Goal: Book appointment/travel/reservation

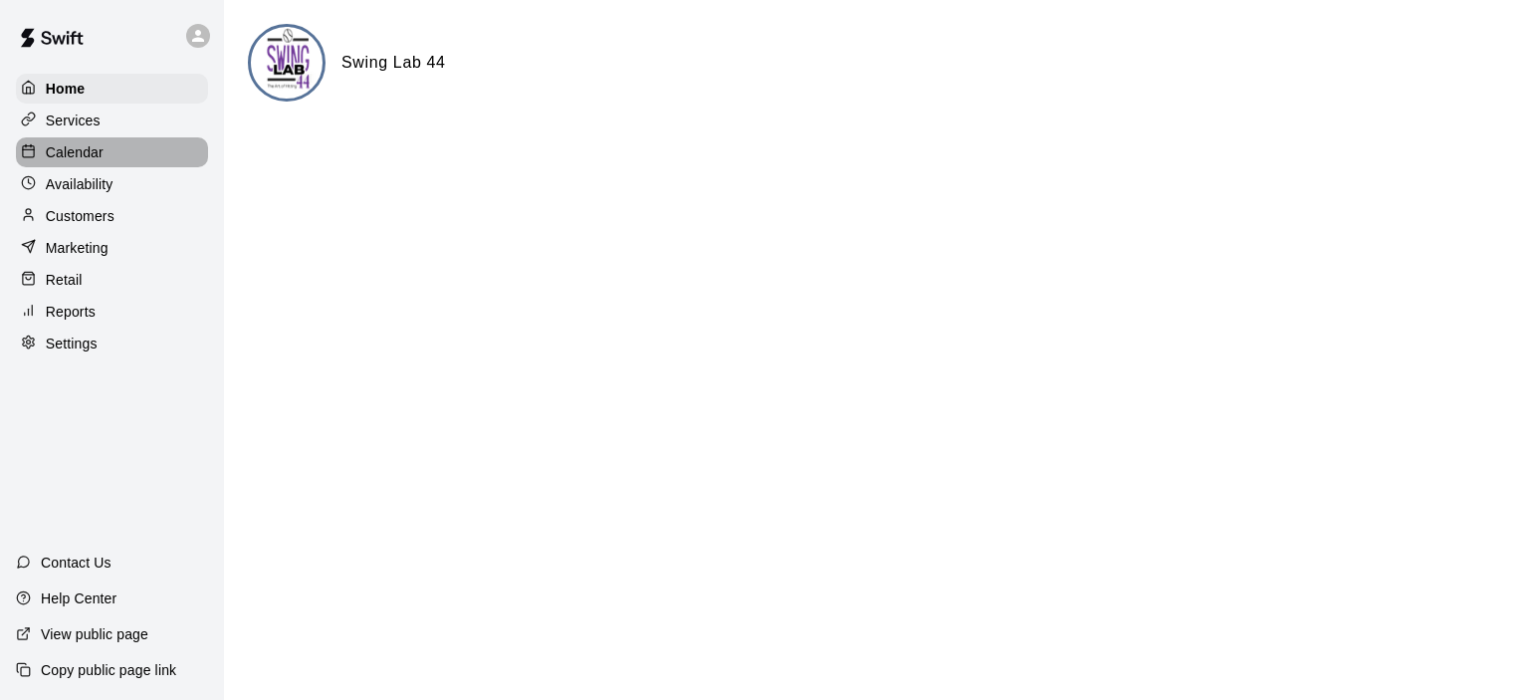
click at [81, 157] on p "Calendar" at bounding box center [75, 152] width 58 height 20
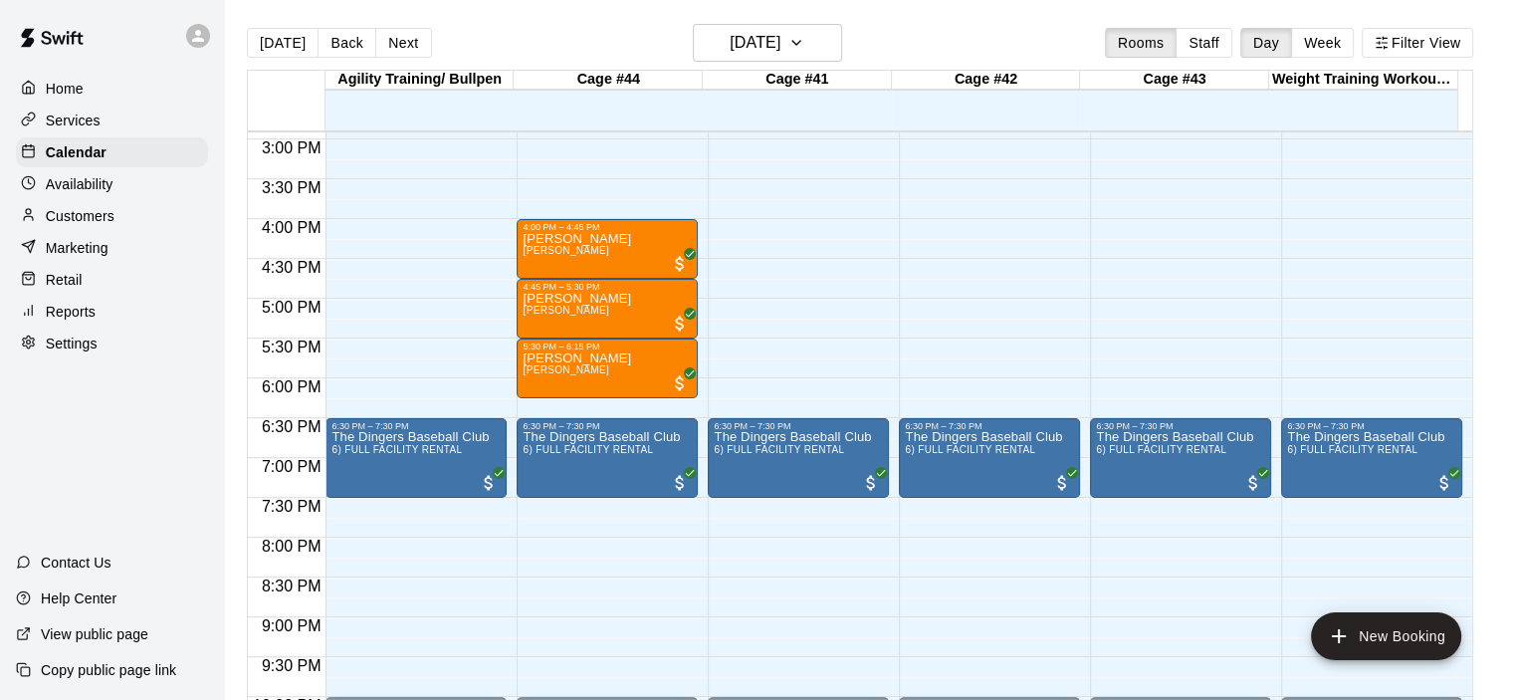
scroll to position [1154, 0]
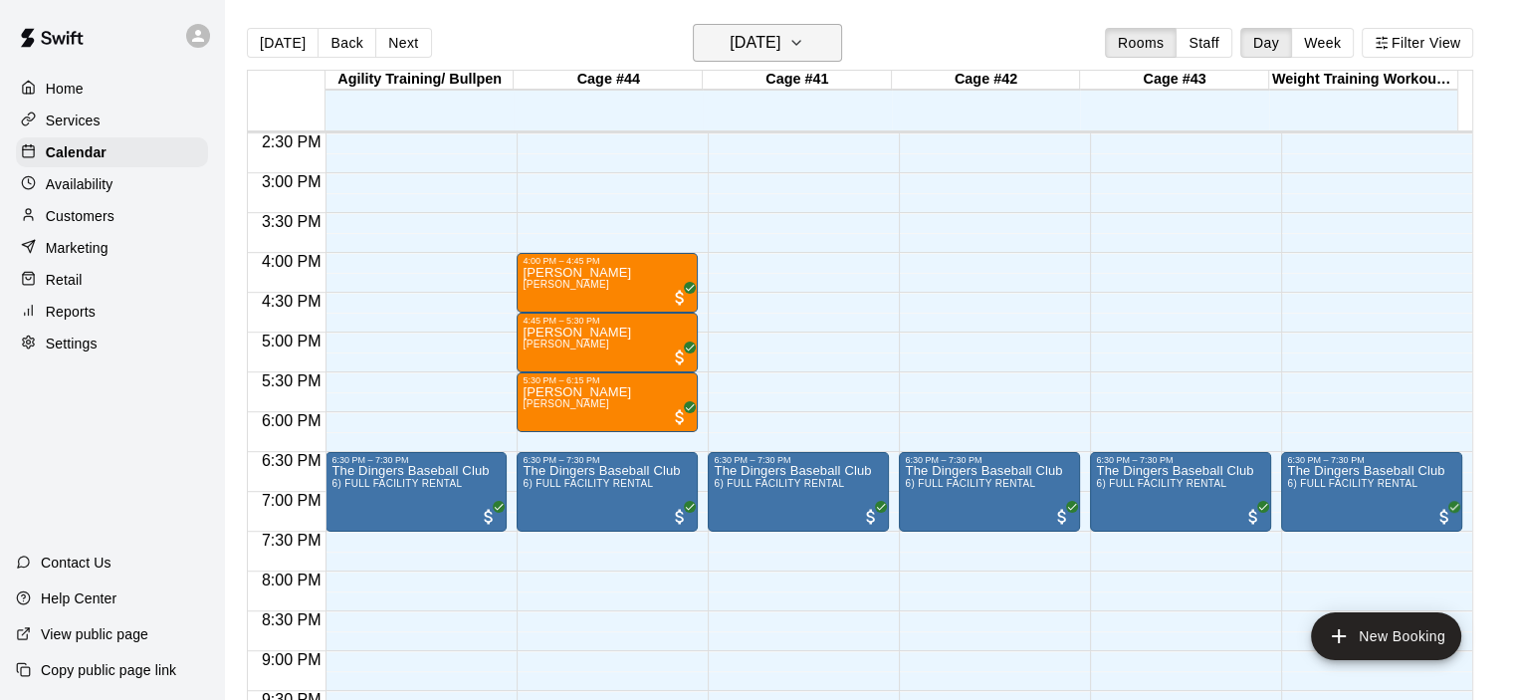
click at [804, 41] on icon "button" at bounding box center [796, 43] width 16 height 24
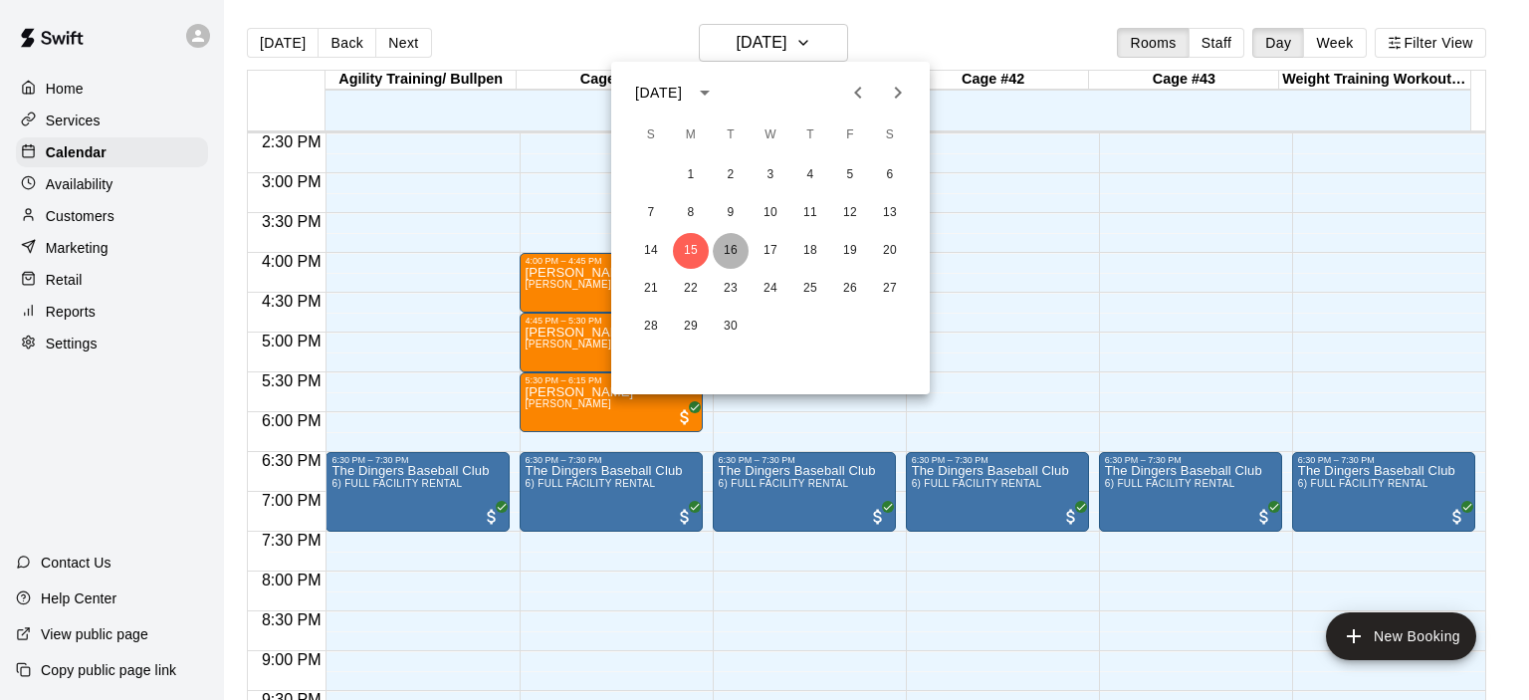
click at [728, 251] on button "16" at bounding box center [731, 251] width 36 height 36
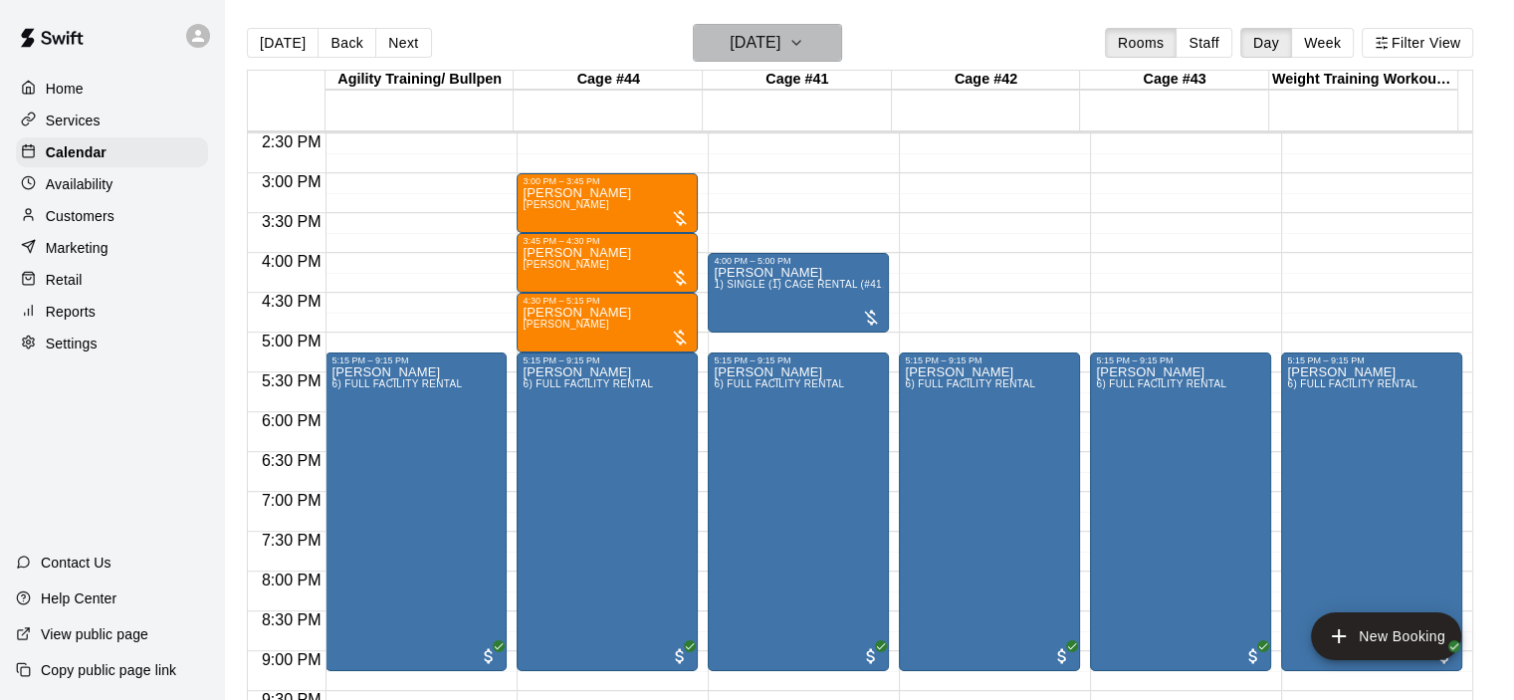
click at [800, 41] on icon "button" at bounding box center [796, 43] width 8 height 4
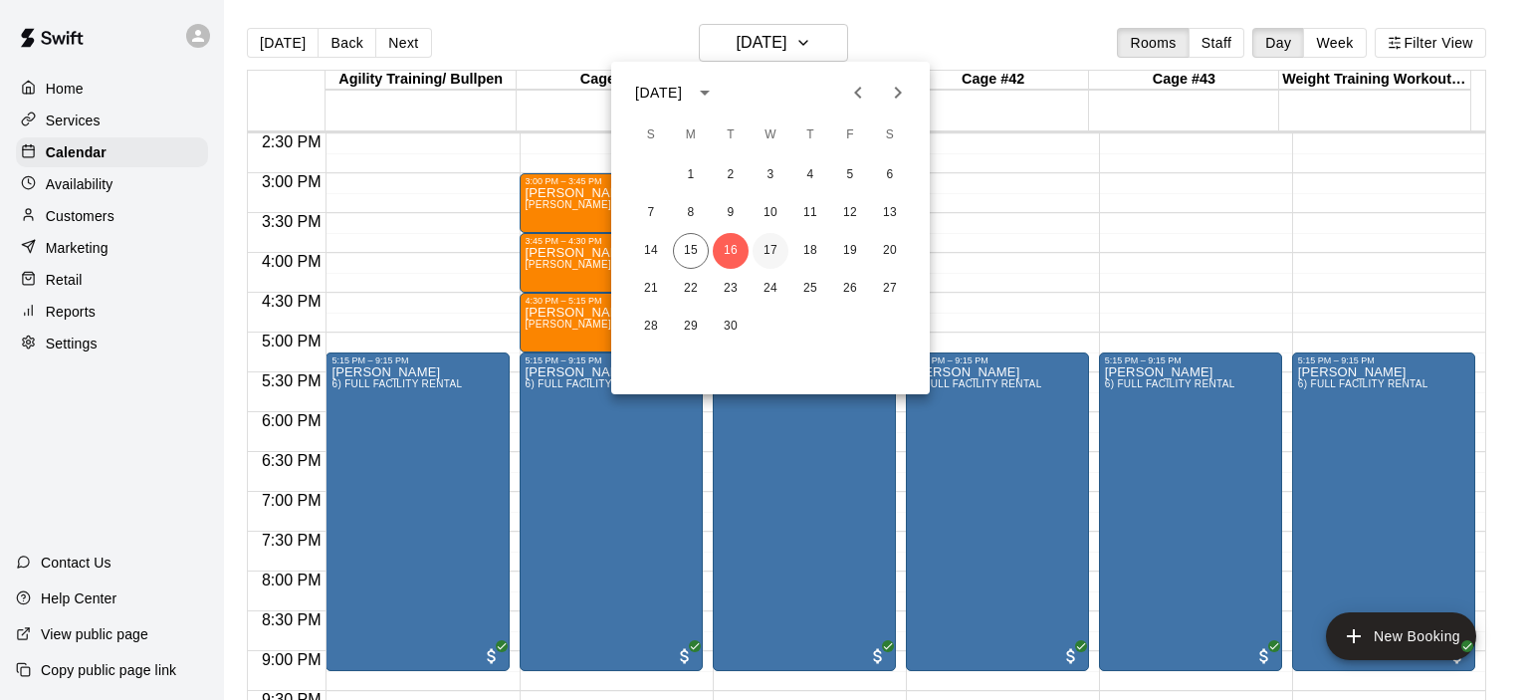
click at [764, 252] on button "17" at bounding box center [770, 251] width 36 height 36
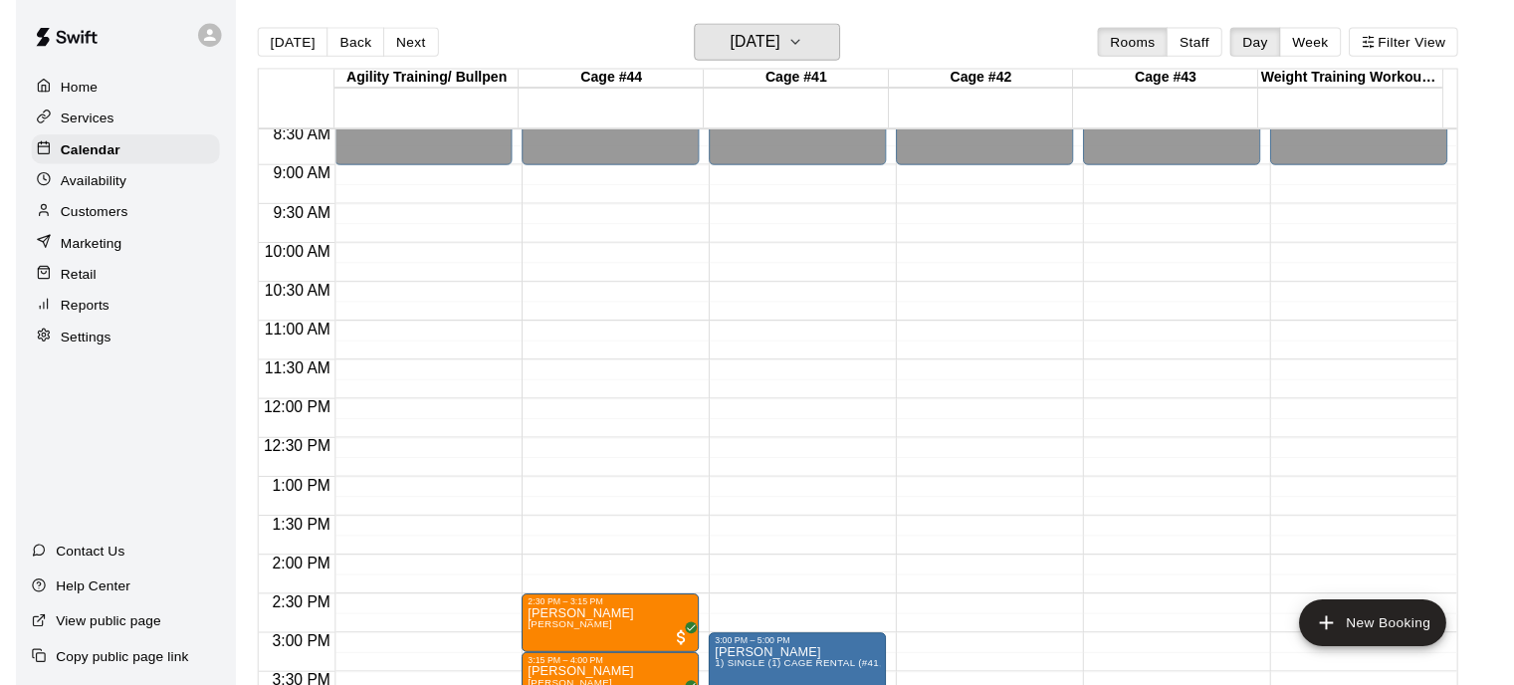
scroll to position [556, 0]
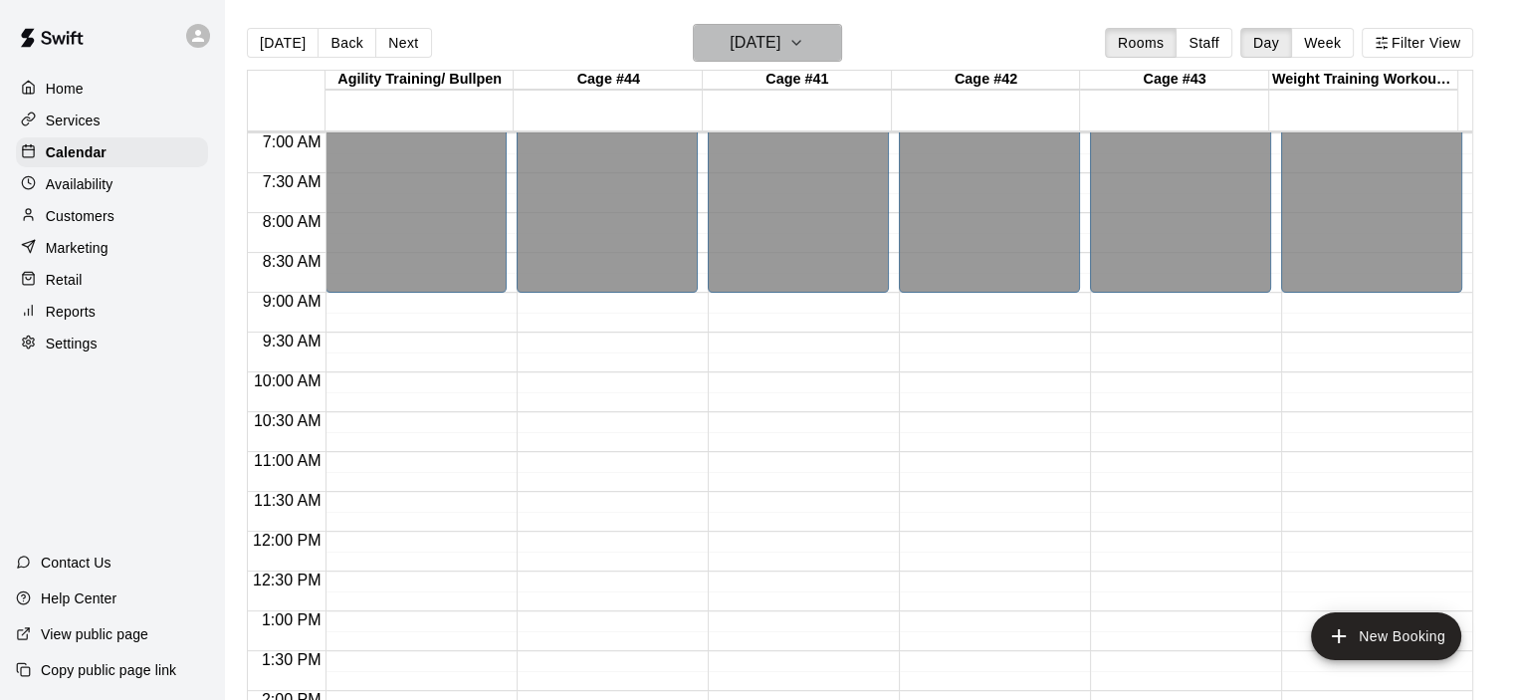
click at [804, 34] on icon "button" at bounding box center [796, 43] width 16 height 24
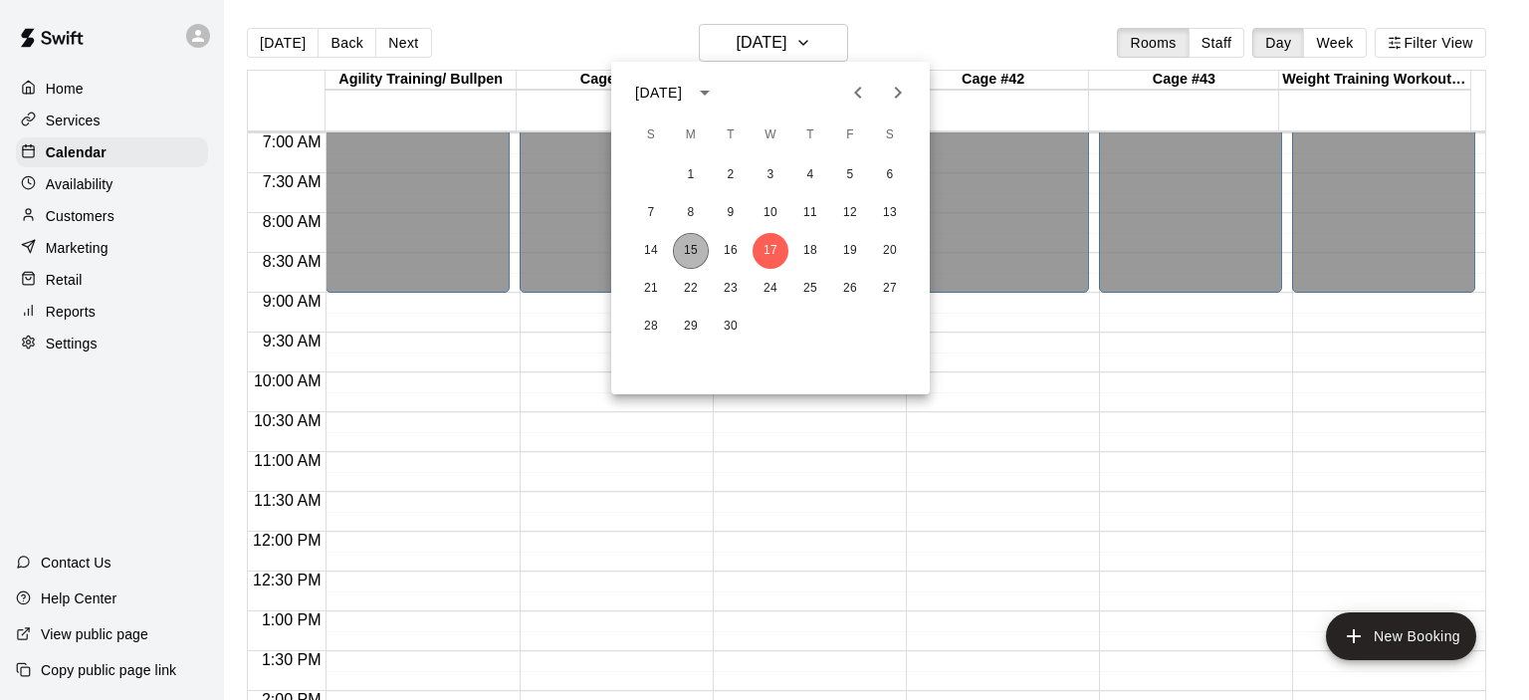
click at [700, 250] on button "15" at bounding box center [691, 251] width 36 height 36
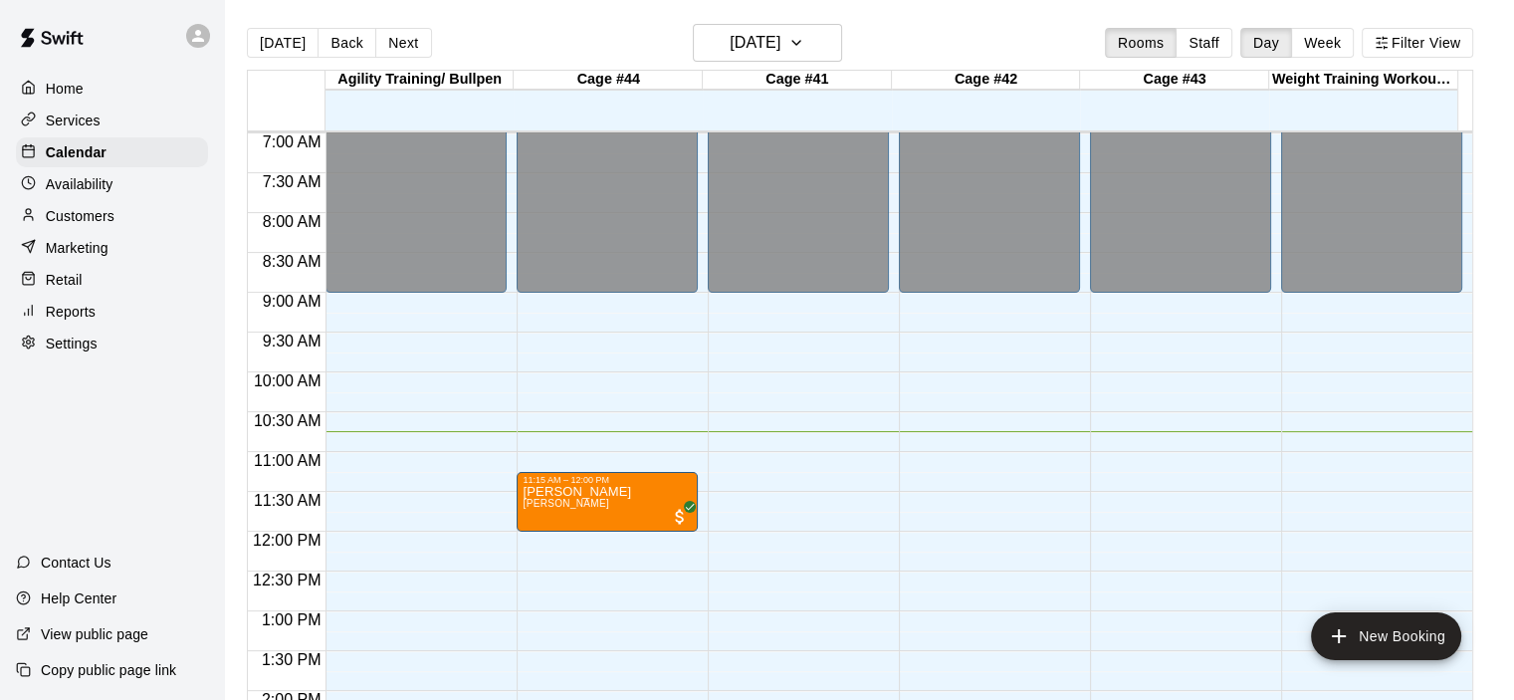
click at [100, 258] on p "Marketing" at bounding box center [77, 248] width 63 height 20
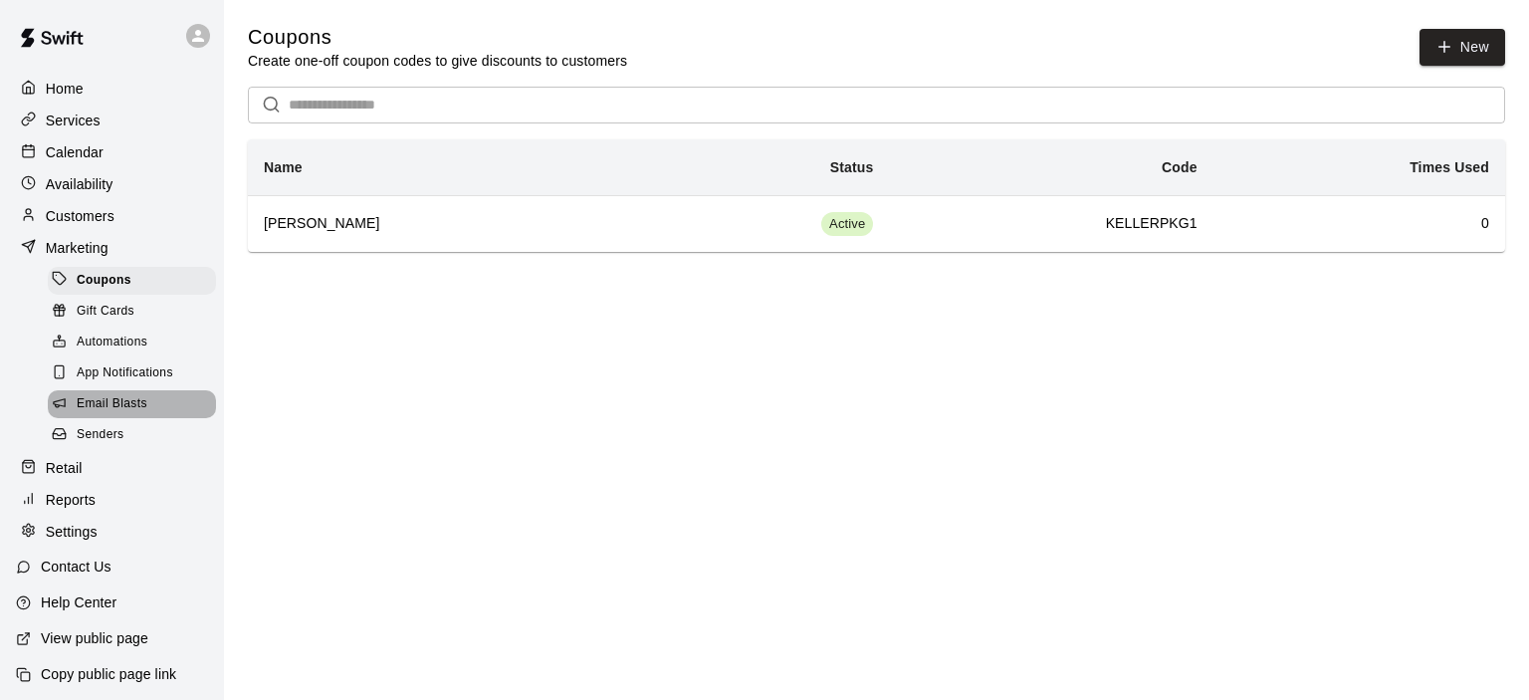
click at [140, 414] on span "Email Blasts" at bounding box center [112, 404] width 71 height 20
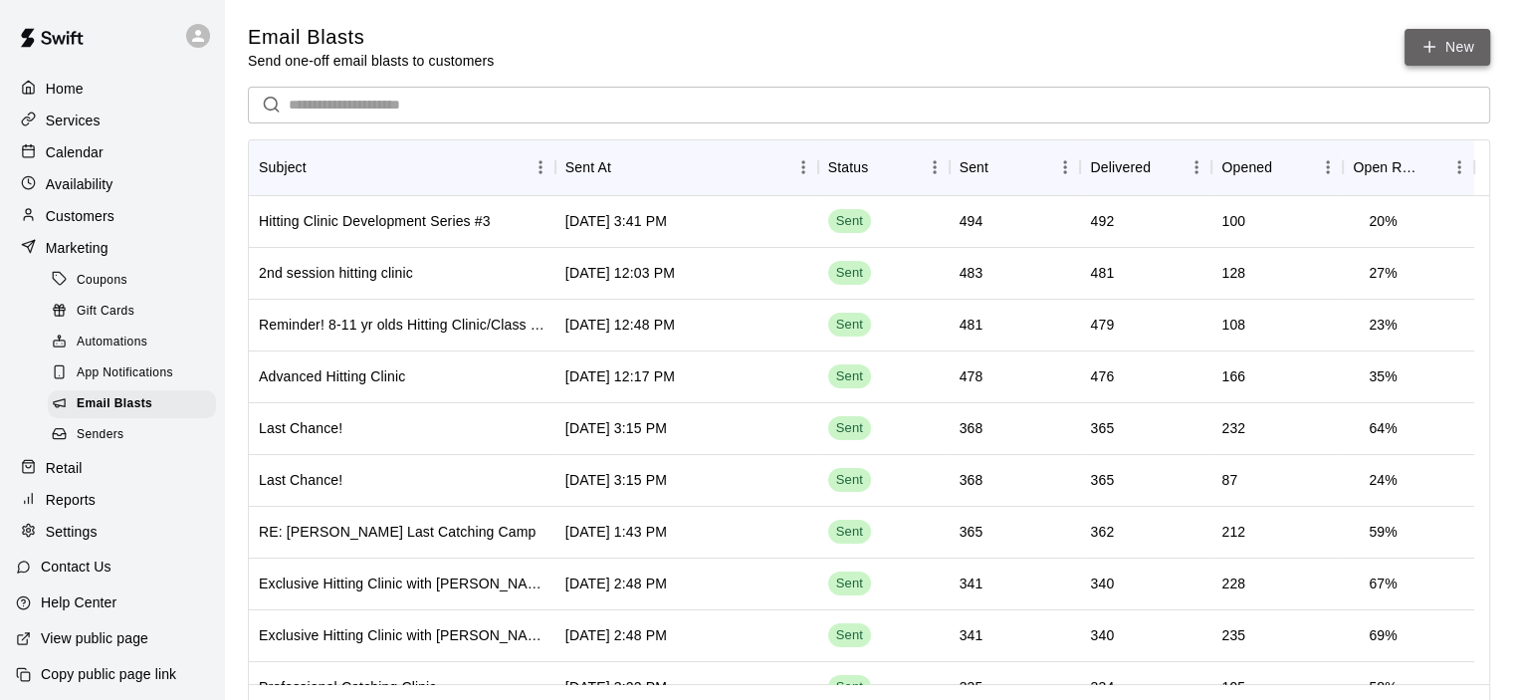
click at [1440, 54] on link "New" at bounding box center [1447, 47] width 86 height 37
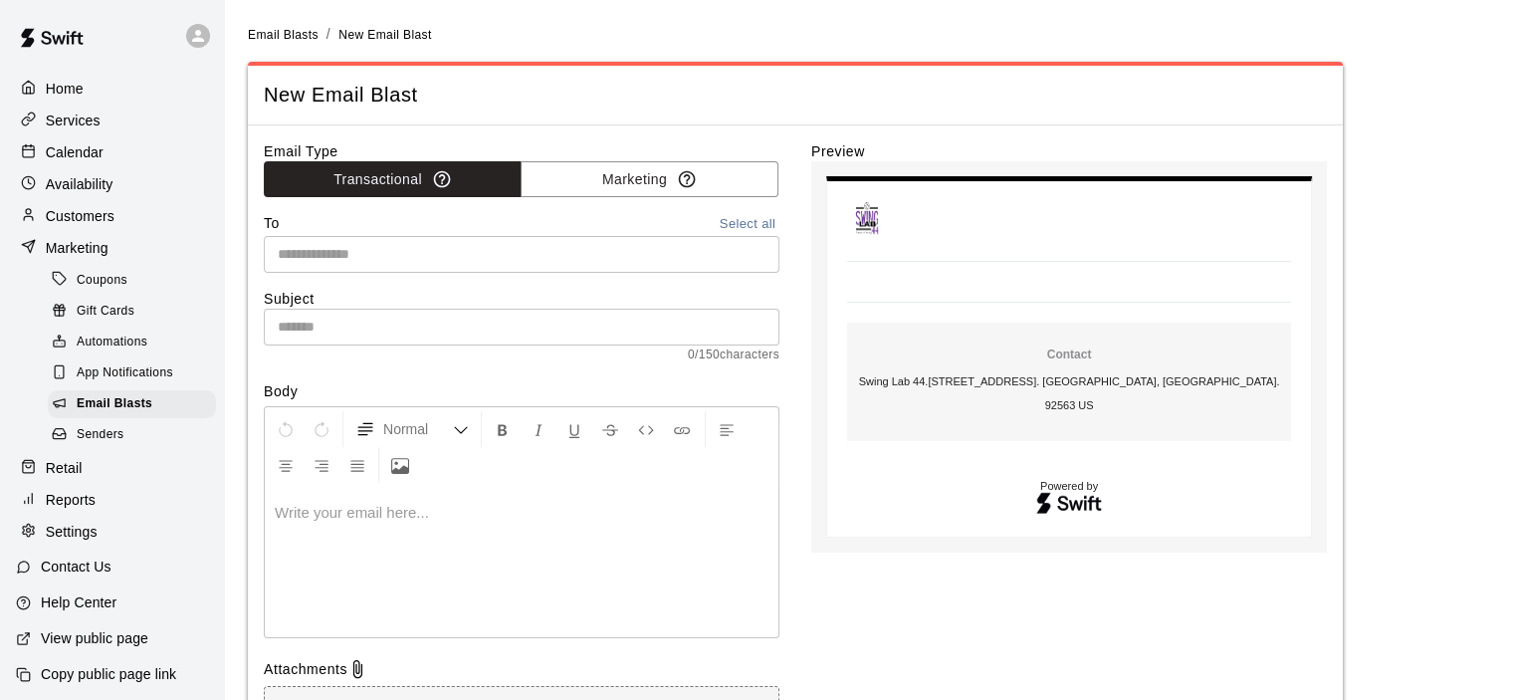
click at [745, 222] on button "Select all" at bounding box center [748, 224] width 64 height 23
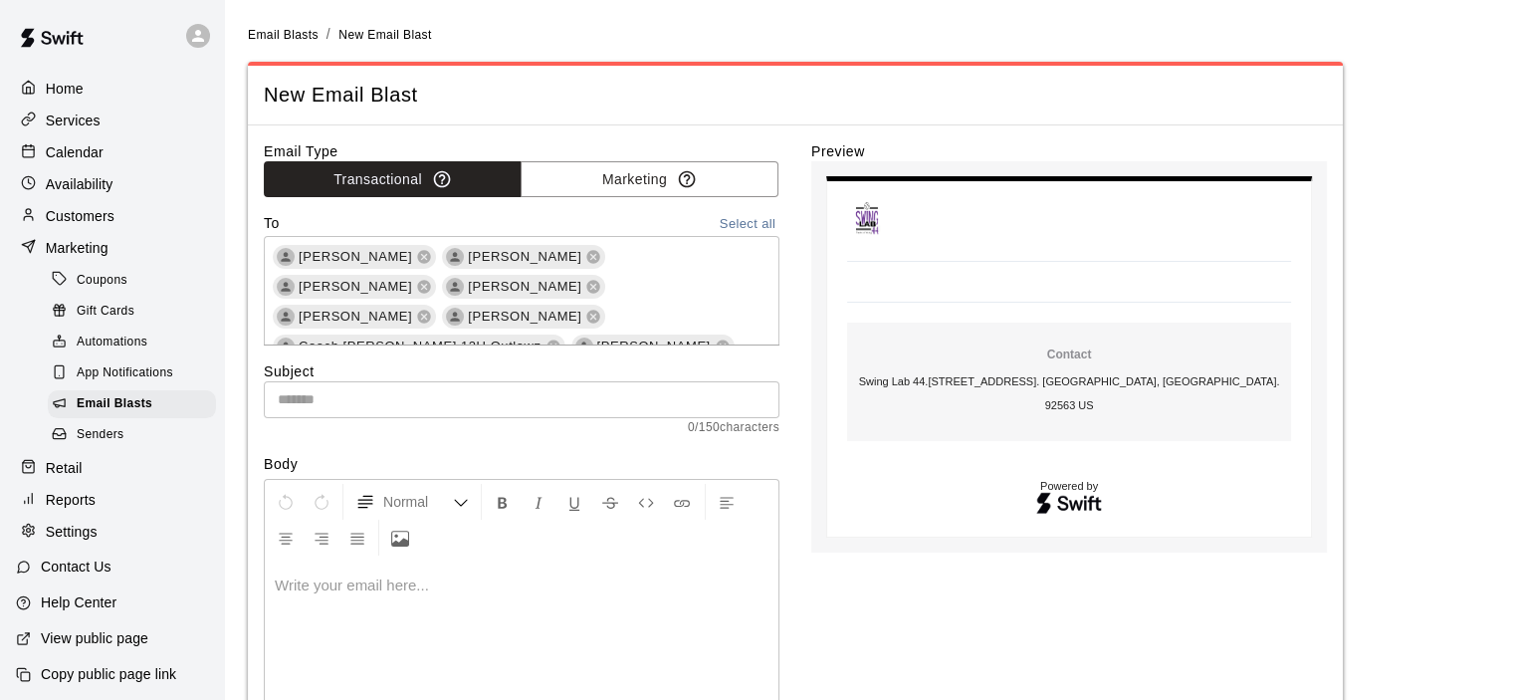
click at [322, 397] on input "text" at bounding box center [522, 399] width 516 height 37
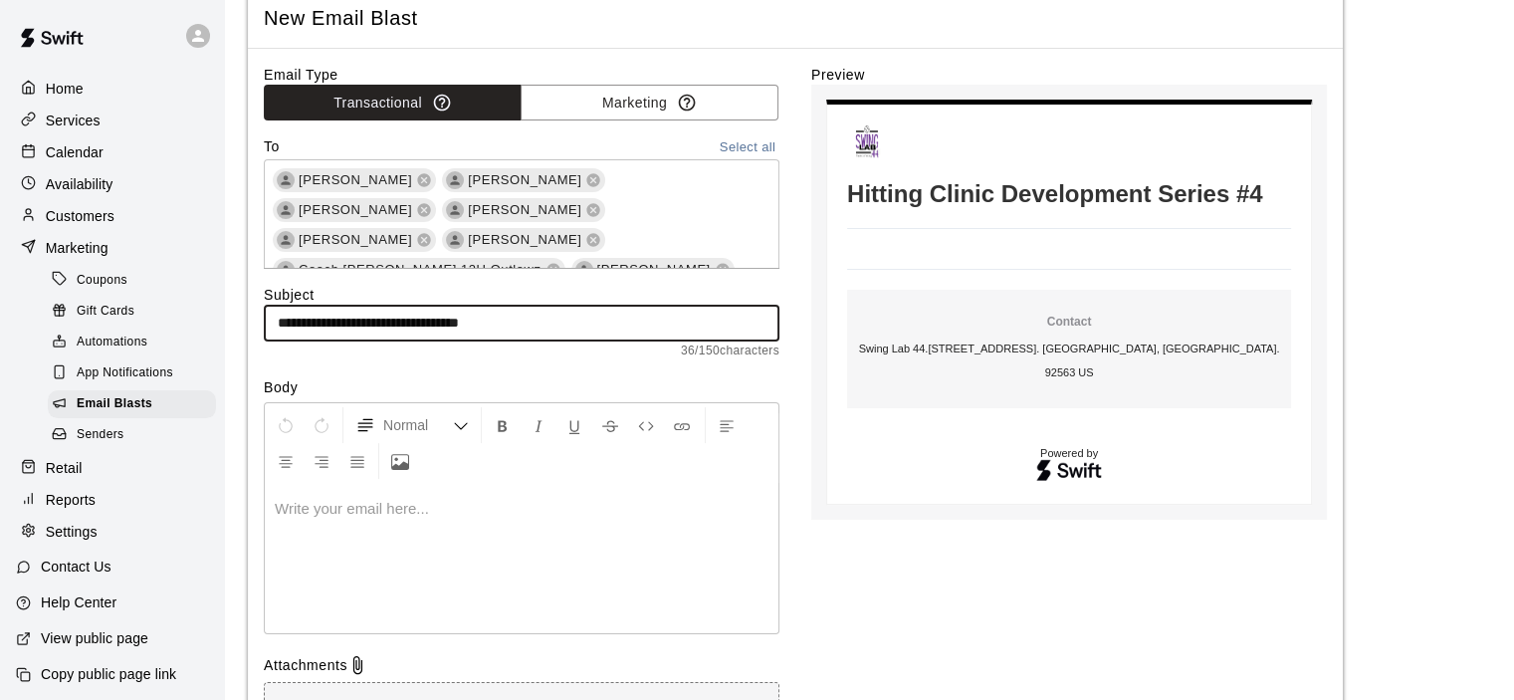
scroll to position [199, 0]
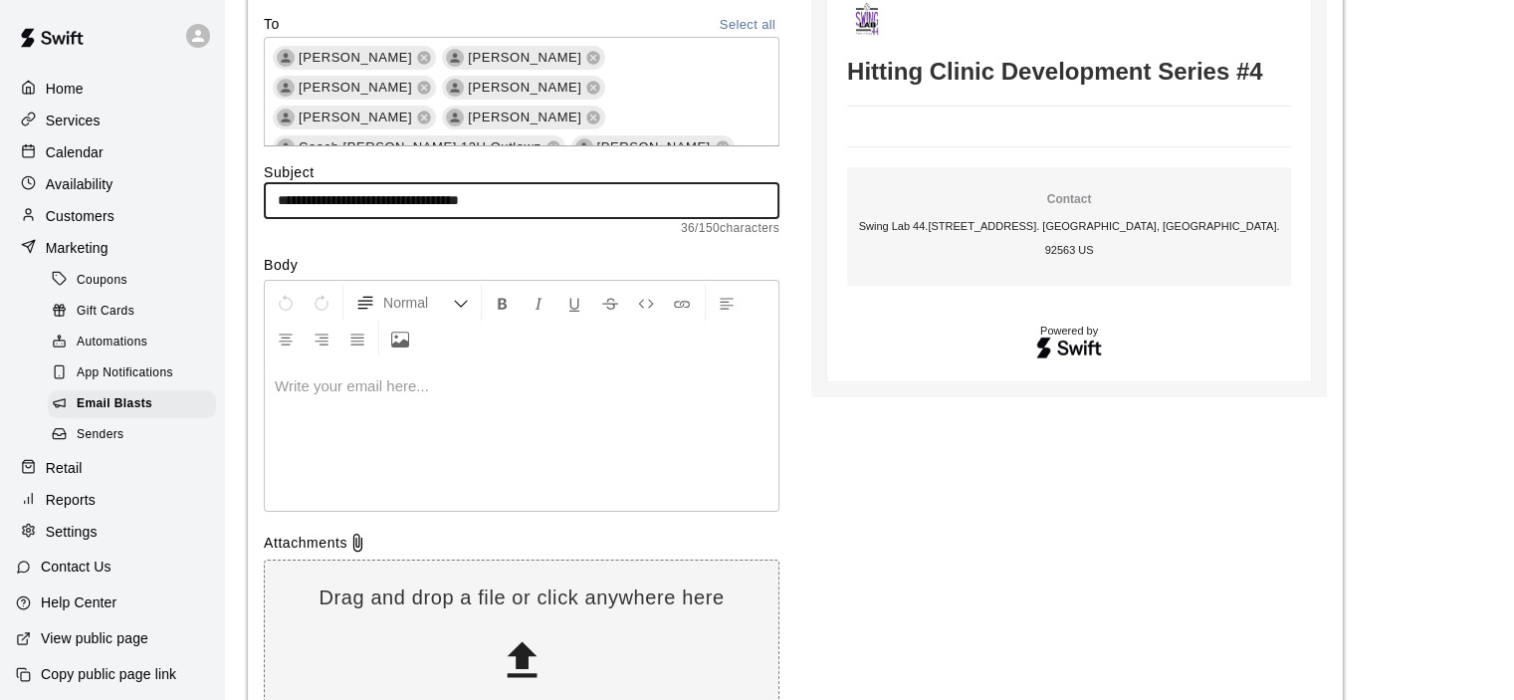
type input "**********"
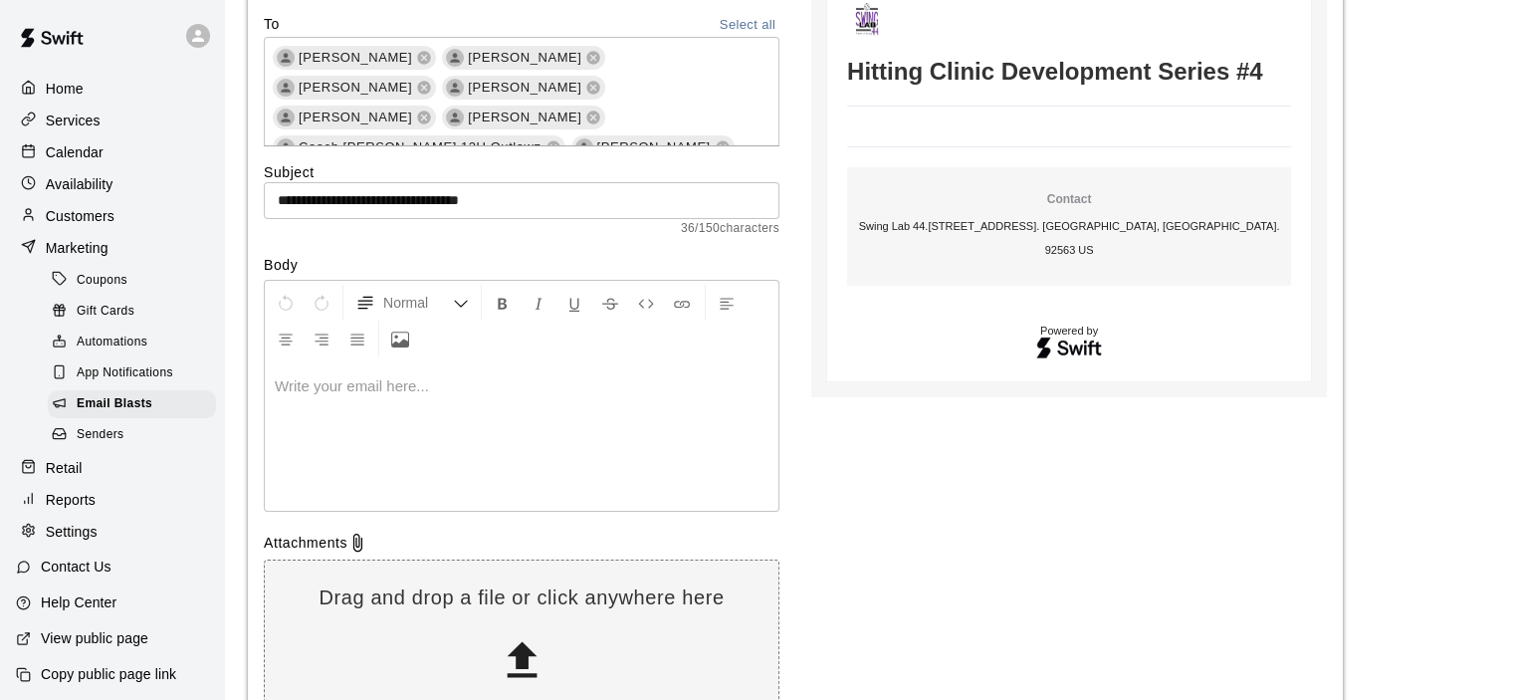
click at [307, 376] on p at bounding box center [522, 386] width 494 height 20
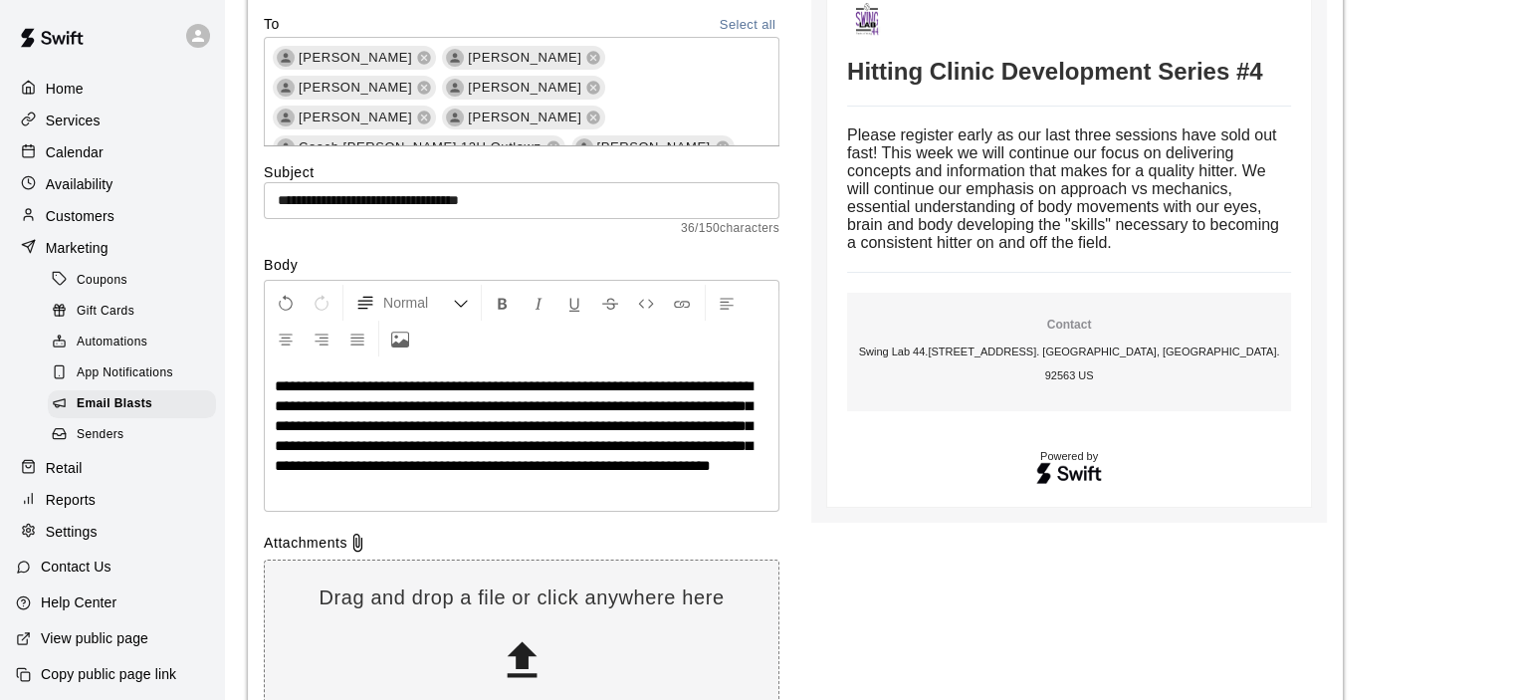
scroll to position [334, 0]
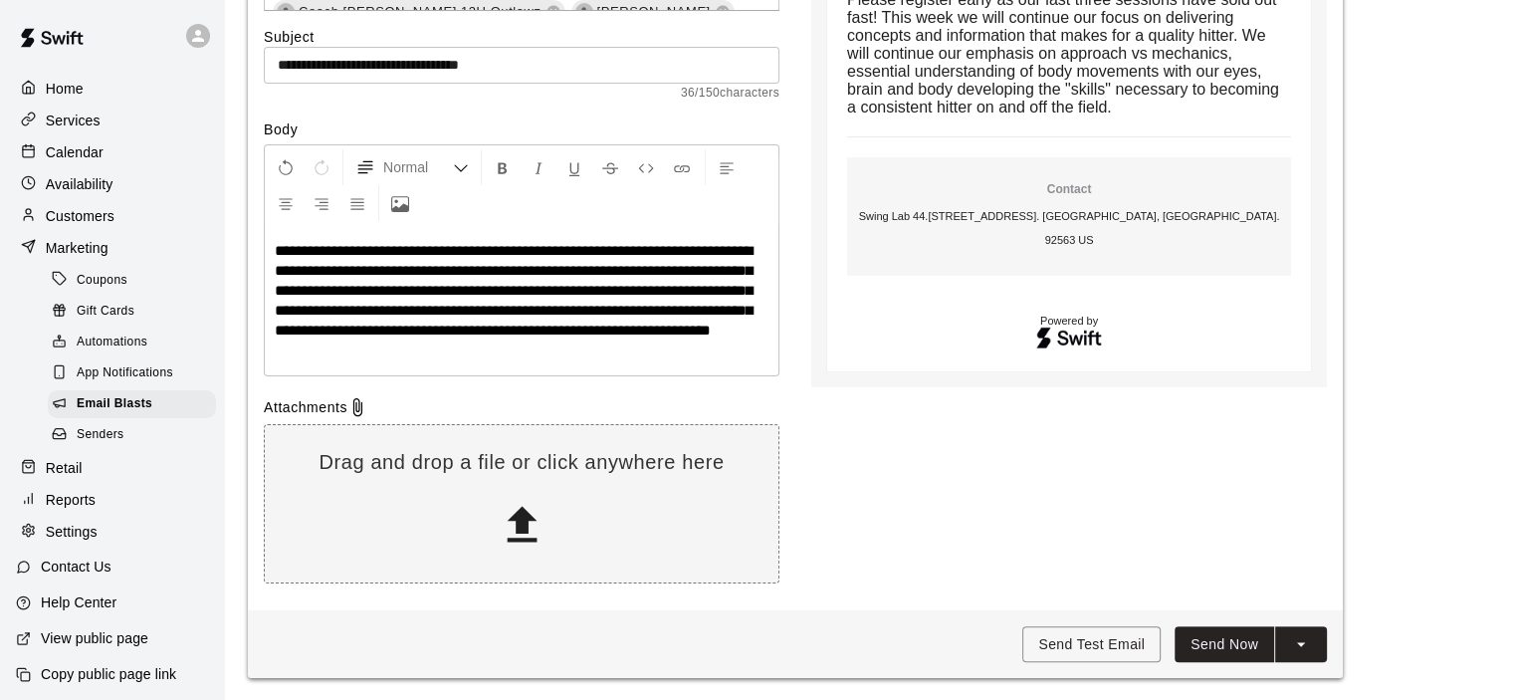
click at [495, 340] on p "**********" at bounding box center [522, 291] width 494 height 100
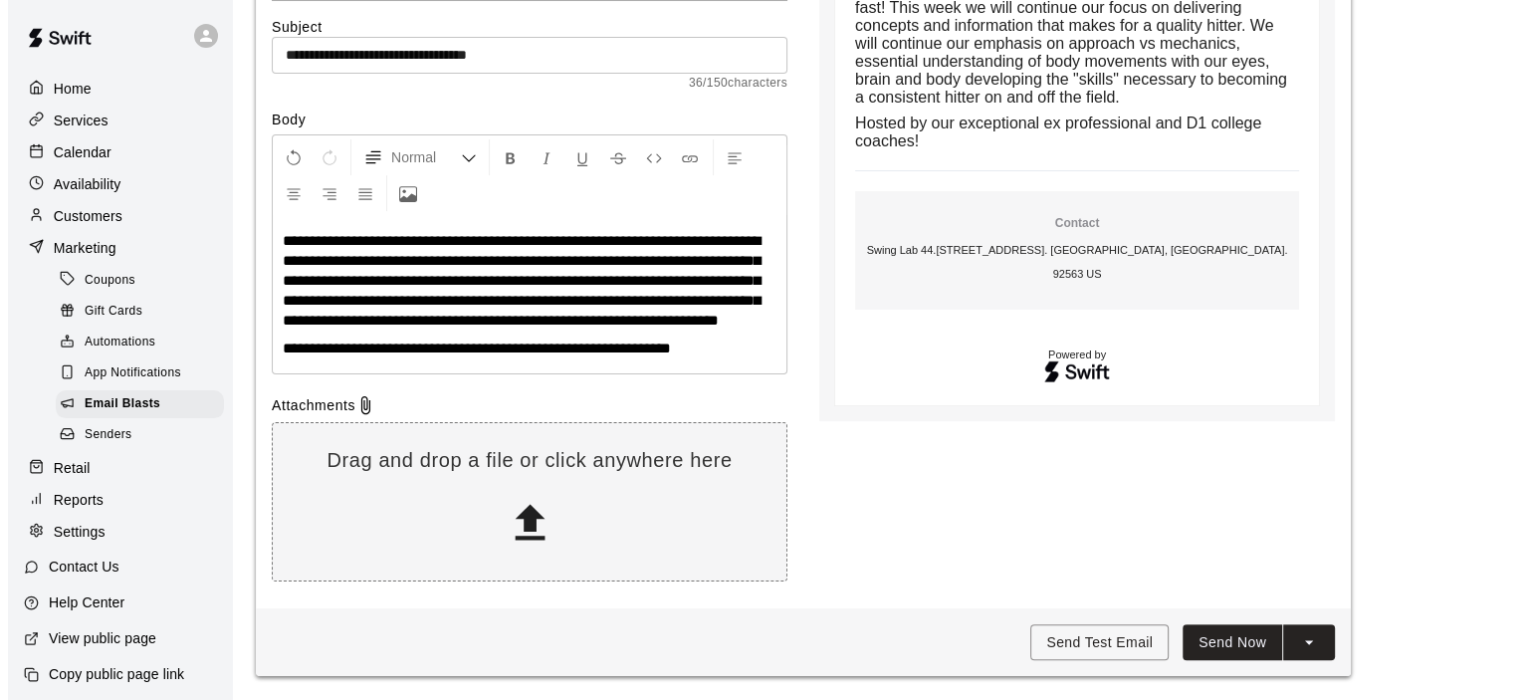
scroll to position [362, 0]
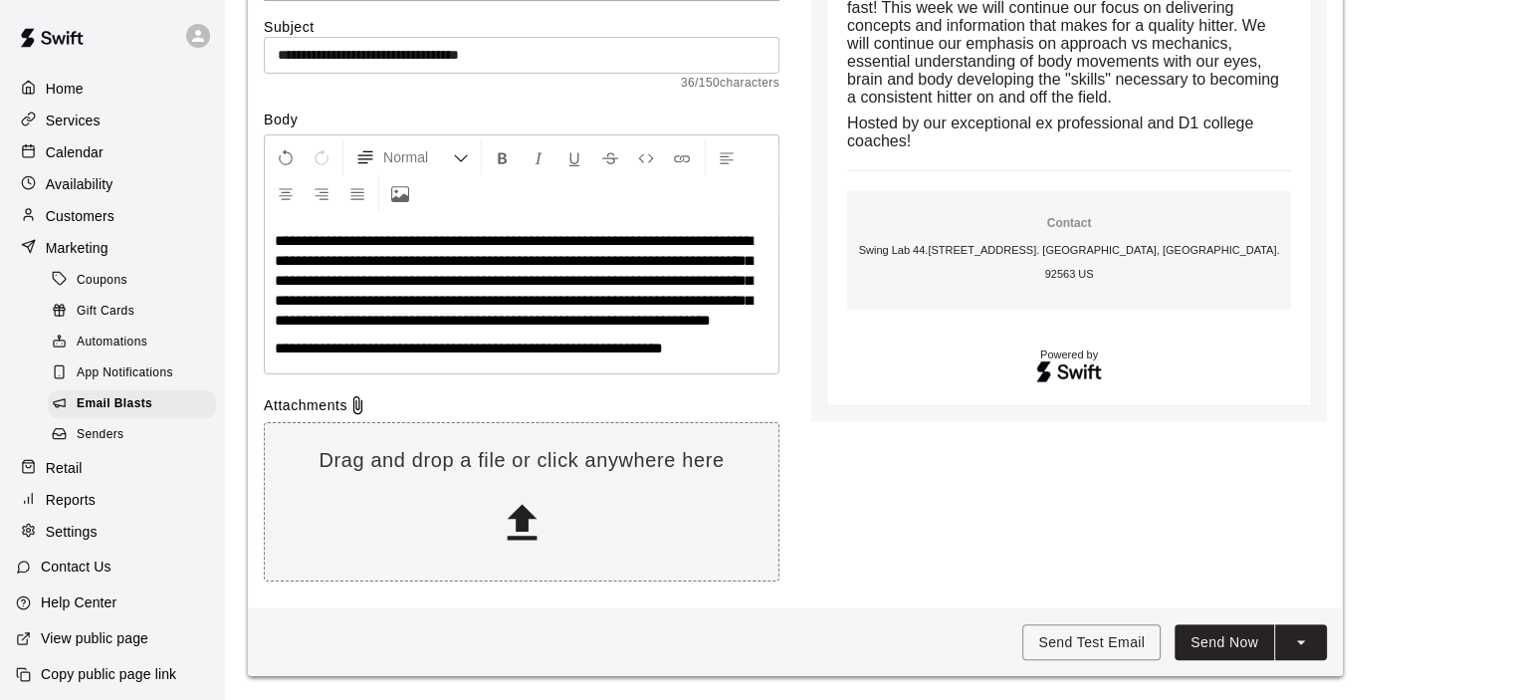
click at [1231, 643] on button "Send Now" at bounding box center [1224, 642] width 100 height 37
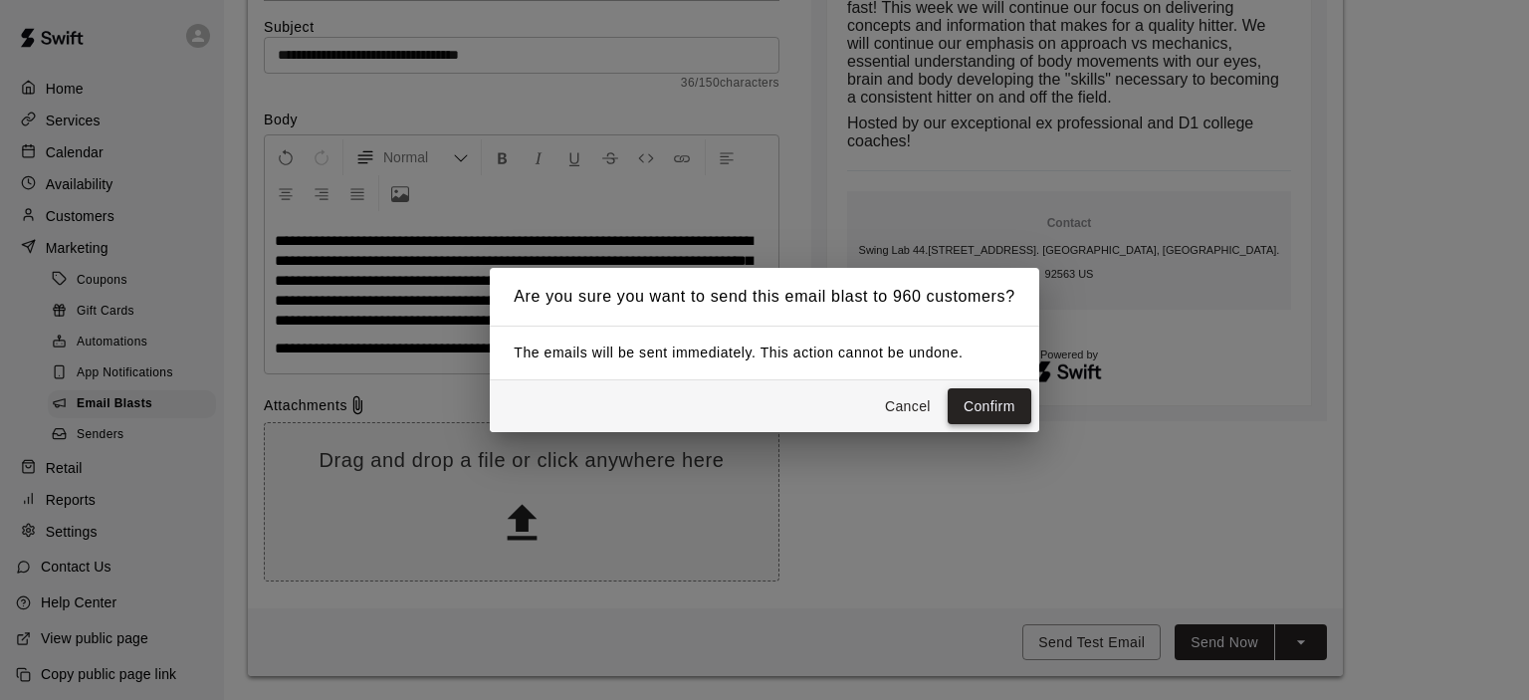
click at [991, 403] on button "Confirm" at bounding box center [990, 406] width 84 height 37
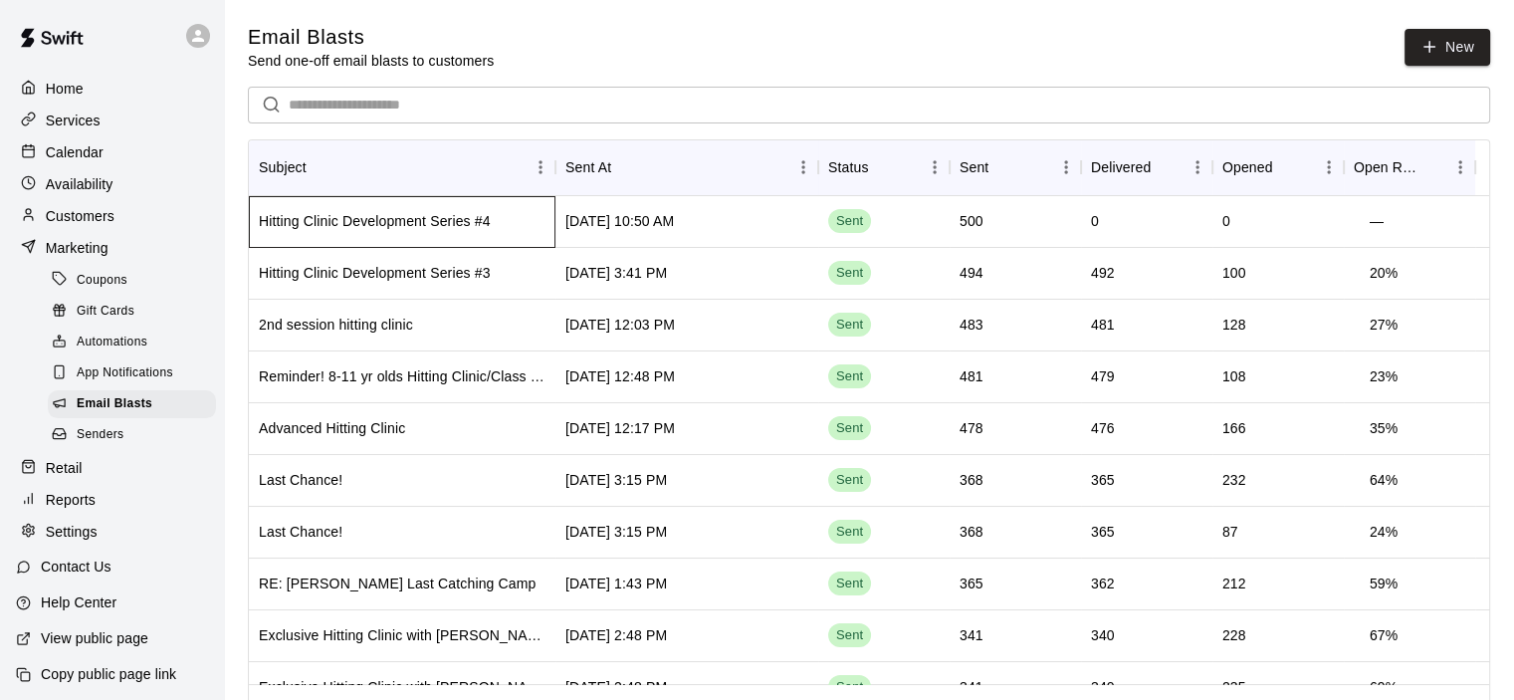
click at [522, 218] on div "Hitting Clinic Development Series #4" at bounding box center [402, 222] width 307 height 52
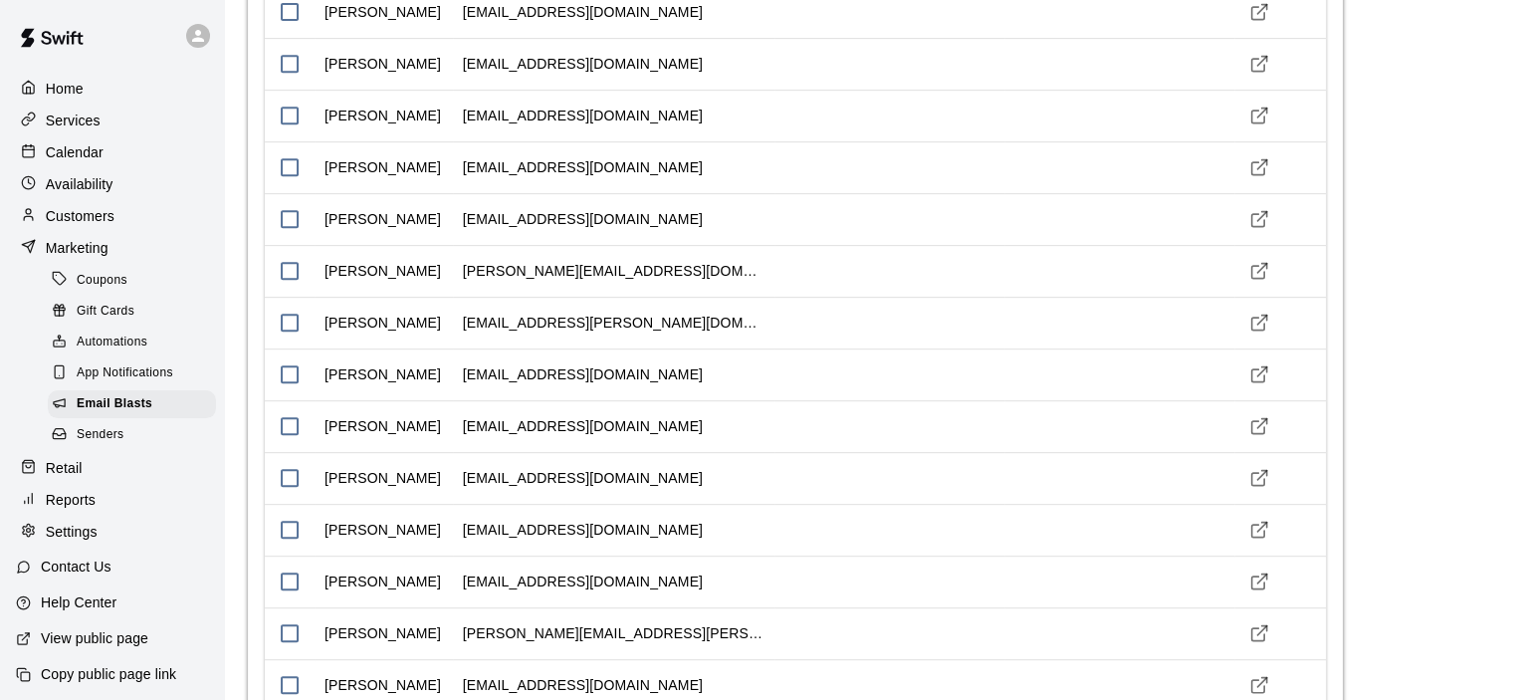
scroll to position [100, 0]
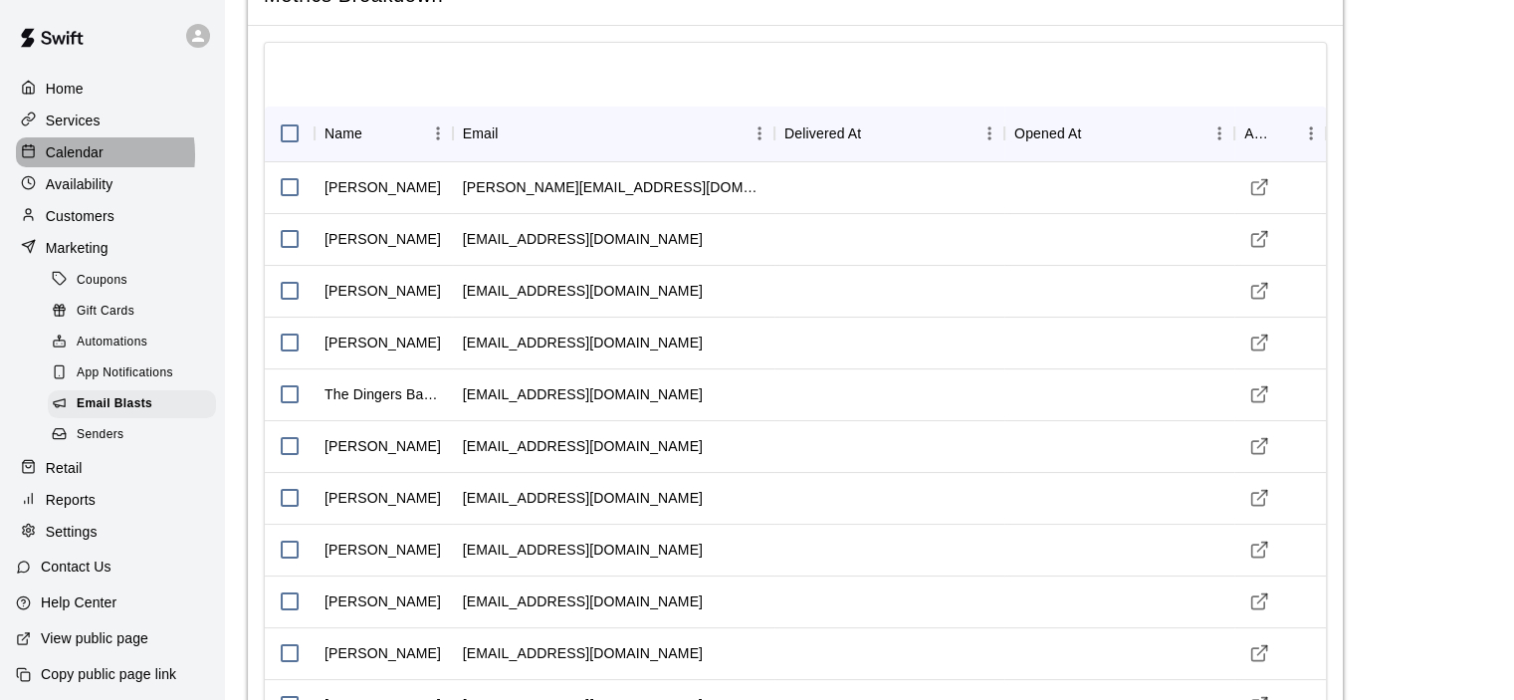
click at [78, 158] on p "Calendar" at bounding box center [75, 152] width 58 height 20
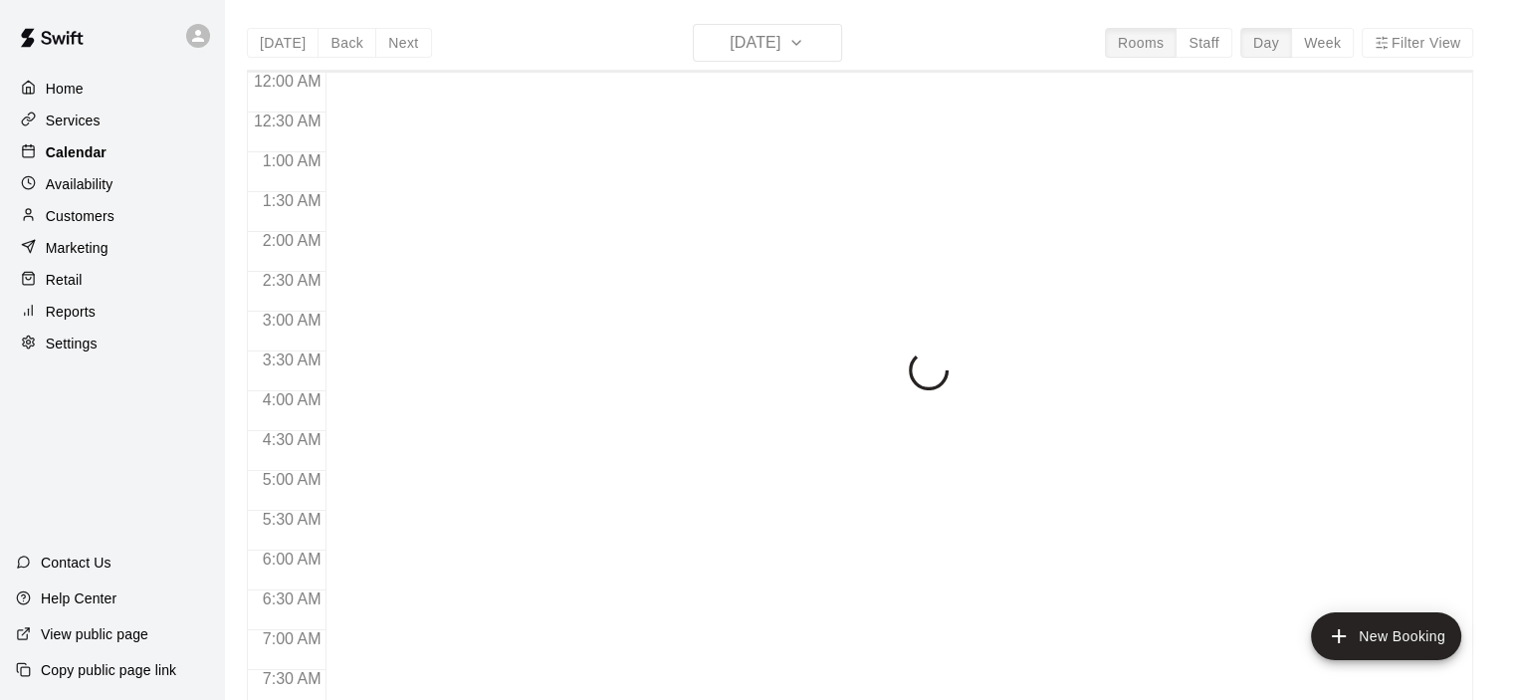
scroll to position [867, 0]
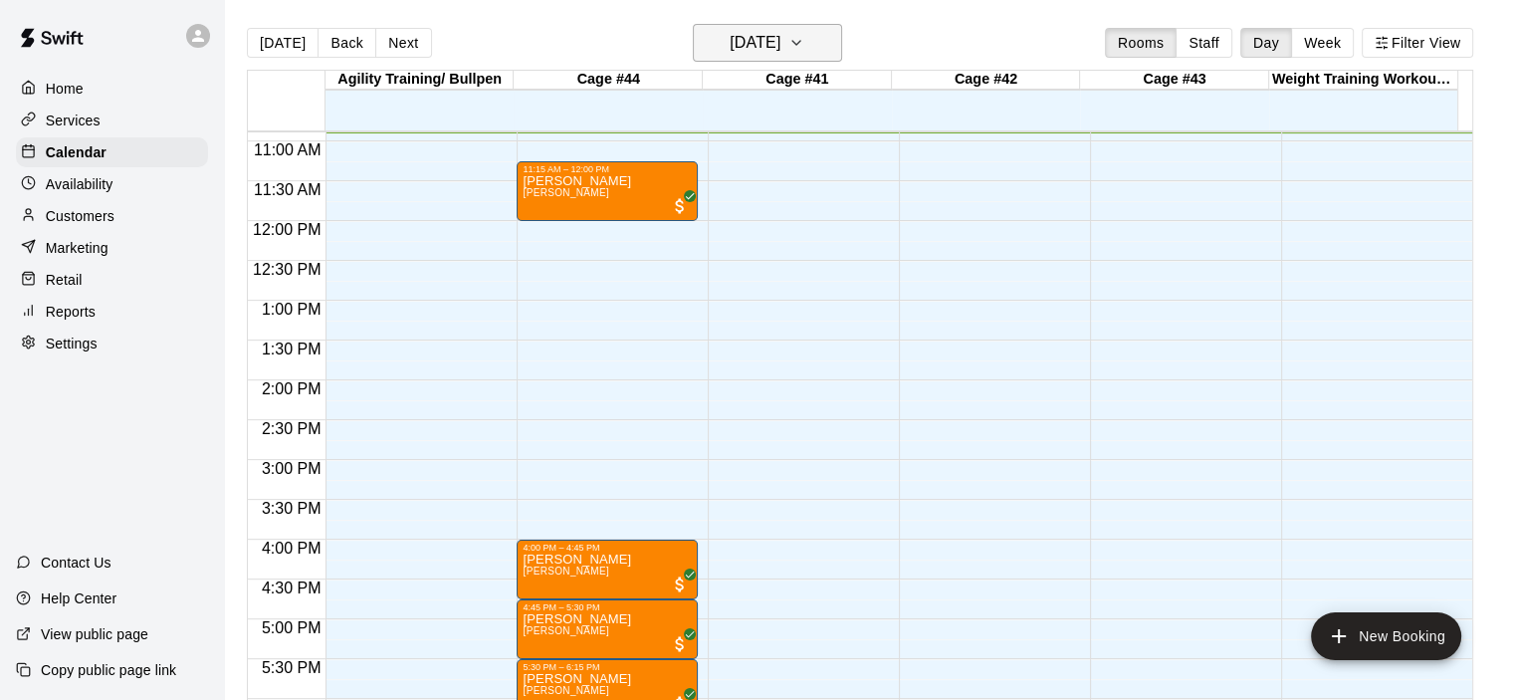
click at [804, 34] on icon "button" at bounding box center [796, 43] width 16 height 24
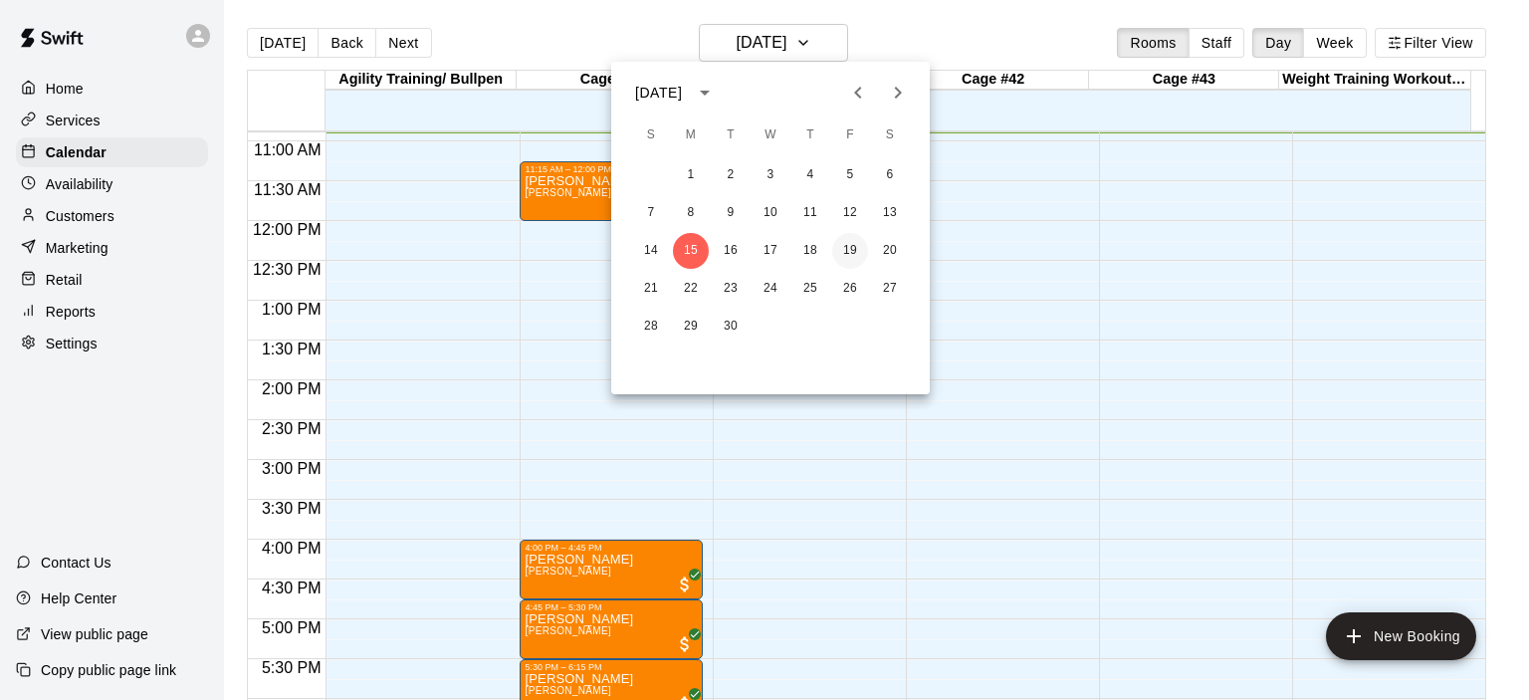
click at [854, 251] on button "19" at bounding box center [850, 251] width 36 height 36
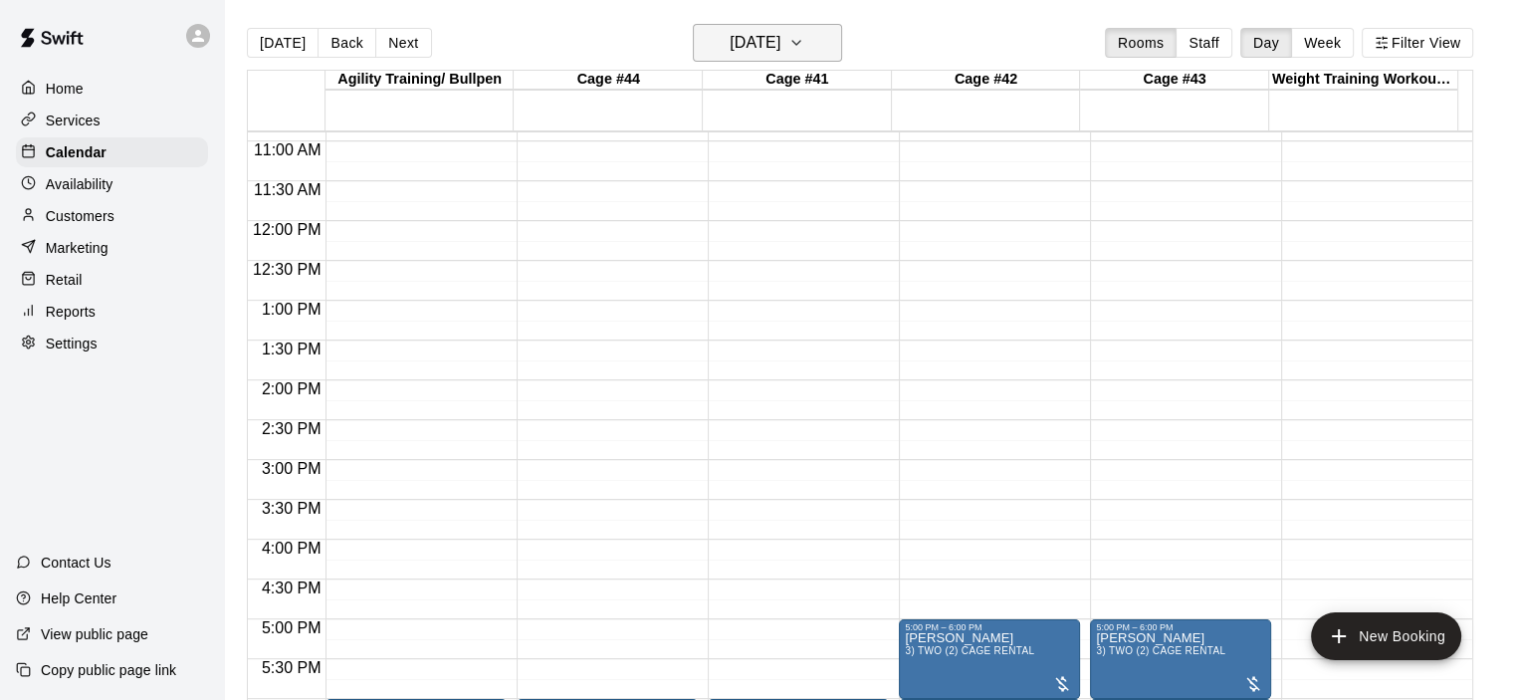
click at [804, 42] on icon "button" at bounding box center [796, 43] width 16 height 24
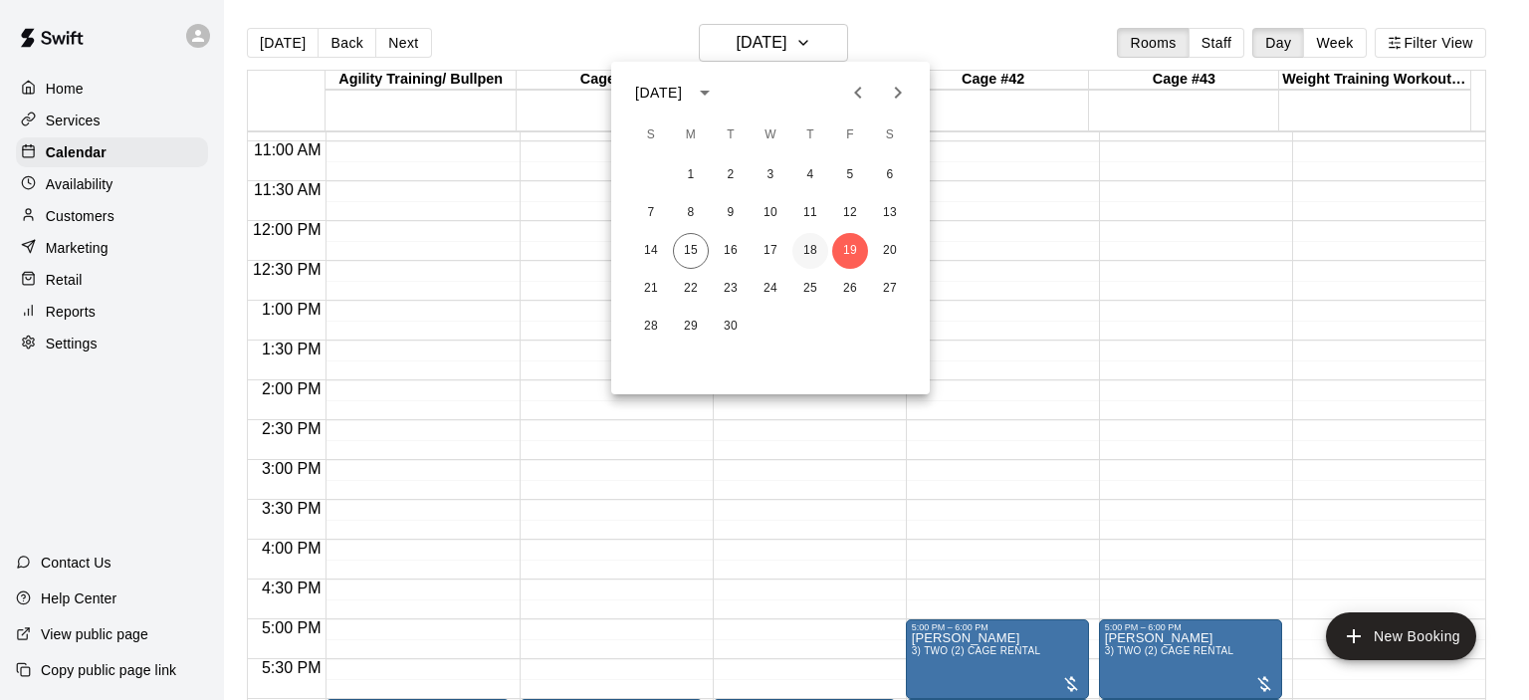
click at [811, 250] on button "18" at bounding box center [810, 251] width 36 height 36
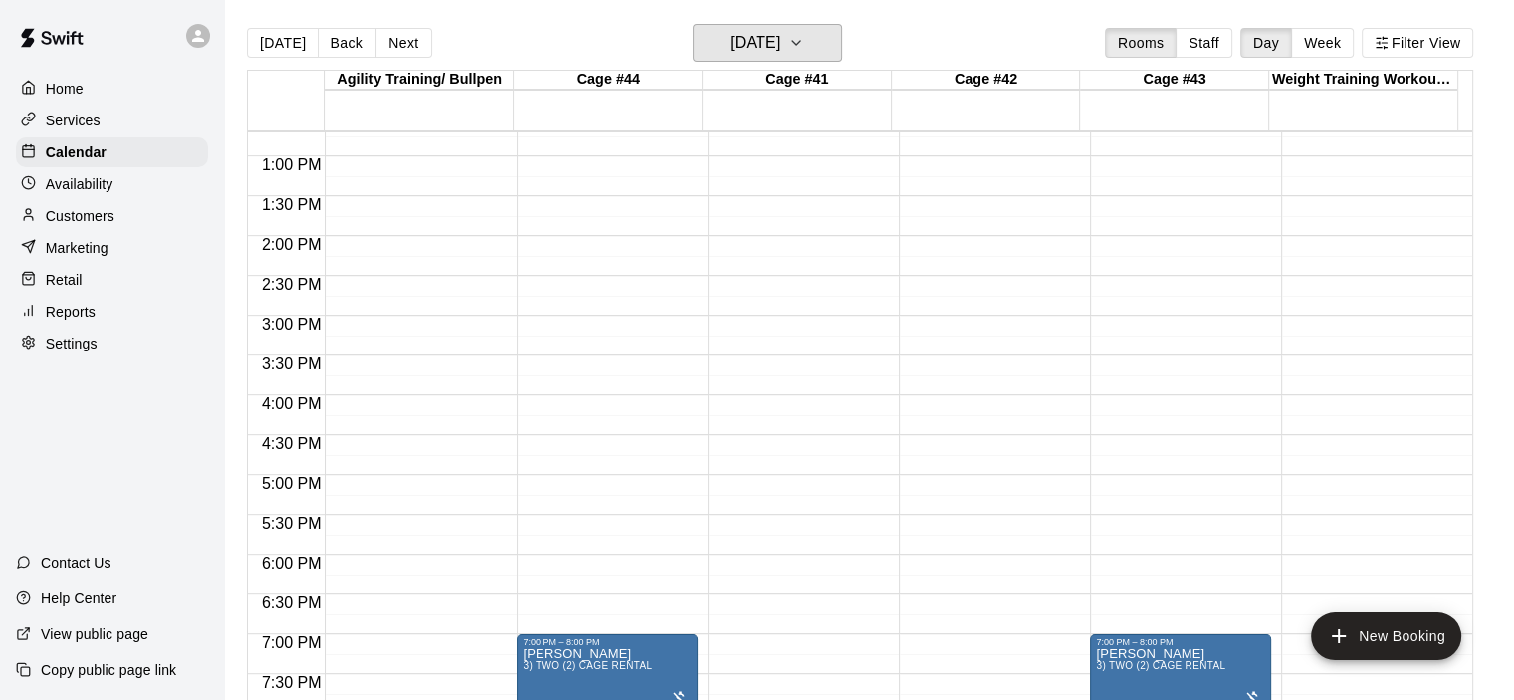
scroll to position [1320, 0]
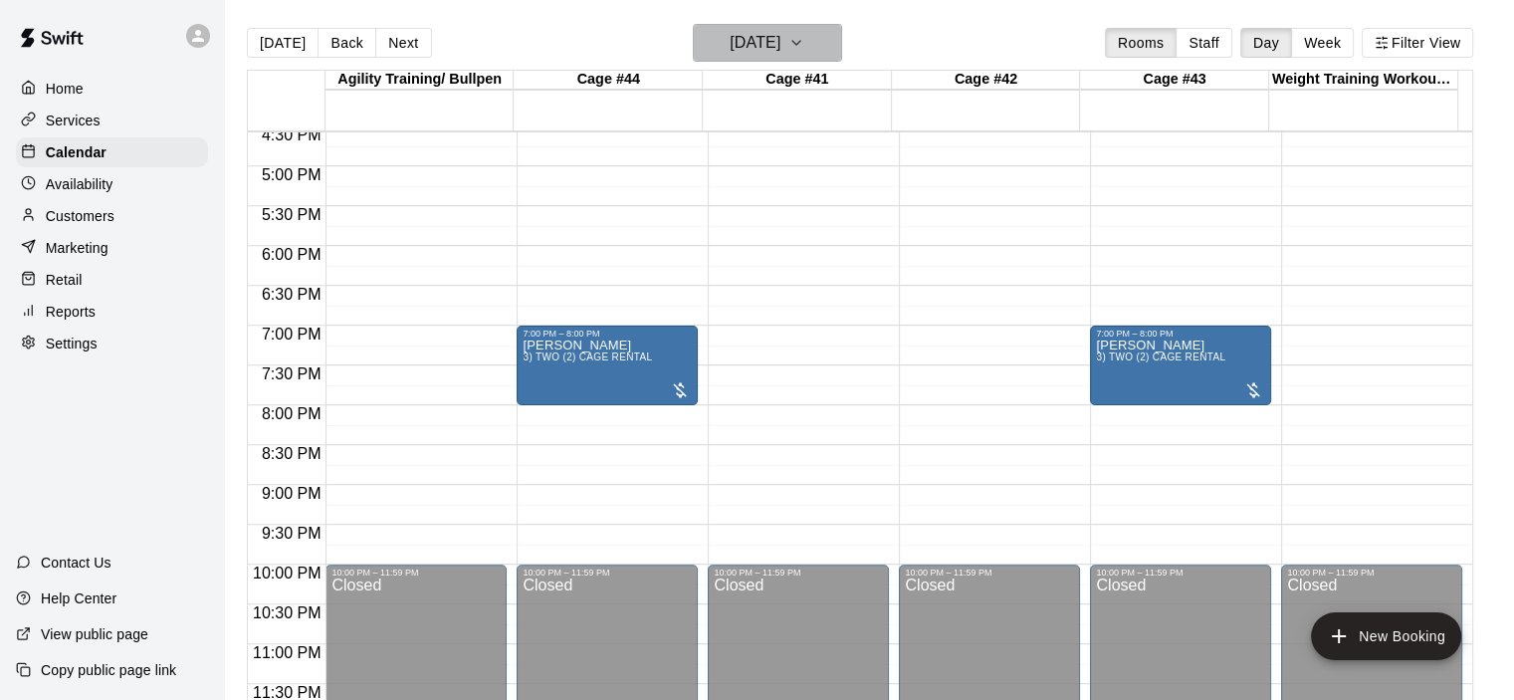
click at [842, 38] on button "Thursday Sep 18" at bounding box center [767, 43] width 149 height 38
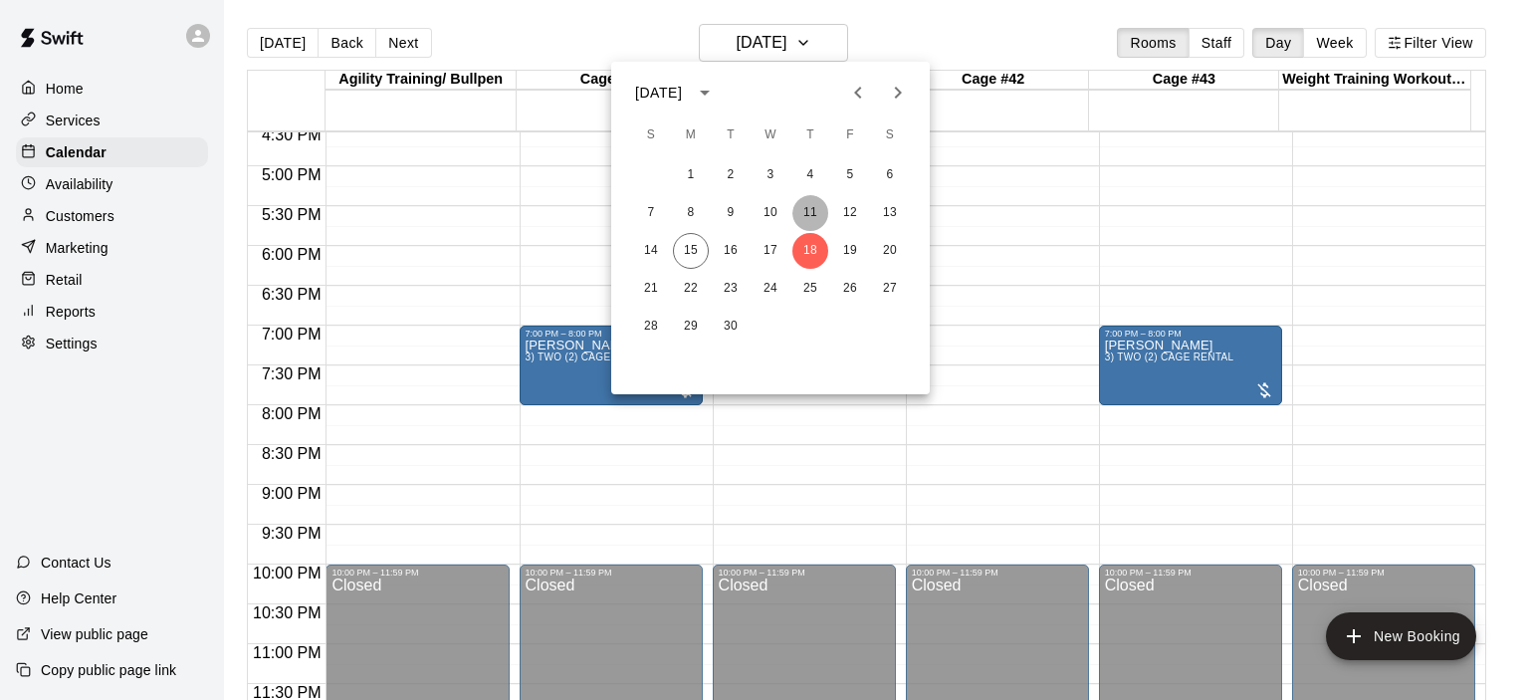
click at [808, 209] on button "11" at bounding box center [810, 213] width 36 height 36
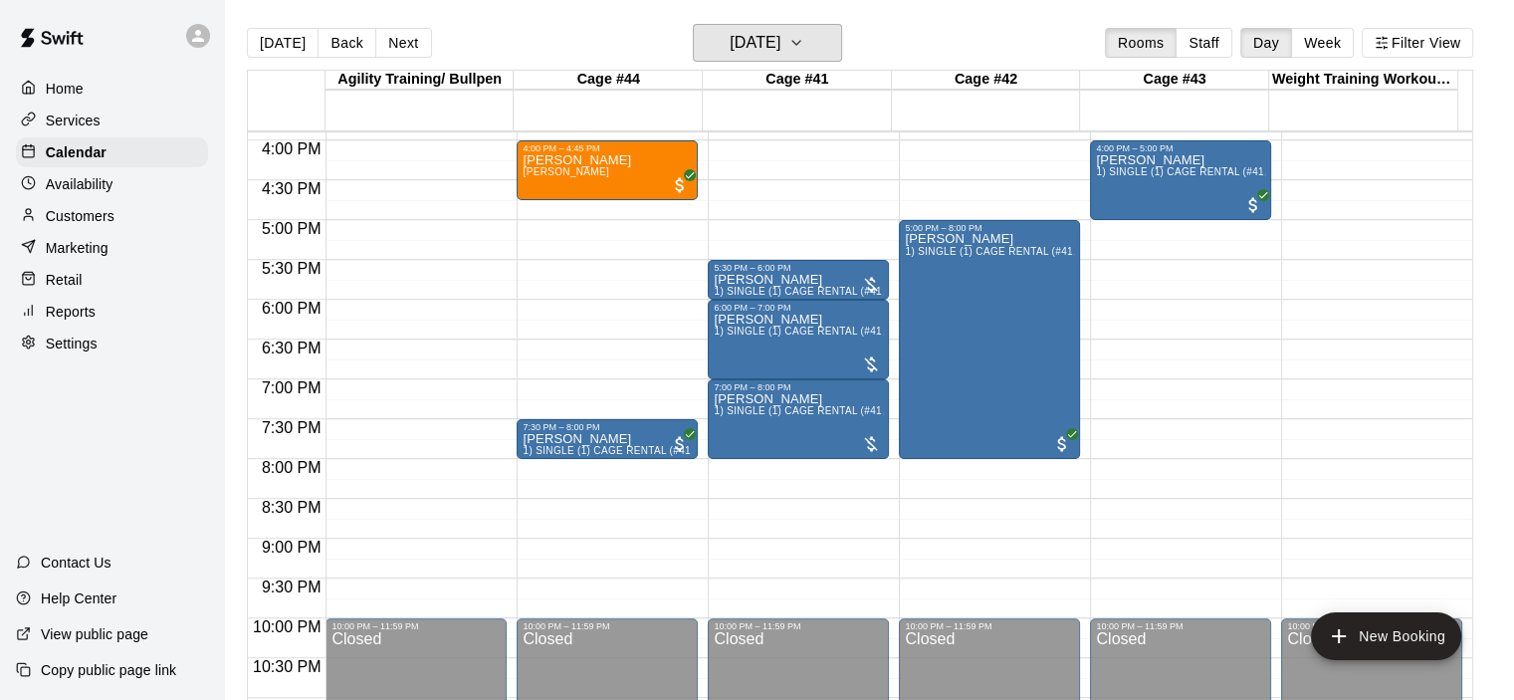
scroll to position [1220, 0]
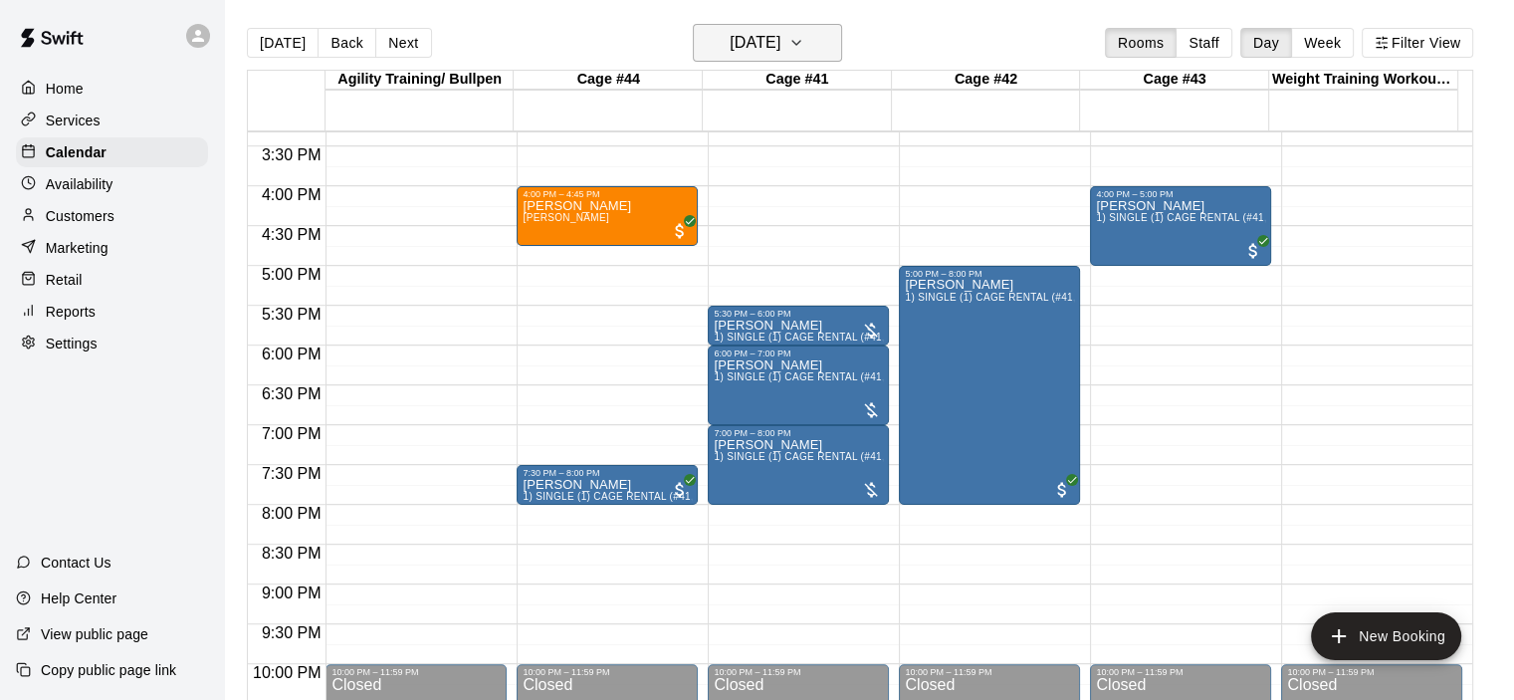
click at [804, 47] on icon "button" at bounding box center [796, 43] width 16 height 24
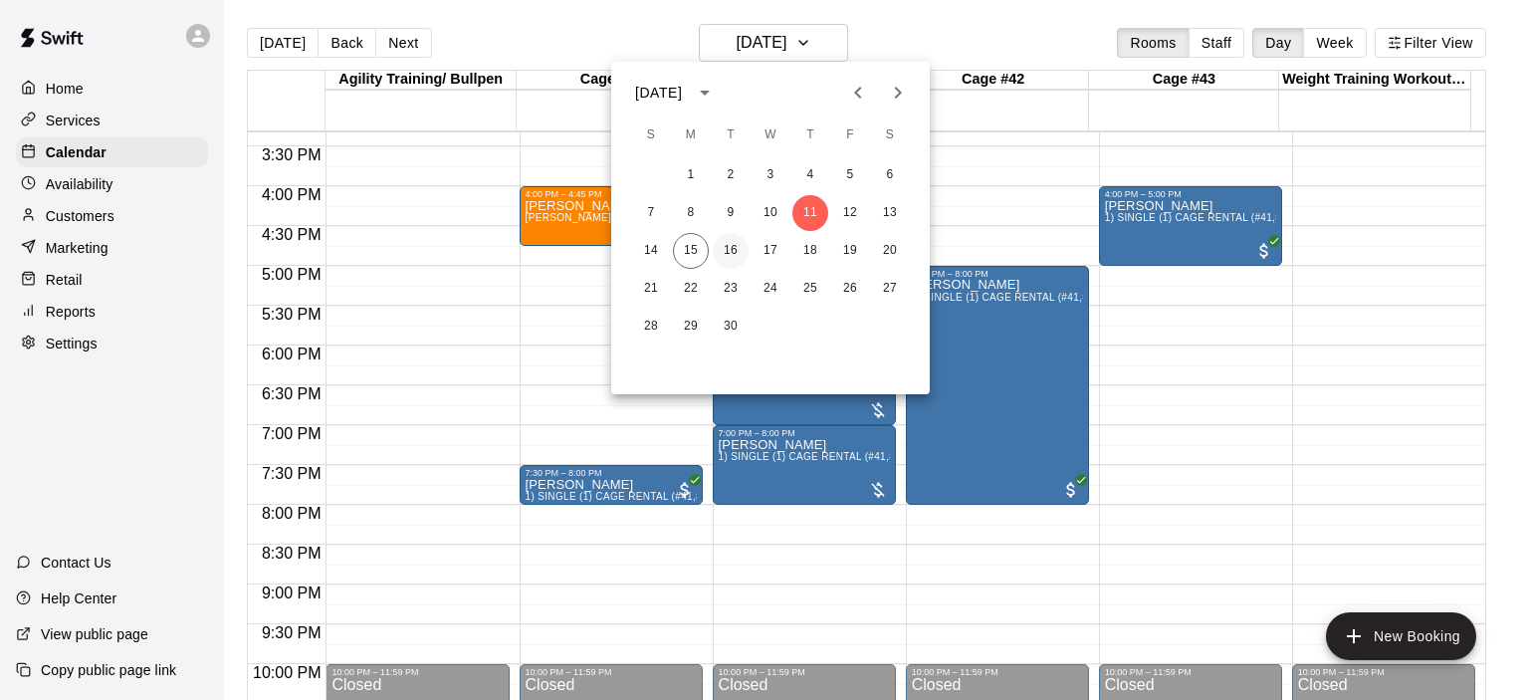
click at [732, 246] on button "16" at bounding box center [731, 251] width 36 height 36
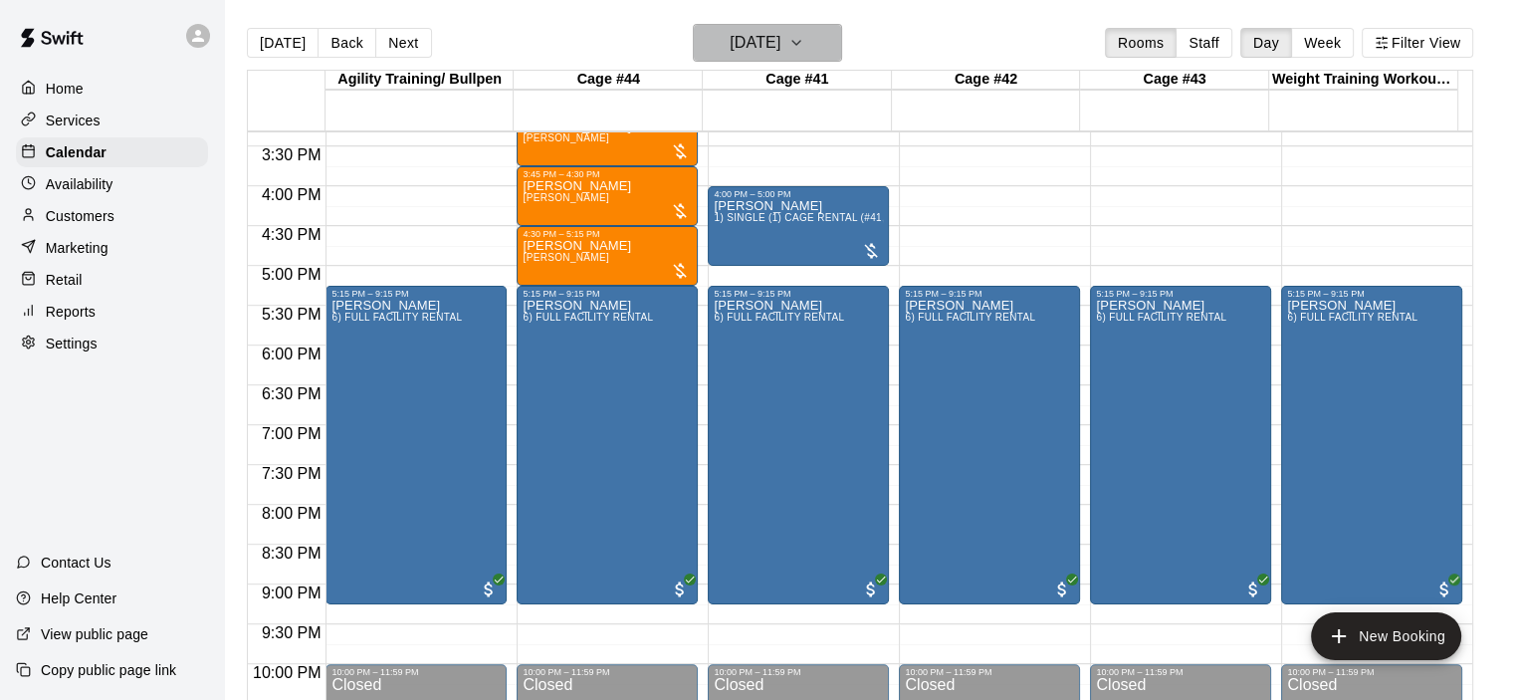
click at [804, 41] on icon "button" at bounding box center [796, 43] width 16 height 24
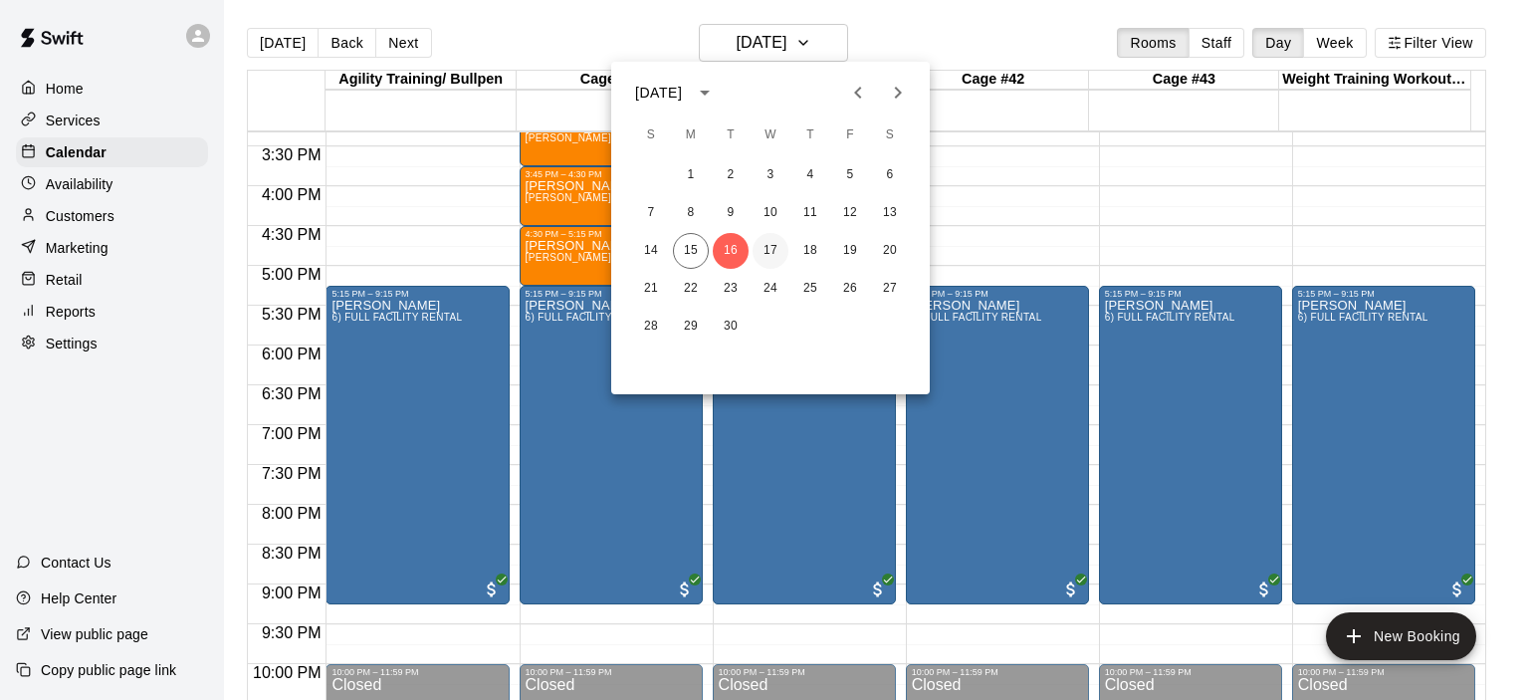
click at [772, 251] on button "17" at bounding box center [770, 251] width 36 height 36
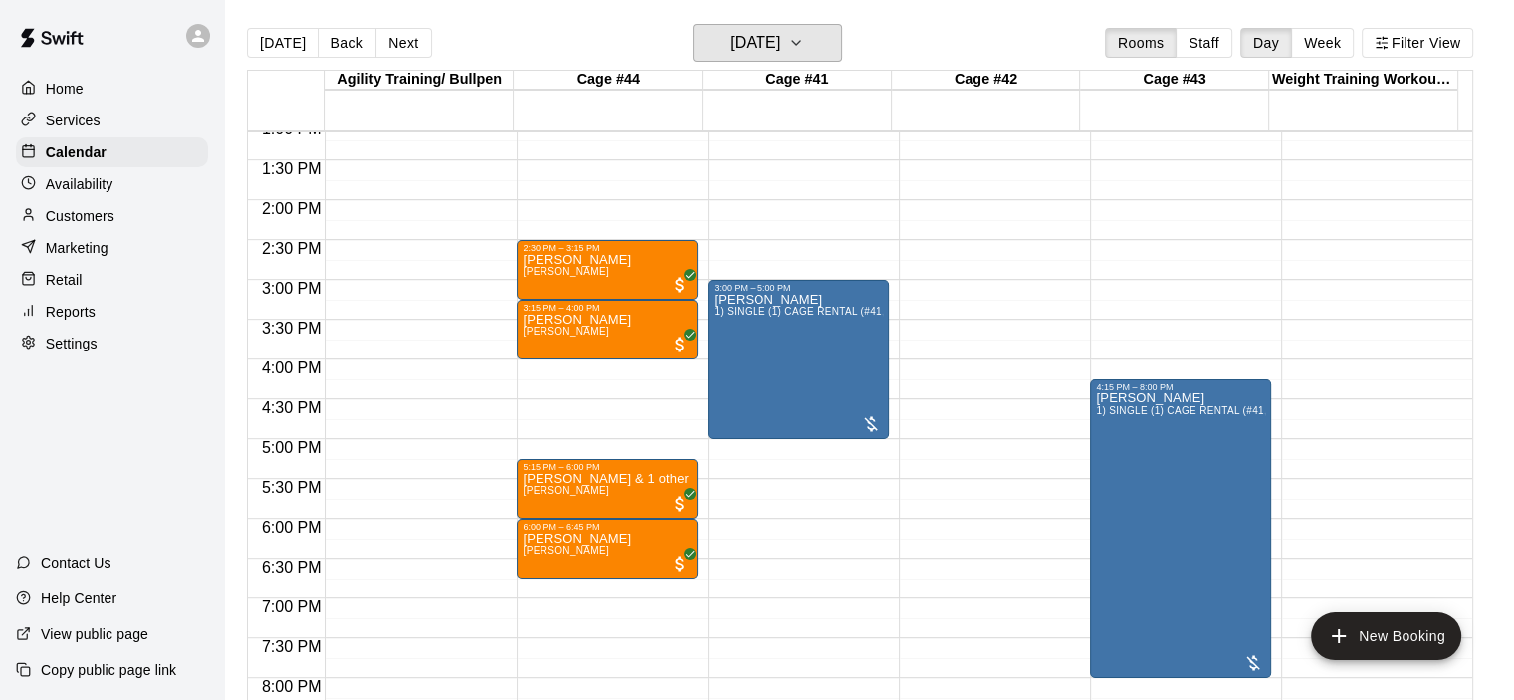
scroll to position [1021, 0]
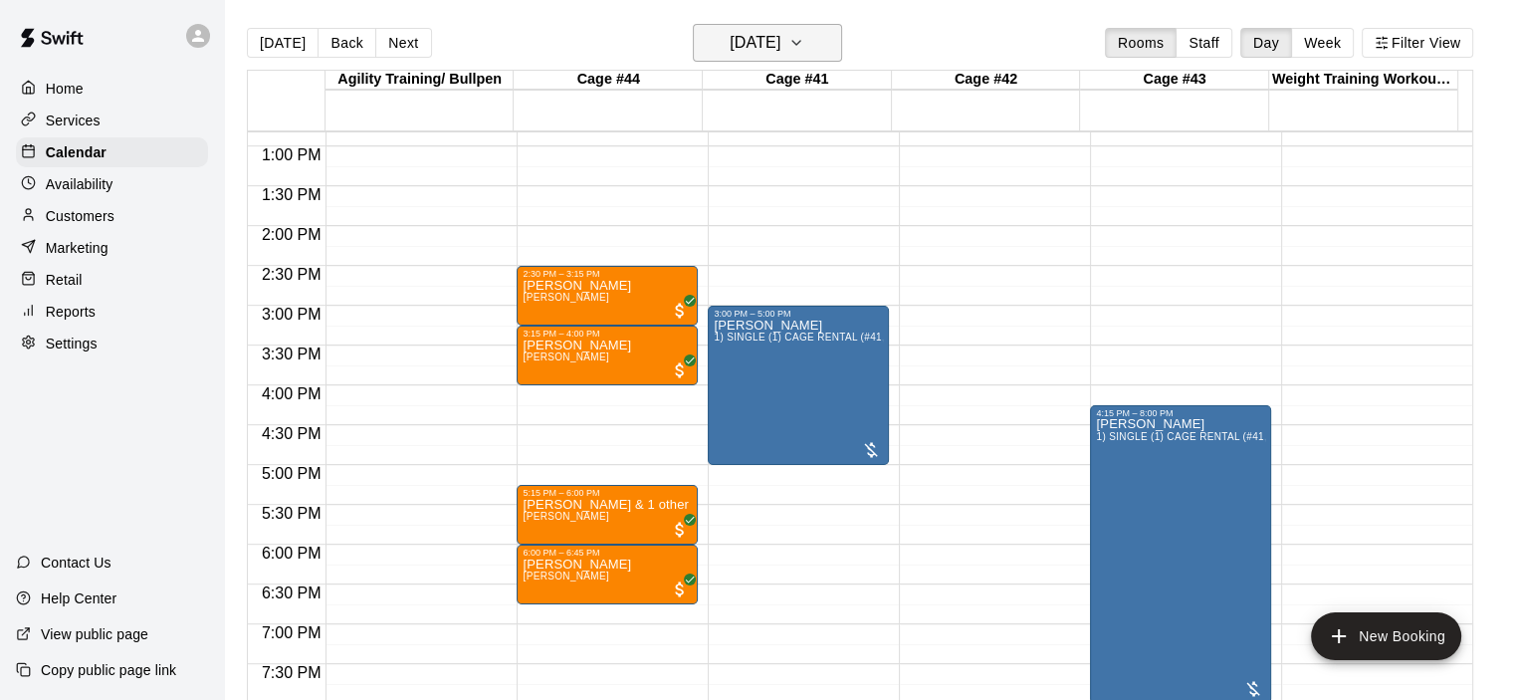
click at [804, 46] on icon "button" at bounding box center [796, 43] width 16 height 24
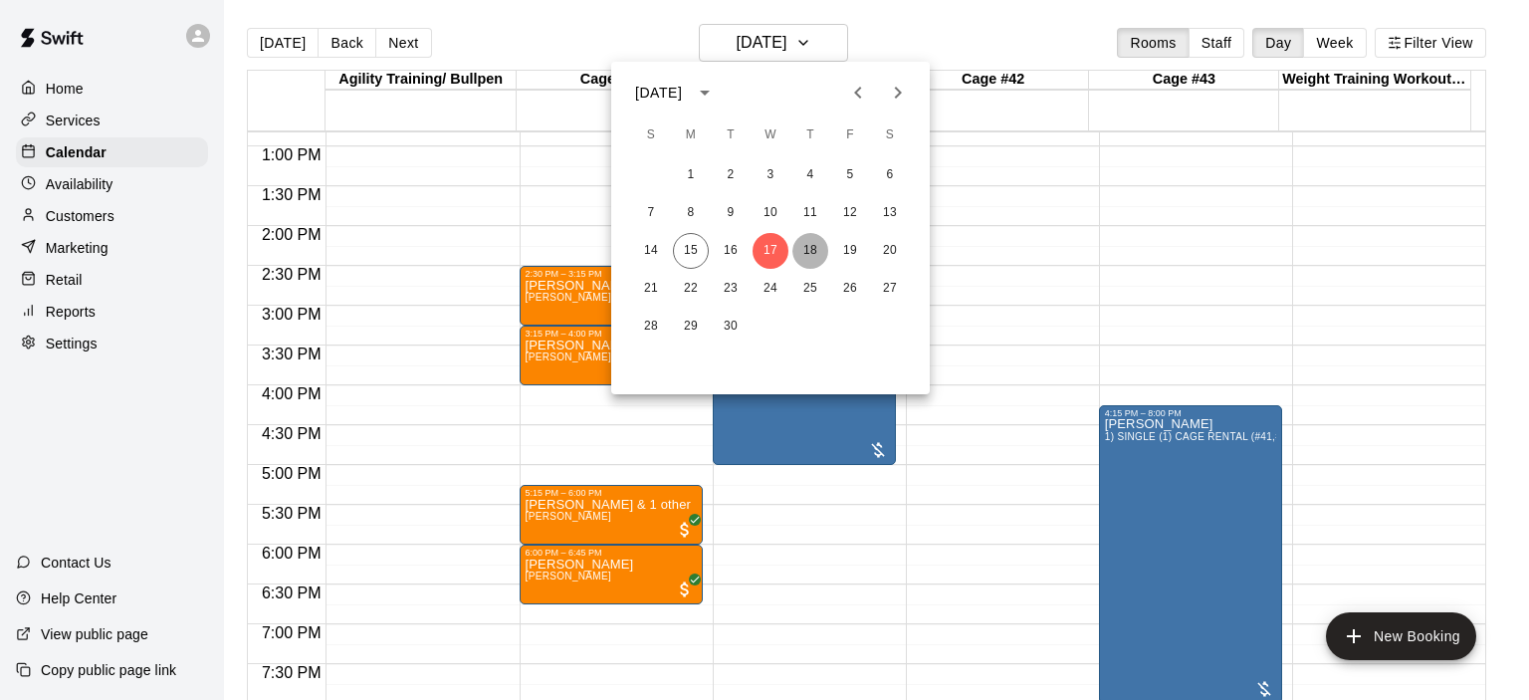
click at [808, 250] on button "18" at bounding box center [810, 251] width 36 height 36
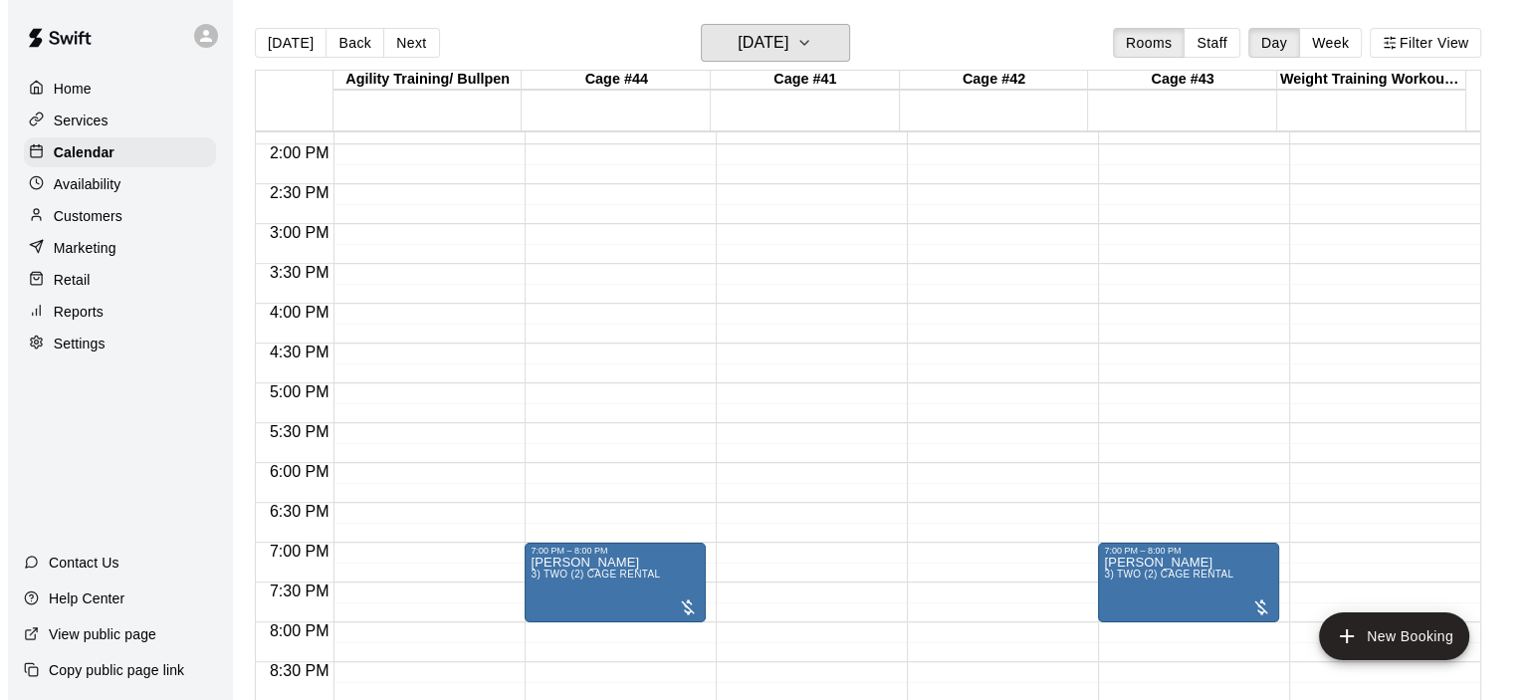
scroll to position [1220, 0]
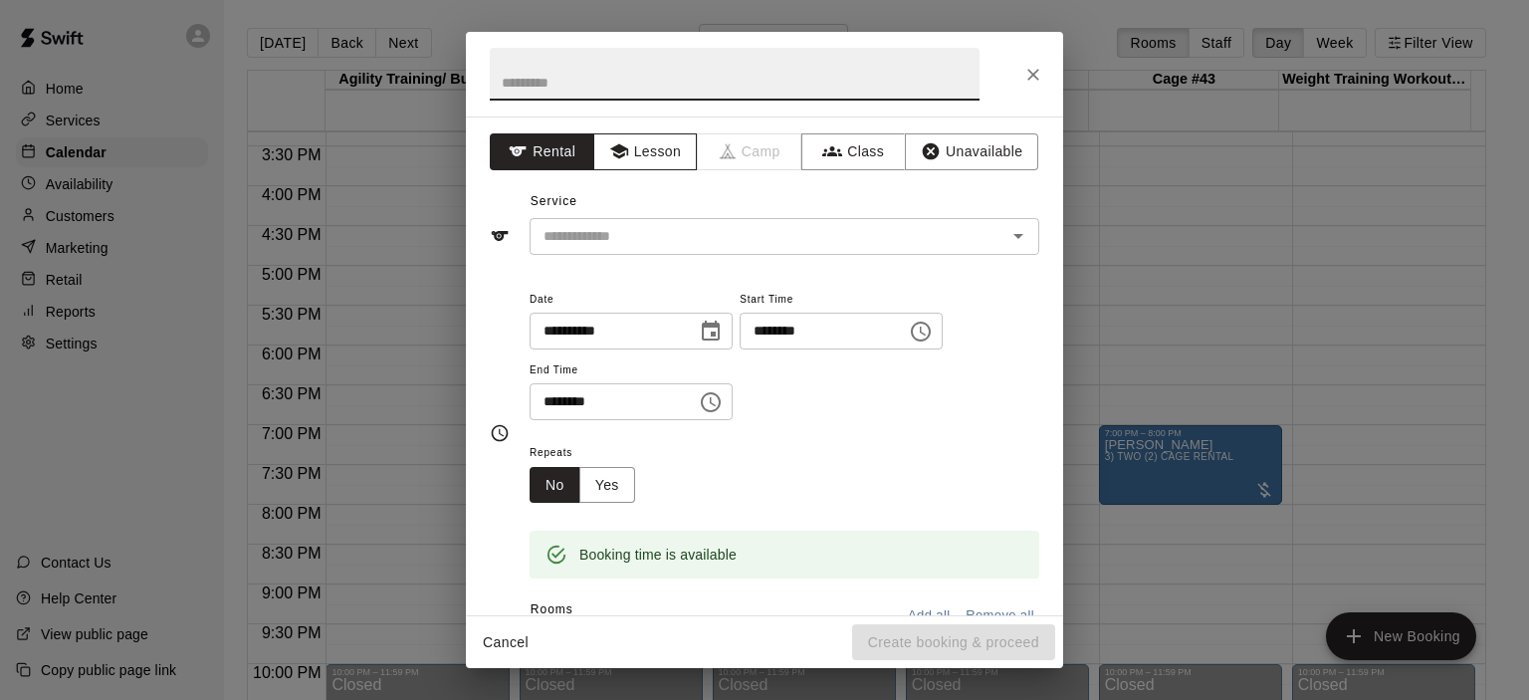
click at [647, 152] on button "Lesson" at bounding box center [645, 151] width 105 height 37
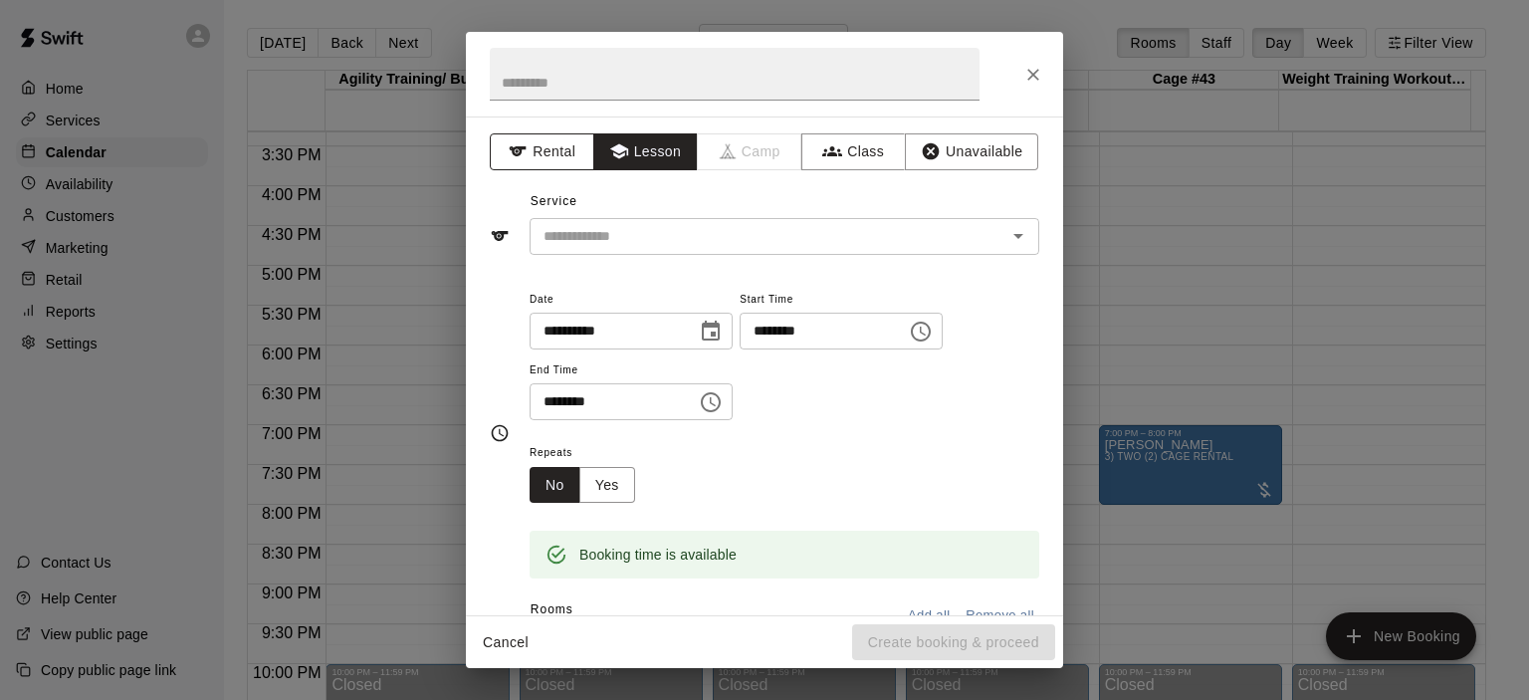
click at [555, 156] on button "Rental" at bounding box center [542, 151] width 105 height 37
click at [1006, 232] on icon "Open" at bounding box center [1018, 236] width 24 height 24
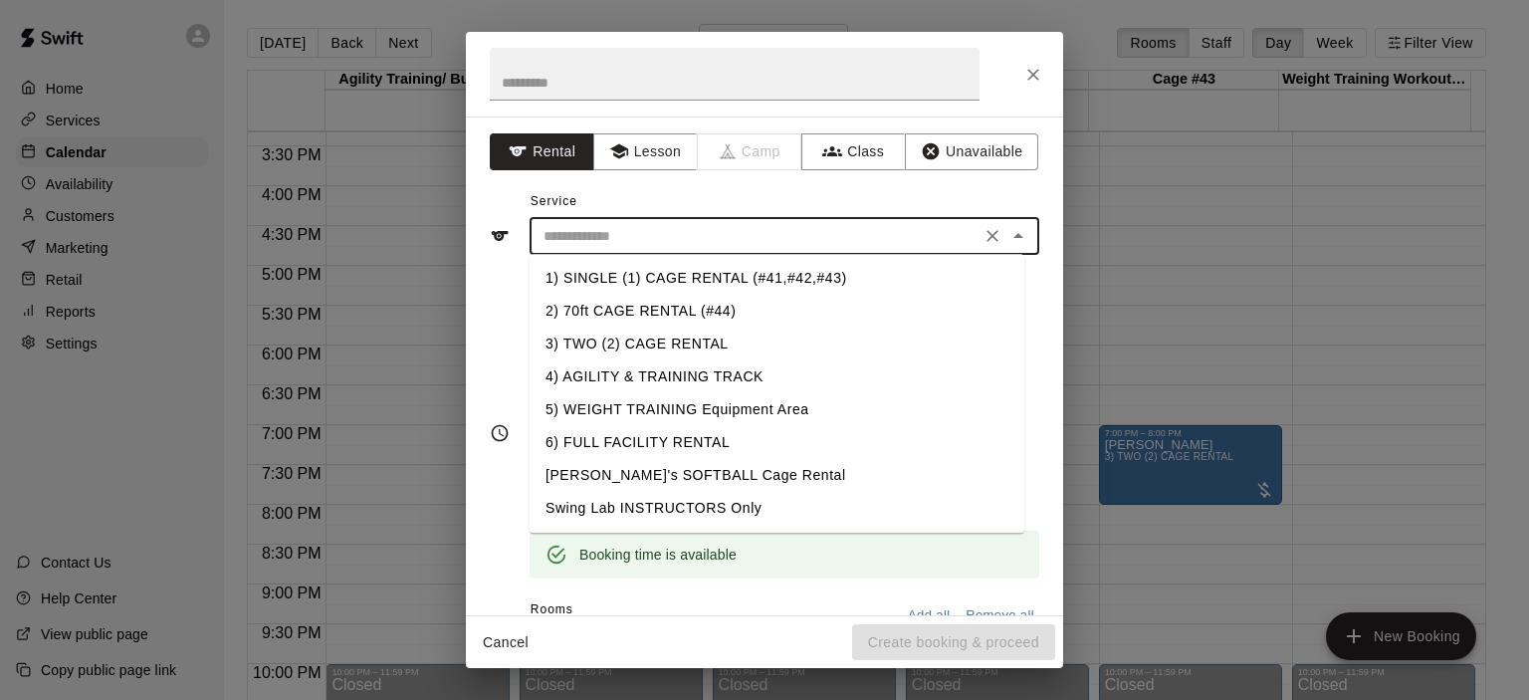
click at [754, 280] on li "1) SINGLE (1) CAGE RENTAL (#41,#42,#43)" at bounding box center [777, 278] width 495 height 33
type input "**********"
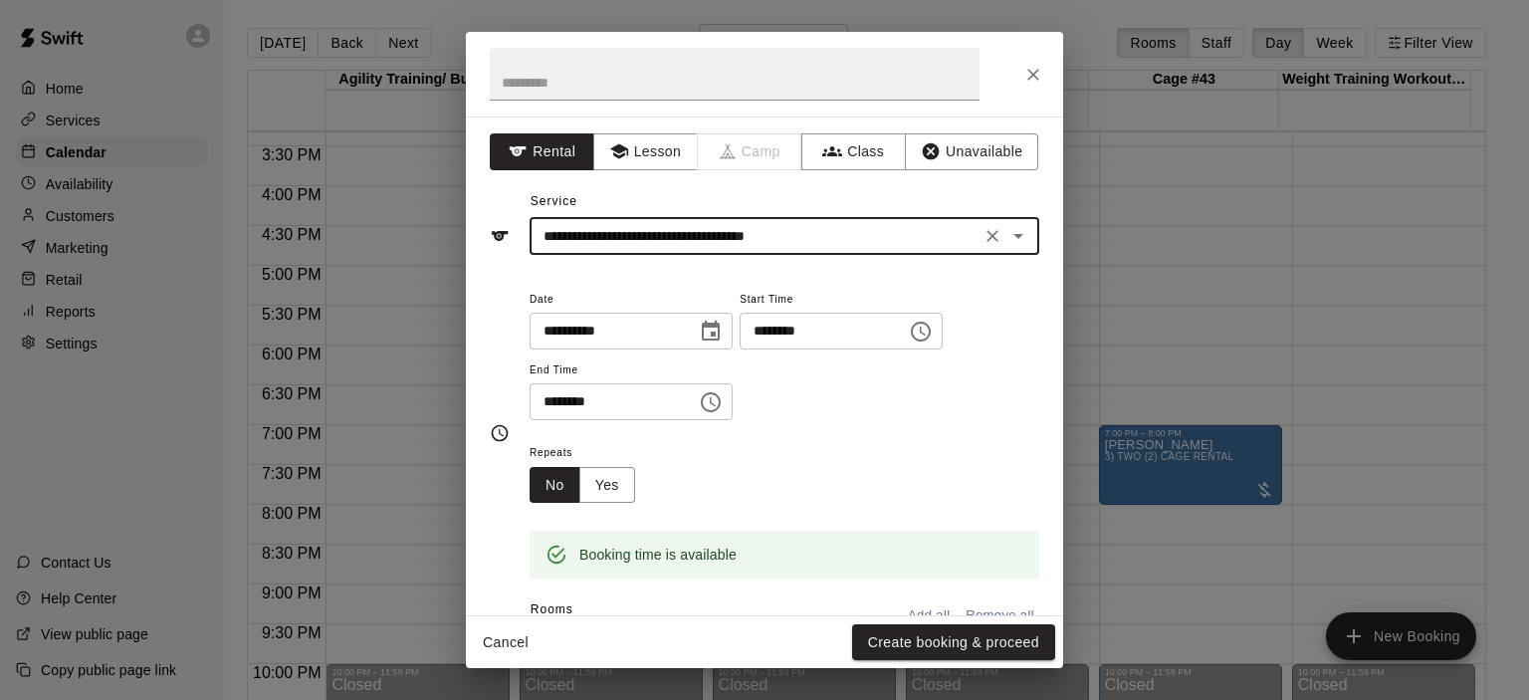
click at [723, 397] on icon "Choose time, selected time is 5:30 PM" at bounding box center [711, 402] width 24 height 24
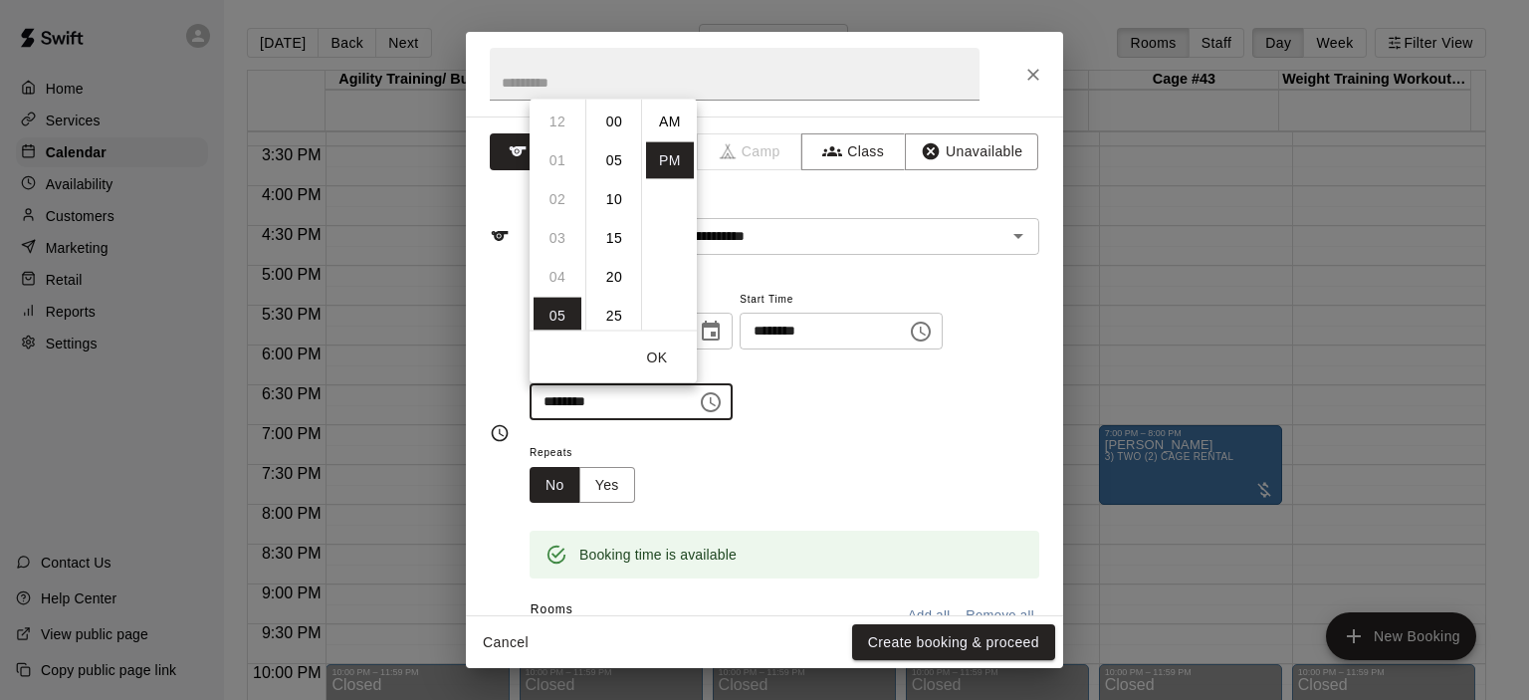
scroll to position [36, 0]
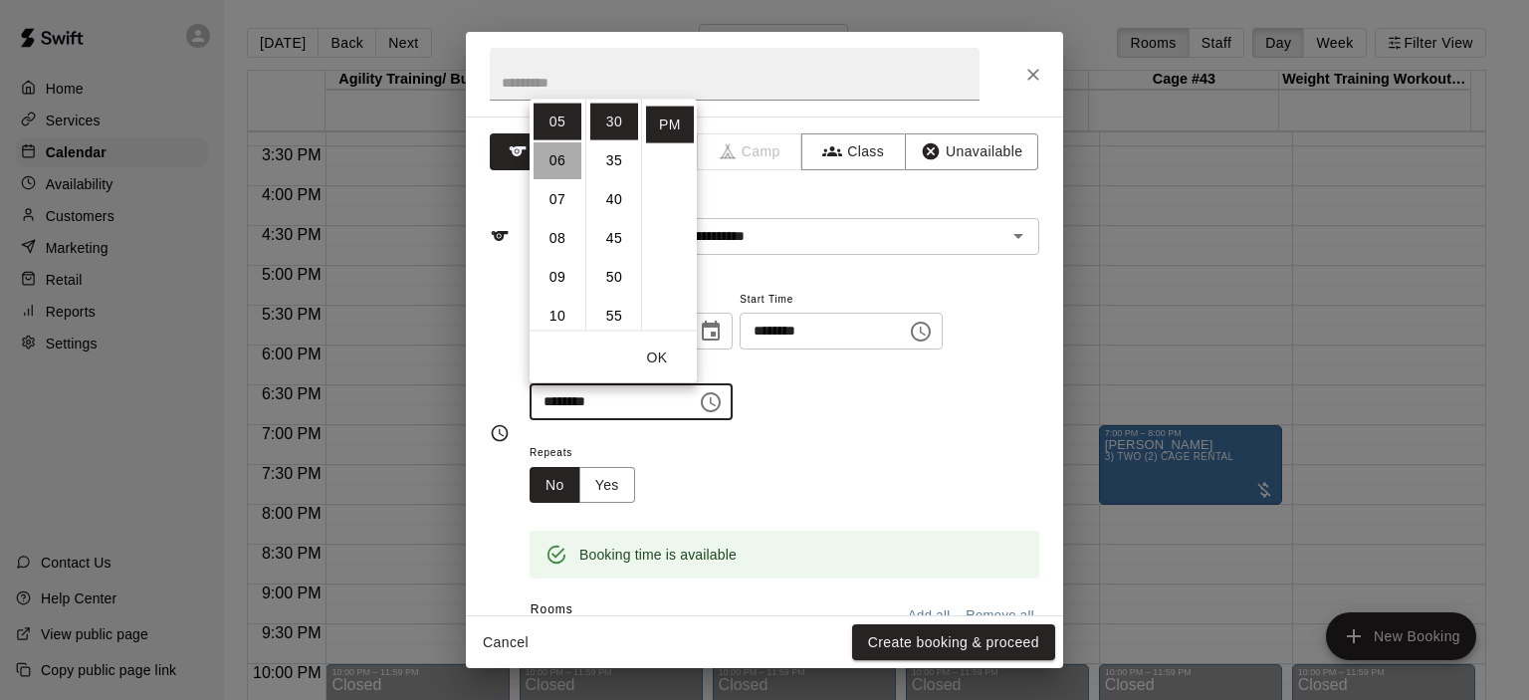
click at [555, 160] on li "06" at bounding box center [557, 159] width 48 height 37
click at [621, 117] on li "00" at bounding box center [614, 121] width 48 height 37
type input "********"
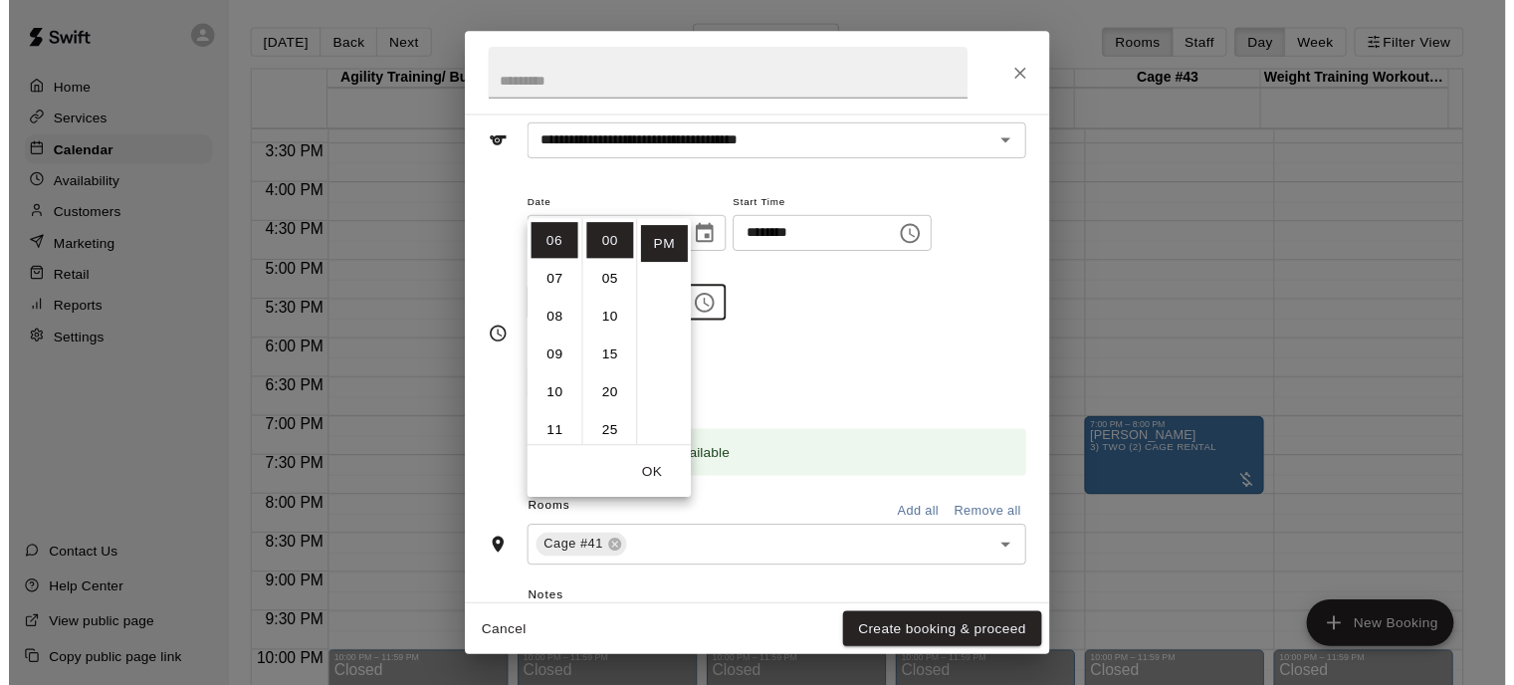
scroll to position [199, 0]
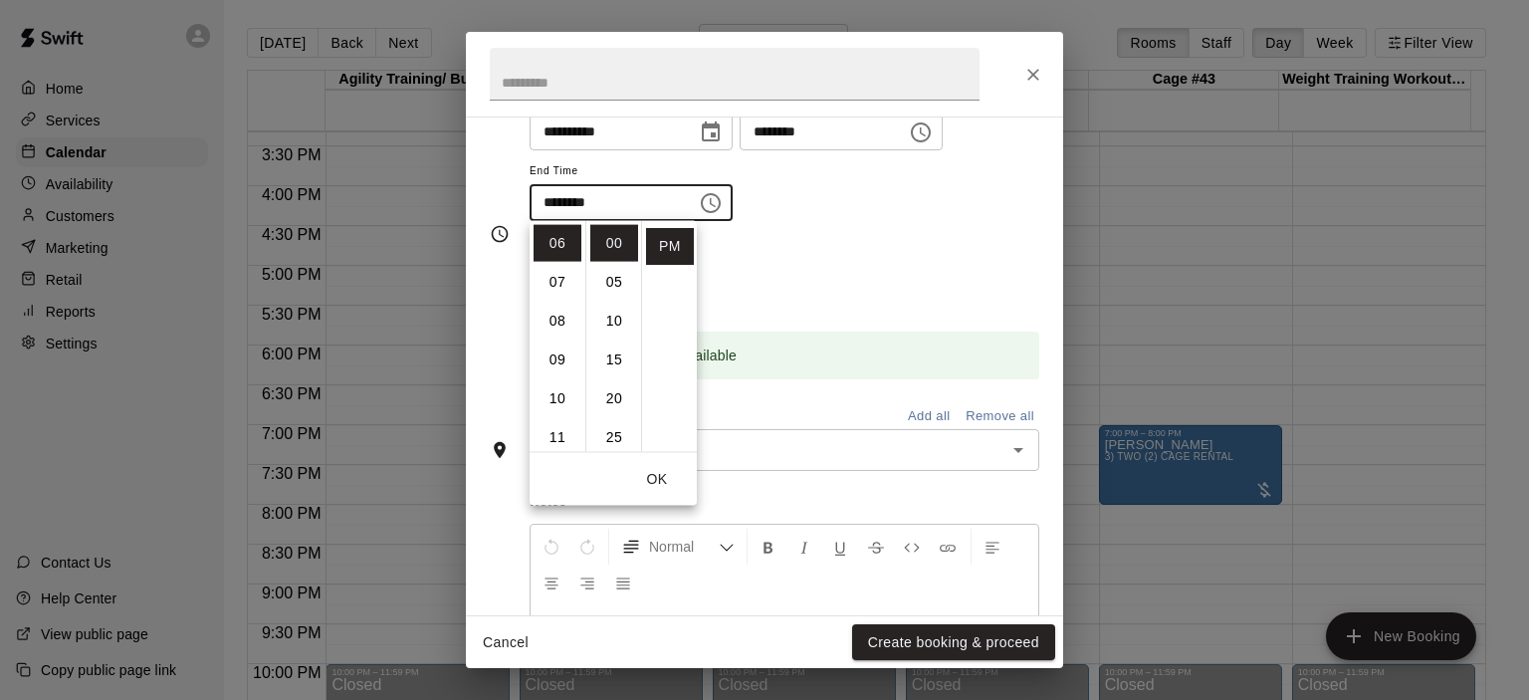
click at [872, 258] on div "Repeats No Yes" at bounding box center [785, 272] width 510 height 63
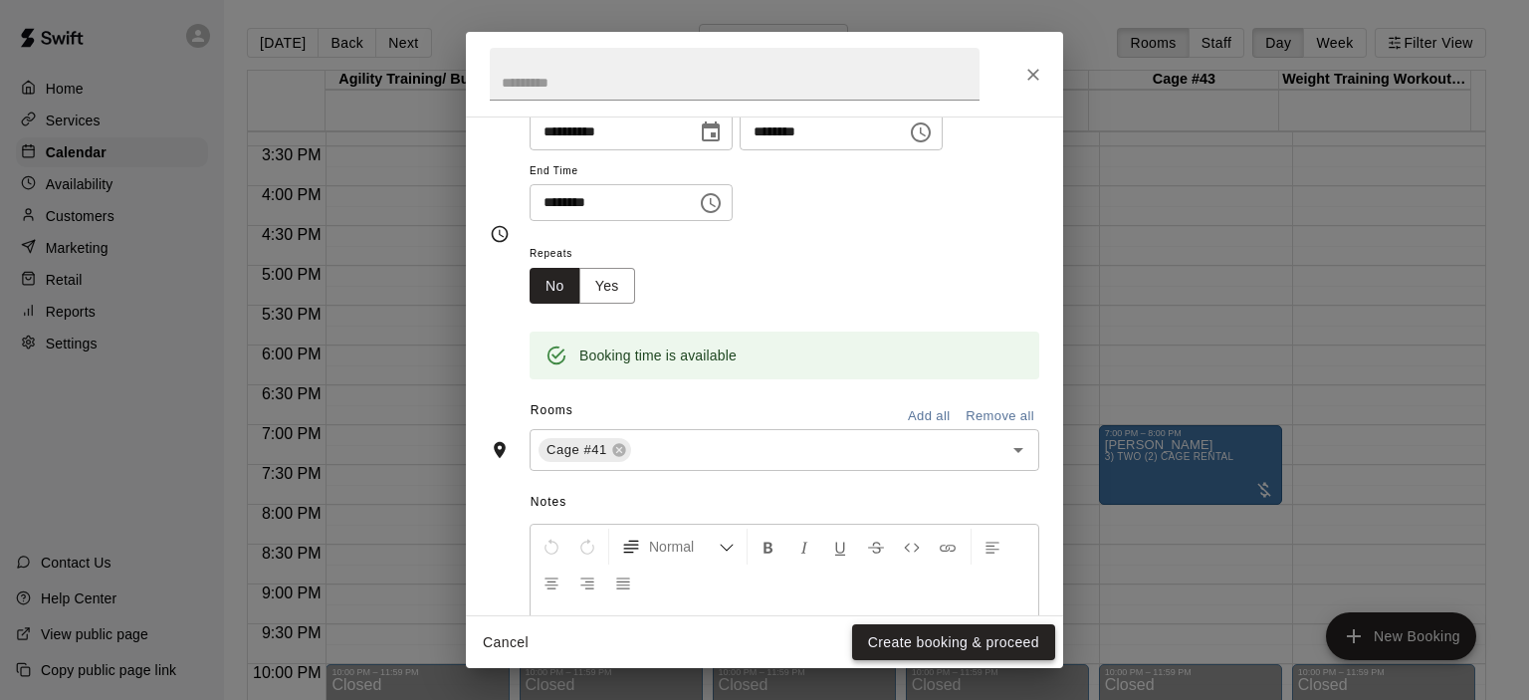
click at [1003, 640] on button "Create booking & proceed" at bounding box center [953, 642] width 203 height 37
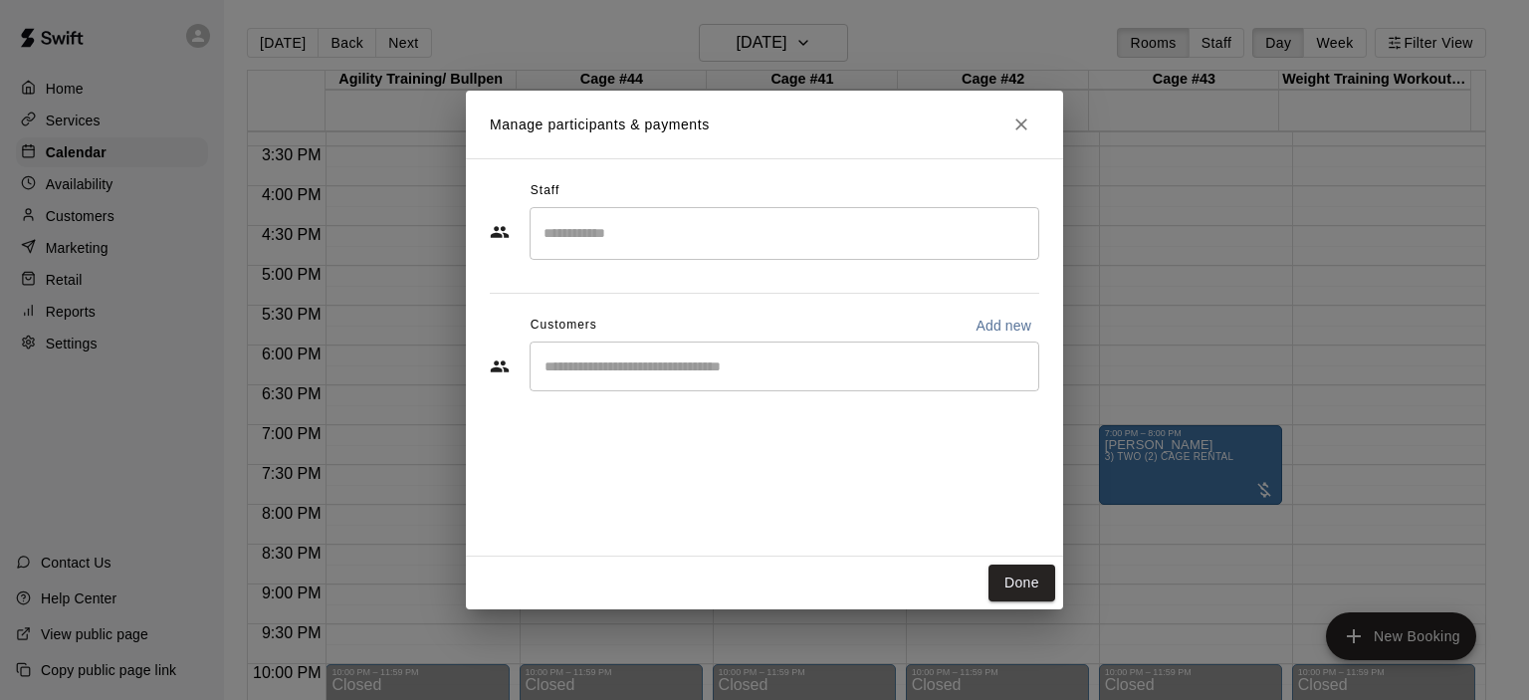
click at [693, 363] on input "Start typing to search customers..." at bounding box center [784, 366] width 492 height 20
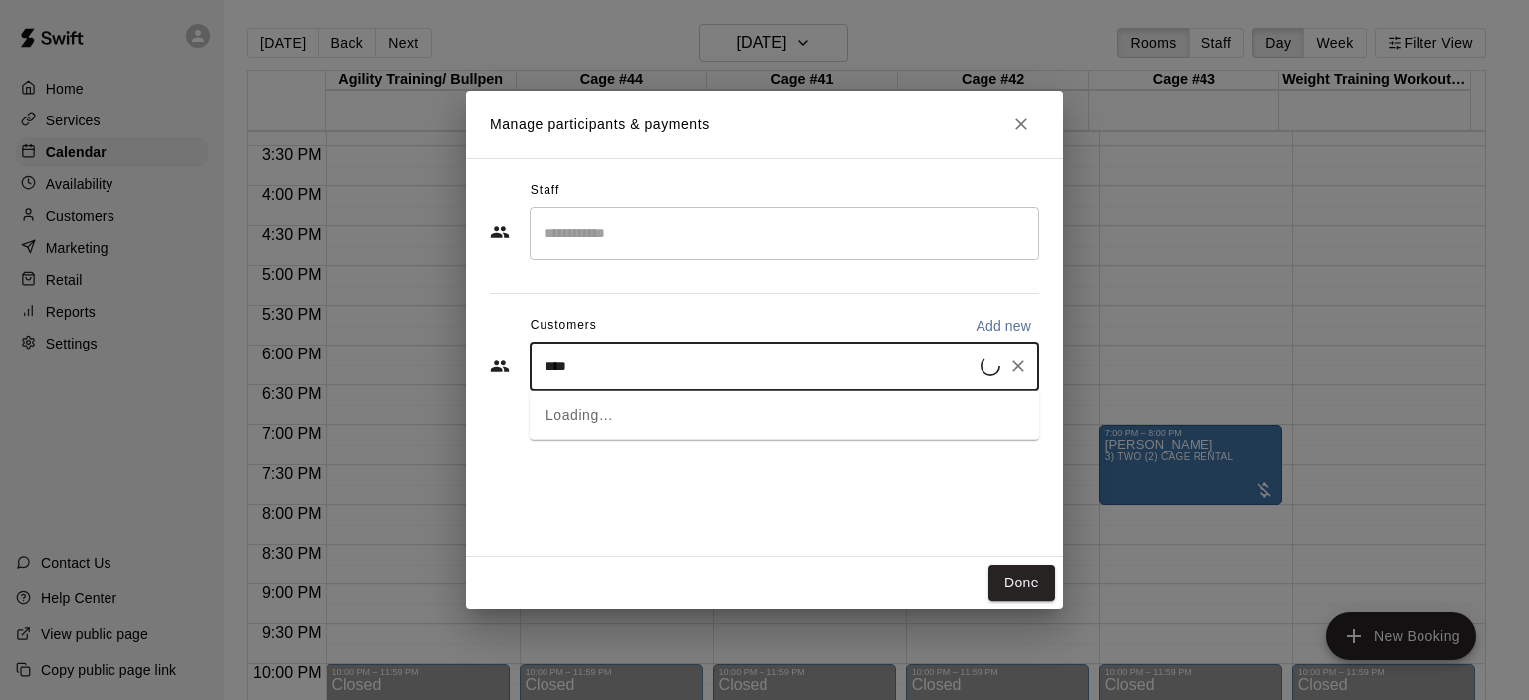
type input "*****"
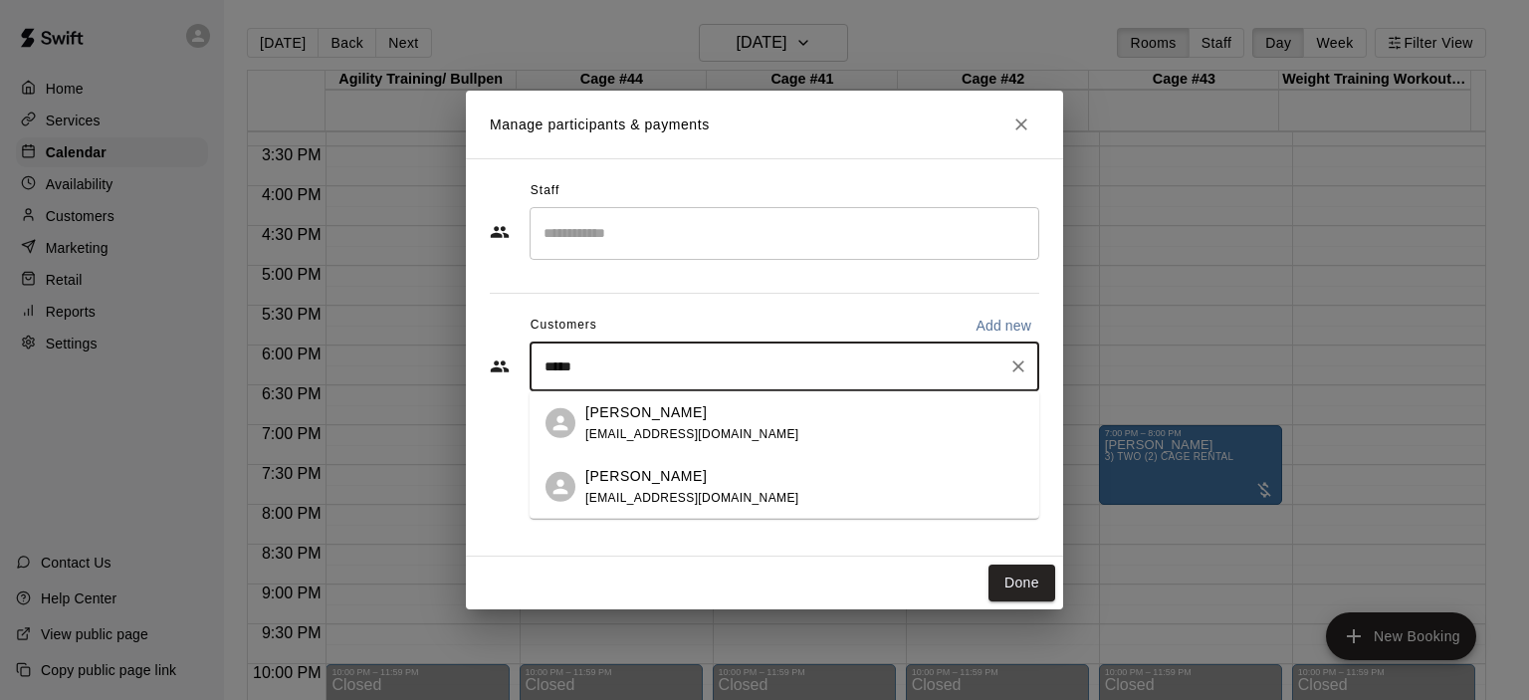
click at [681, 421] on div "Darryl Denby darryldenby11@gmail.com" at bounding box center [692, 422] width 214 height 43
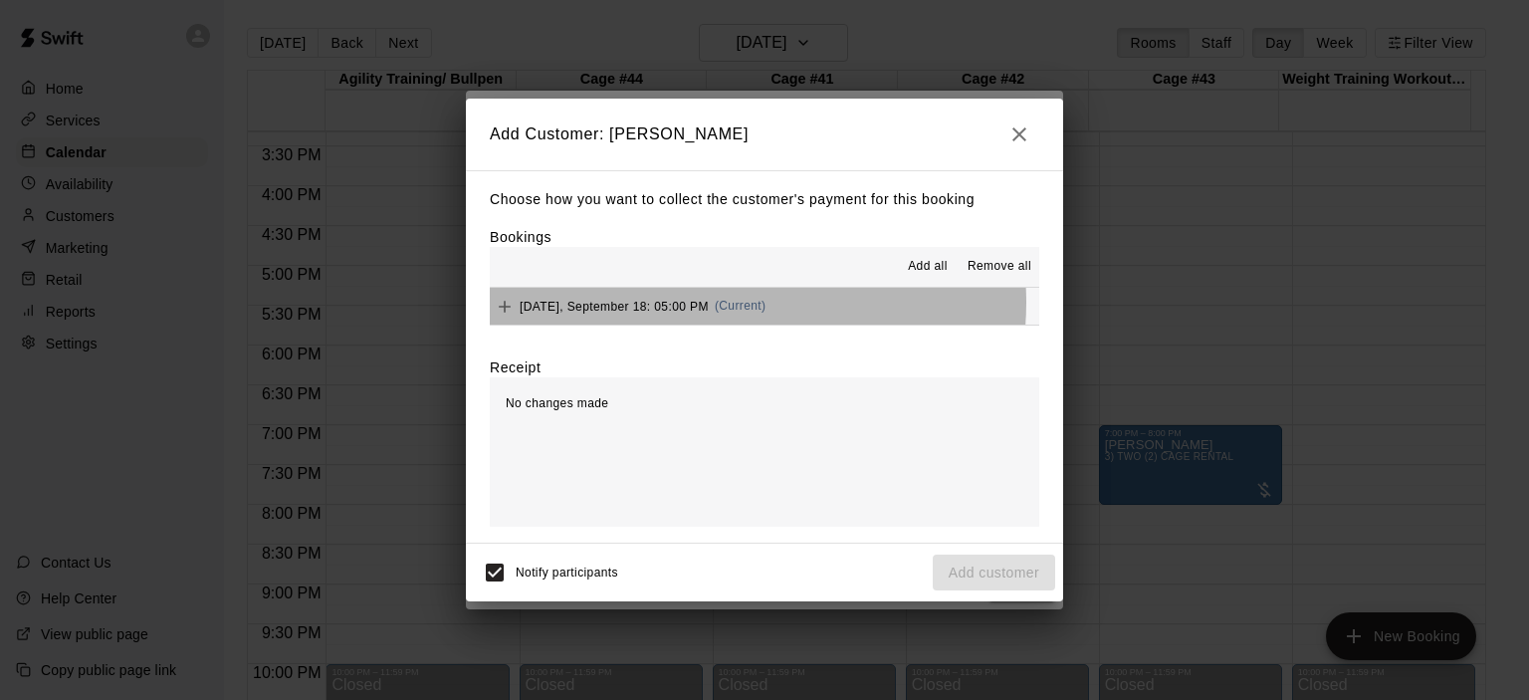
click at [739, 305] on span "(Current)" at bounding box center [741, 306] width 52 height 14
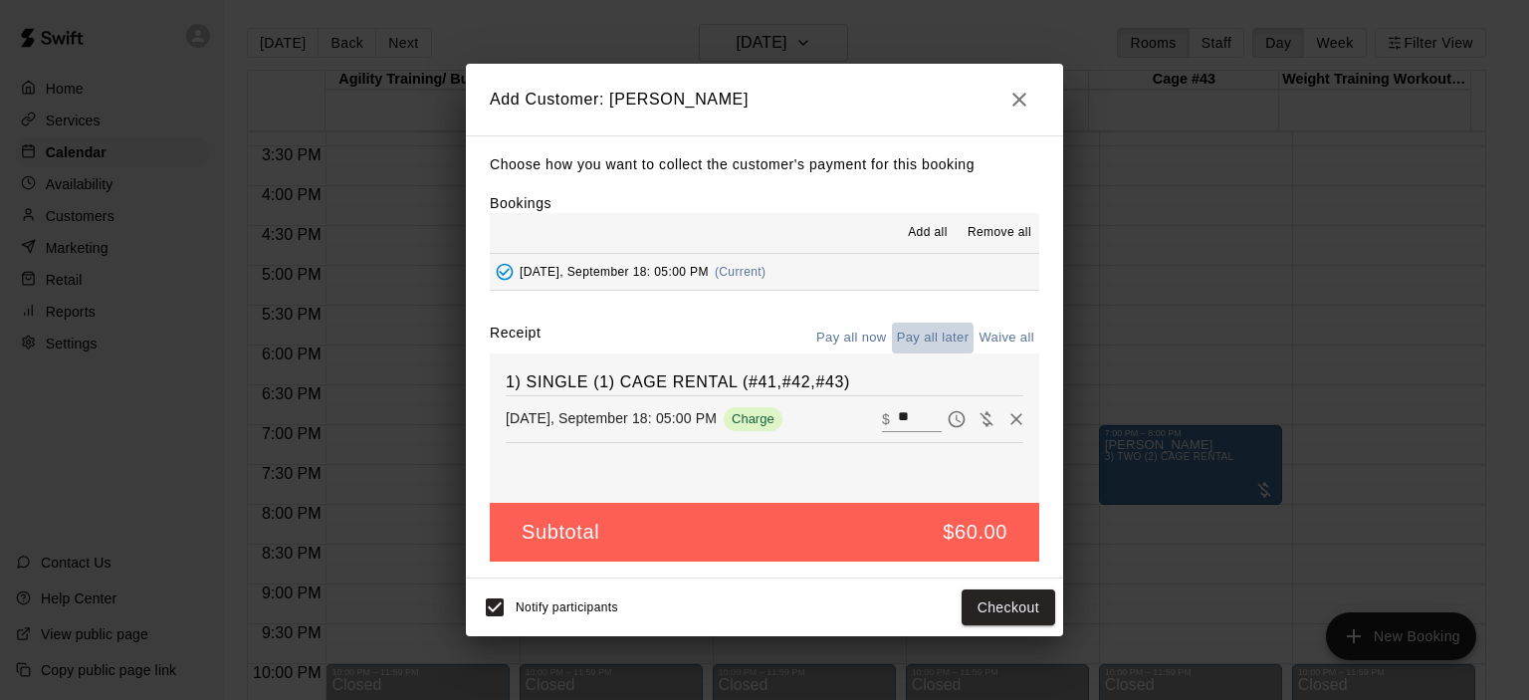
click at [924, 340] on button "Pay all later" at bounding box center [933, 337] width 83 height 31
click at [1005, 619] on button "Add customer" at bounding box center [994, 607] width 122 height 37
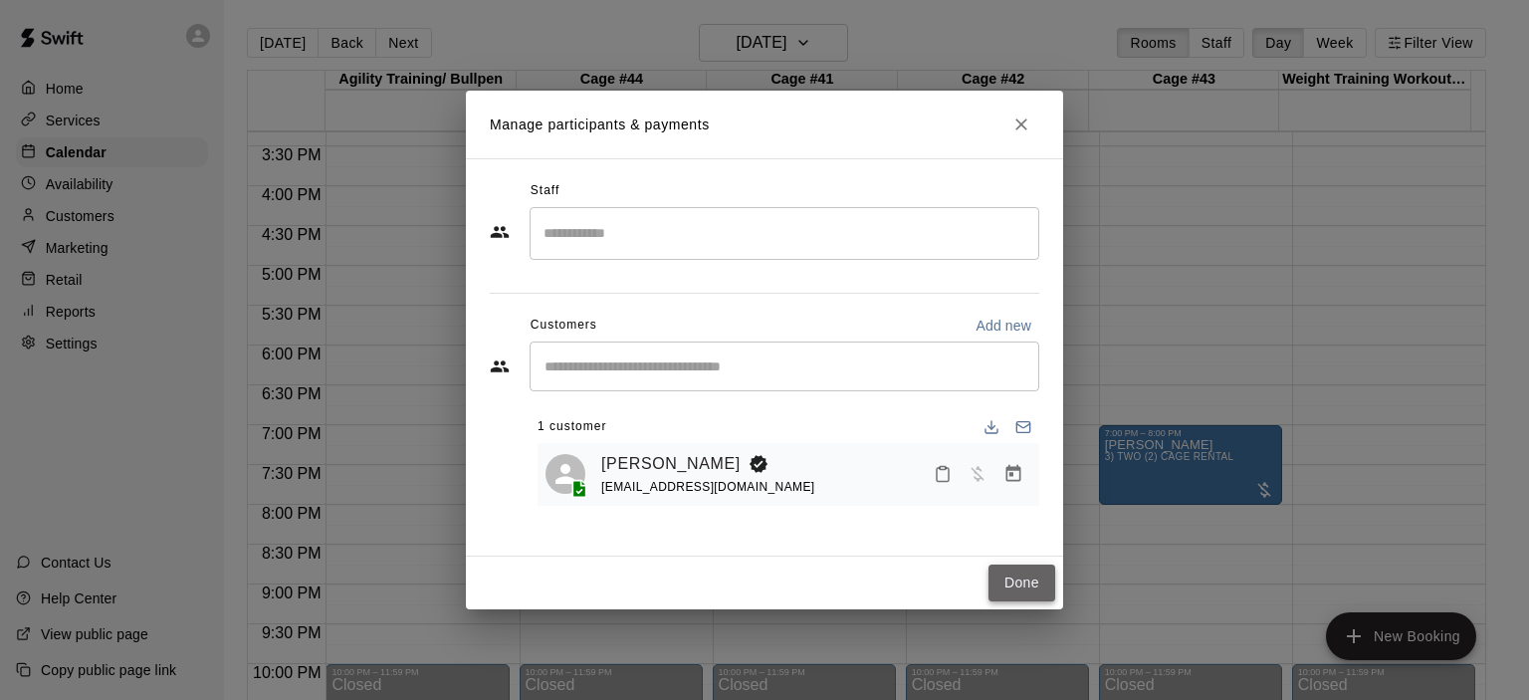
click at [1024, 581] on button "Done" at bounding box center [1021, 582] width 67 height 37
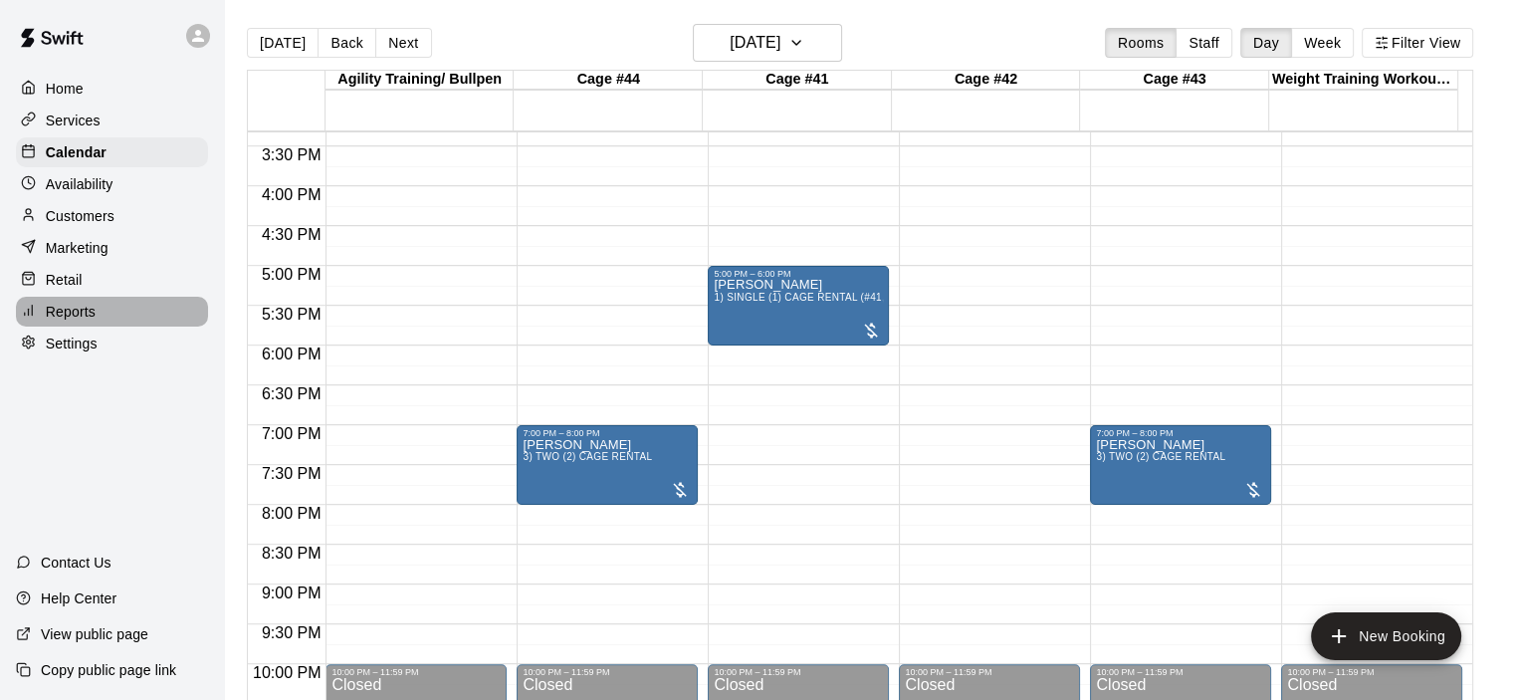
click at [80, 321] on p "Reports" at bounding box center [71, 312] width 50 height 20
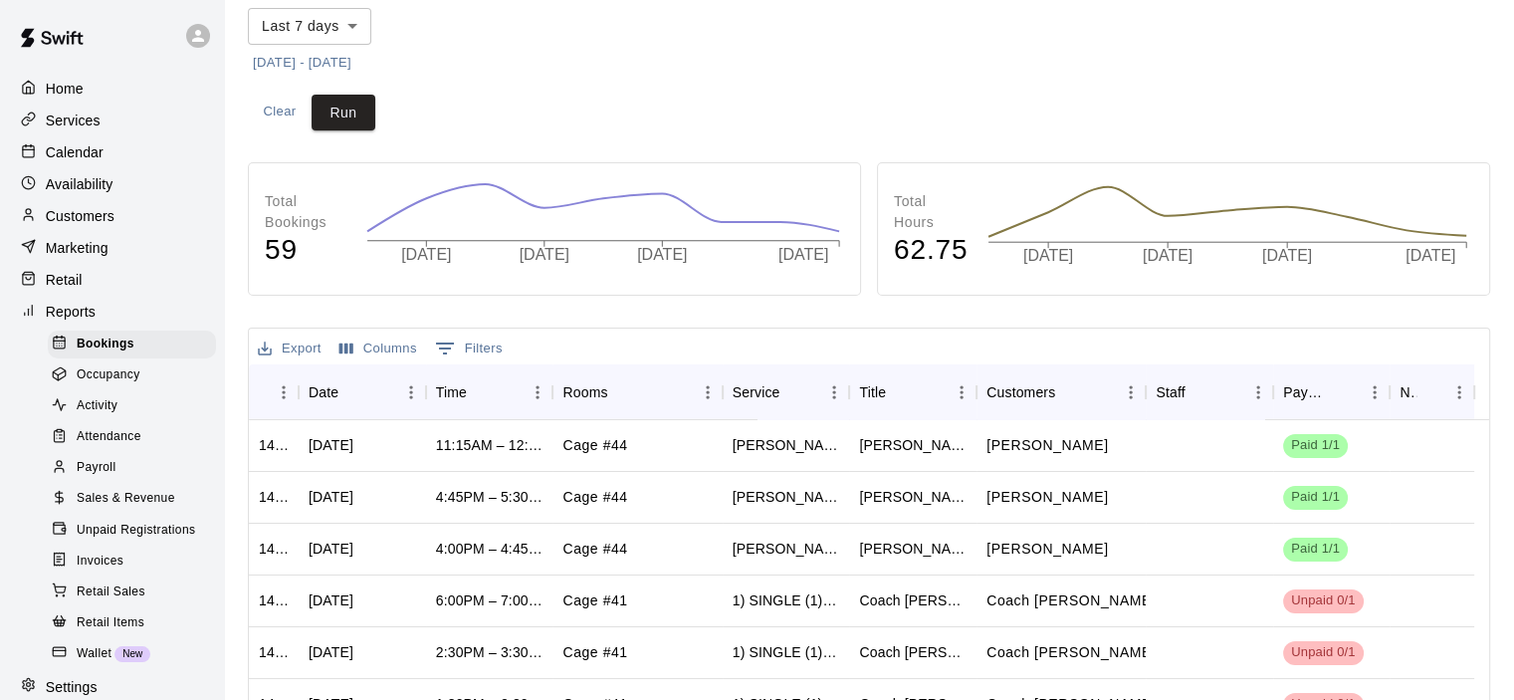
scroll to position [299, 0]
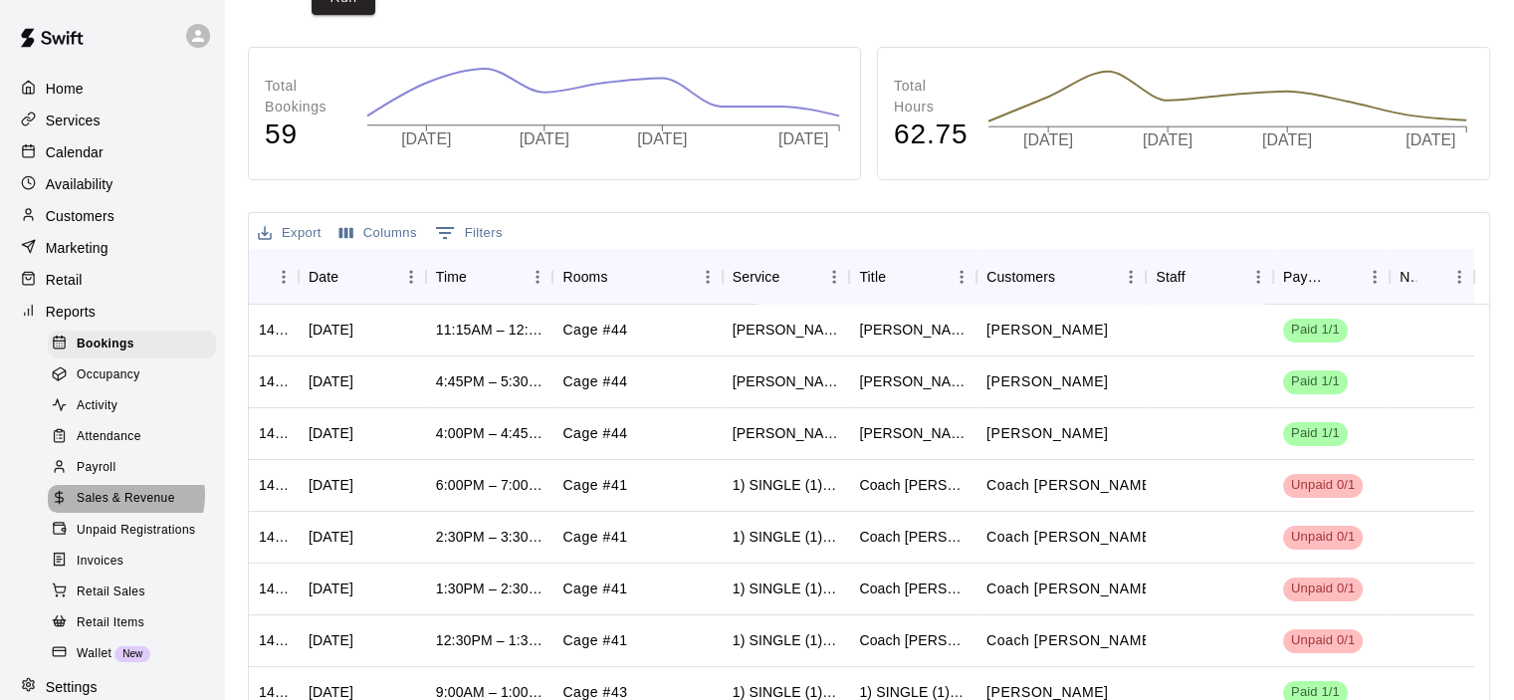
click at [122, 509] on span "Sales & Revenue" at bounding box center [126, 499] width 99 height 20
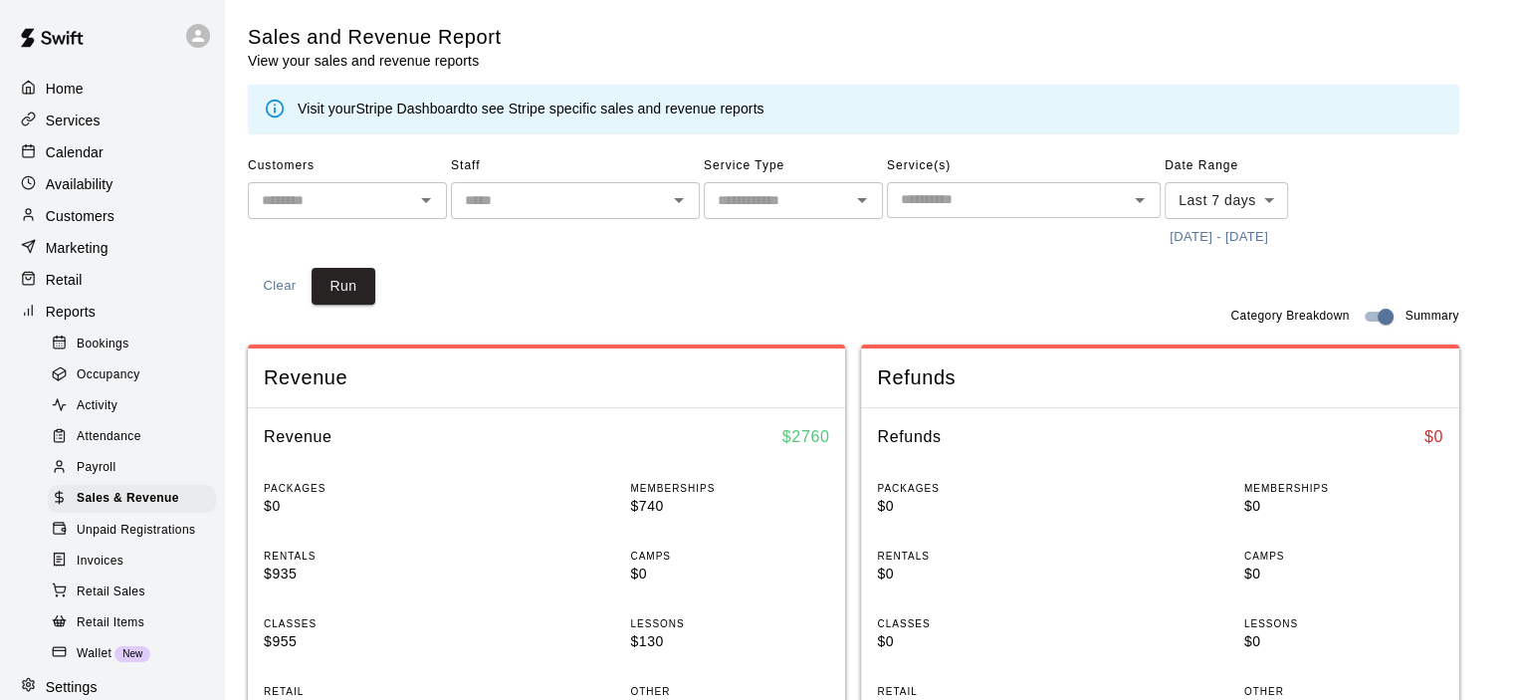
click at [404, 110] on link "Stripe Dashboard" at bounding box center [410, 109] width 110 height 16
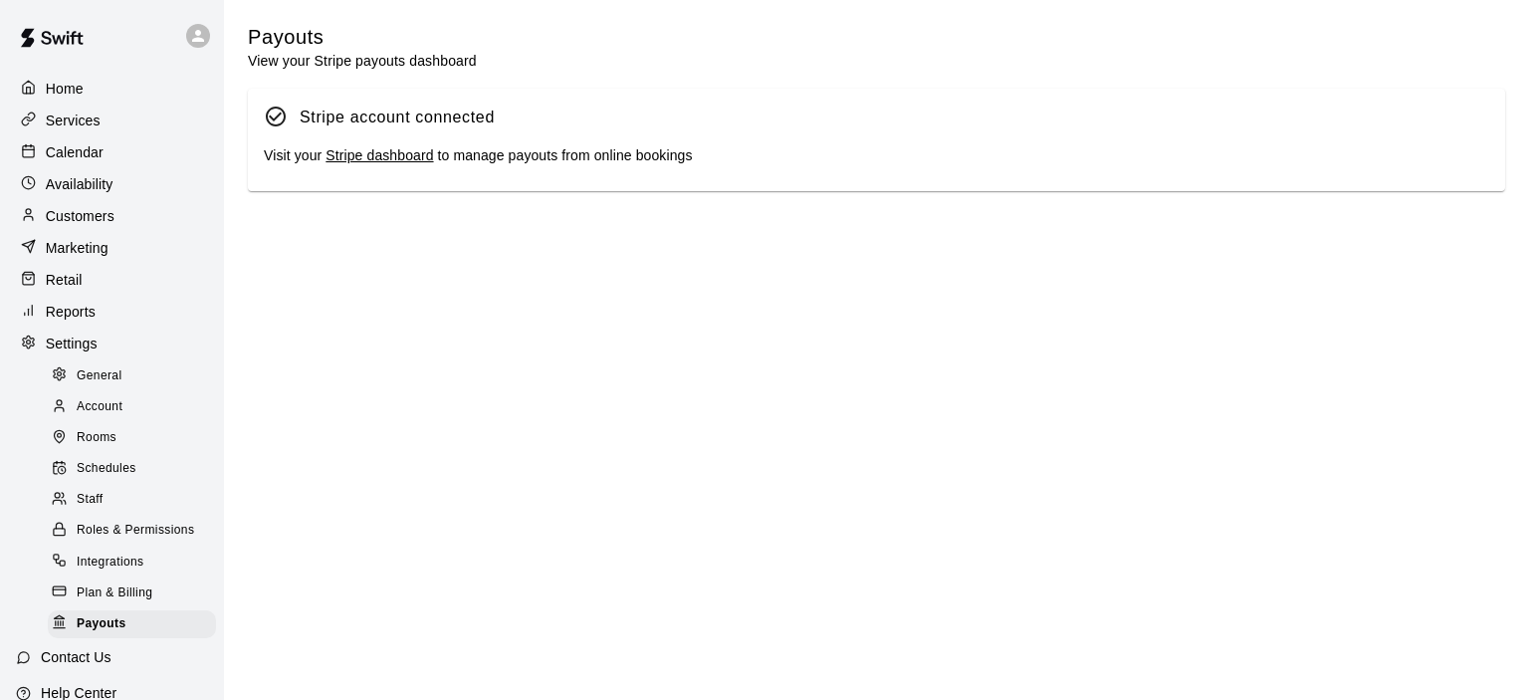
click at [386, 161] on link "Stripe dashboard" at bounding box center [378, 155] width 107 height 16
click at [88, 153] on p "Calendar" at bounding box center [75, 152] width 58 height 20
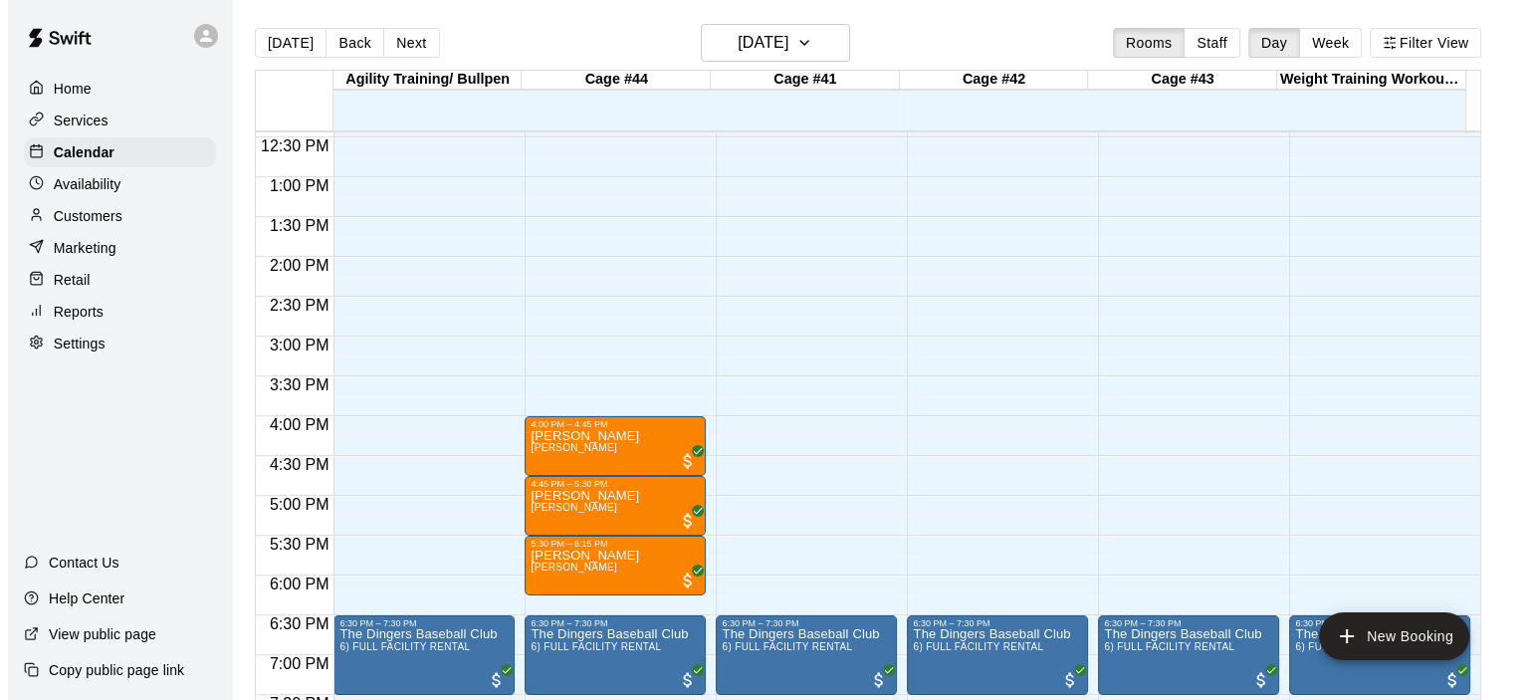
scroll to position [1174, 0]
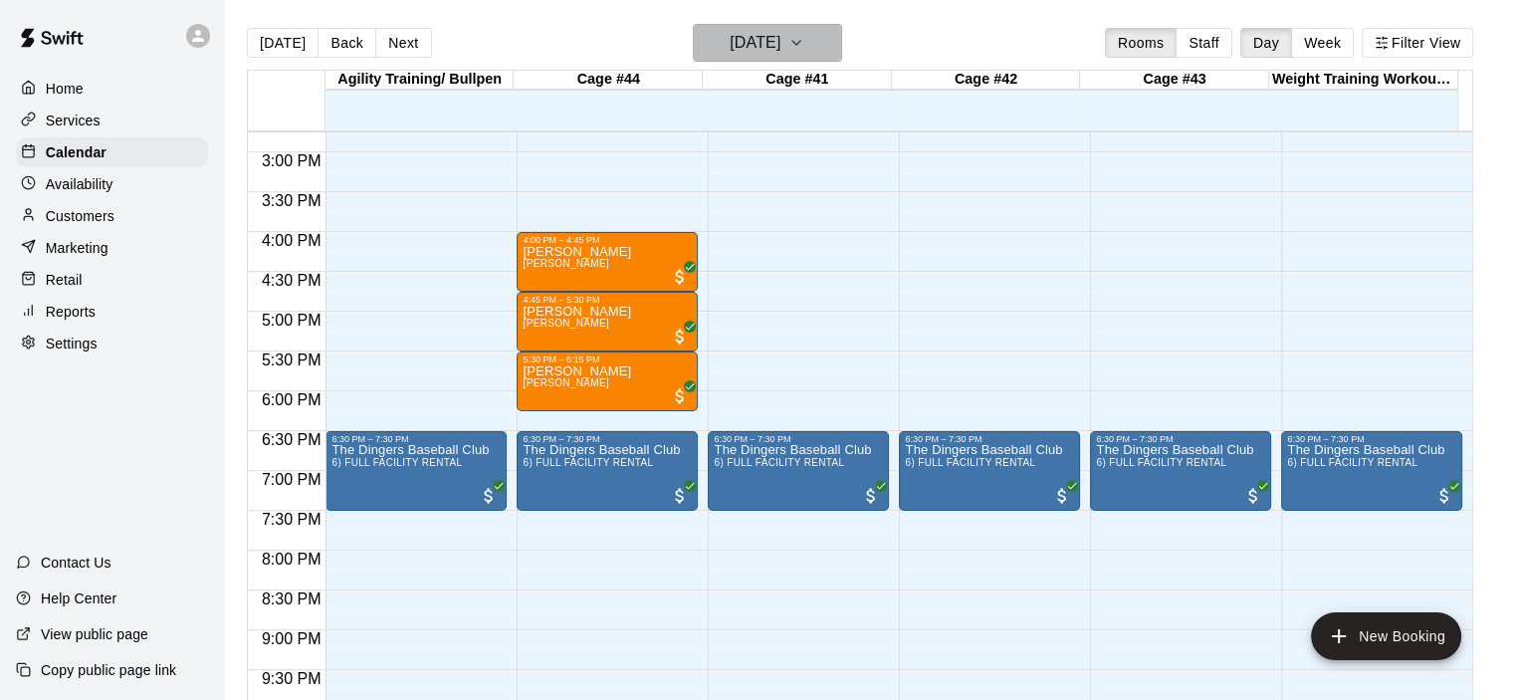
click at [804, 38] on icon "button" at bounding box center [796, 43] width 16 height 24
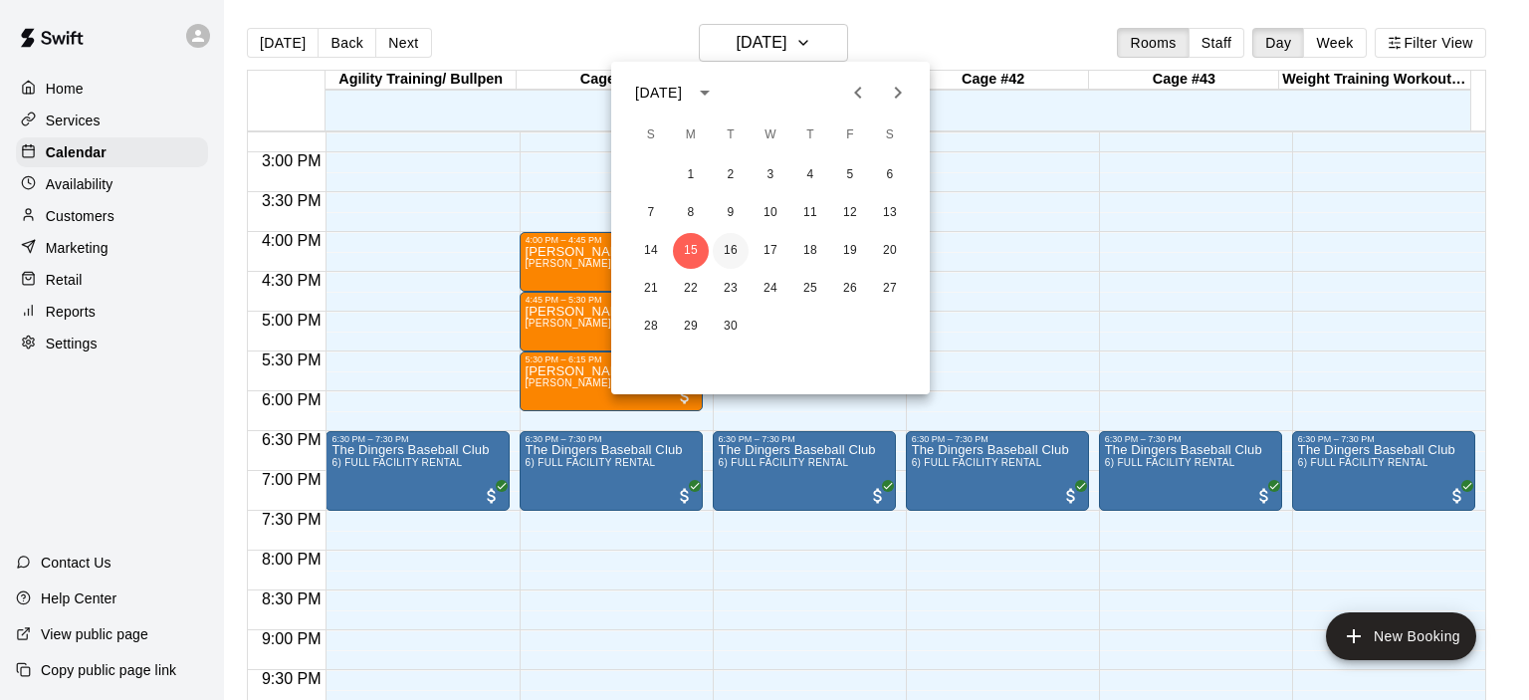
click at [735, 252] on button "16" at bounding box center [731, 251] width 36 height 36
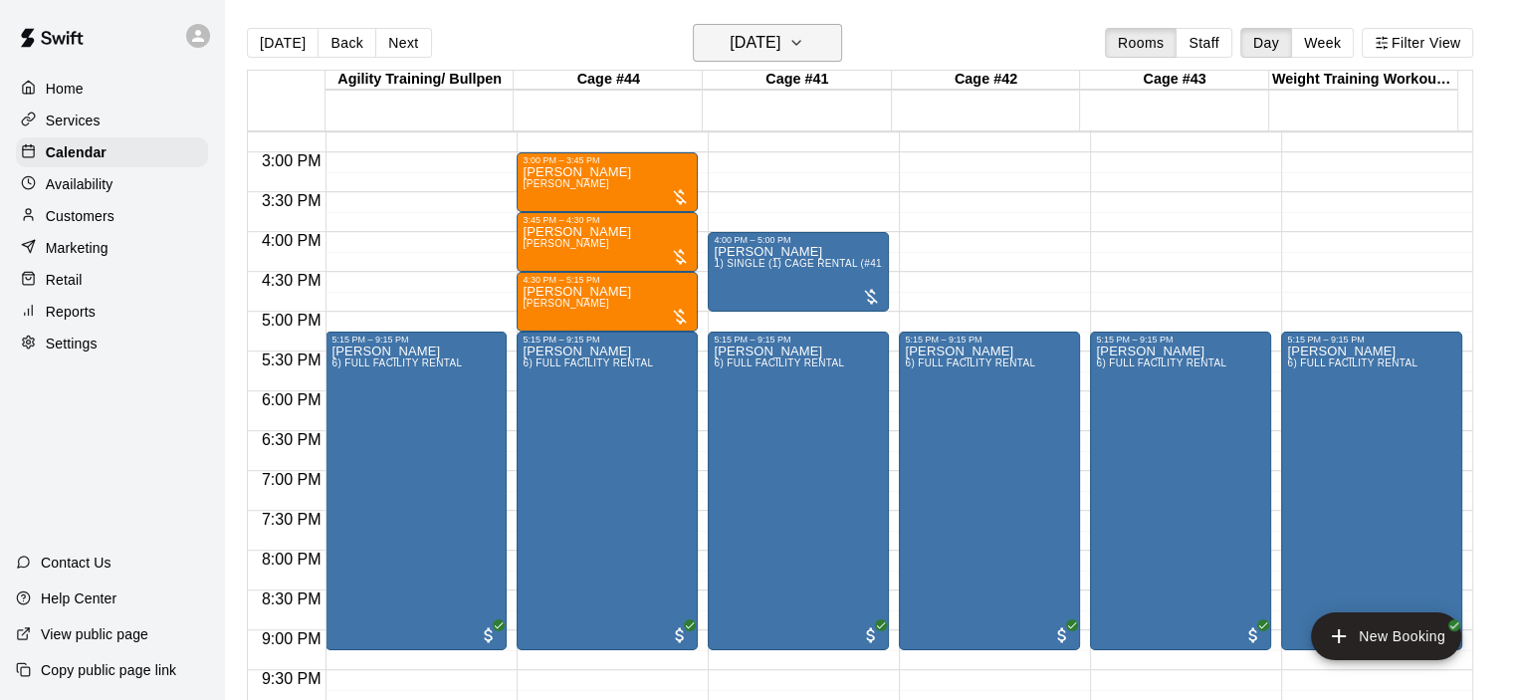
click at [804, 45] on icon "button" at bounding box center [796, 43] width 16 height 24
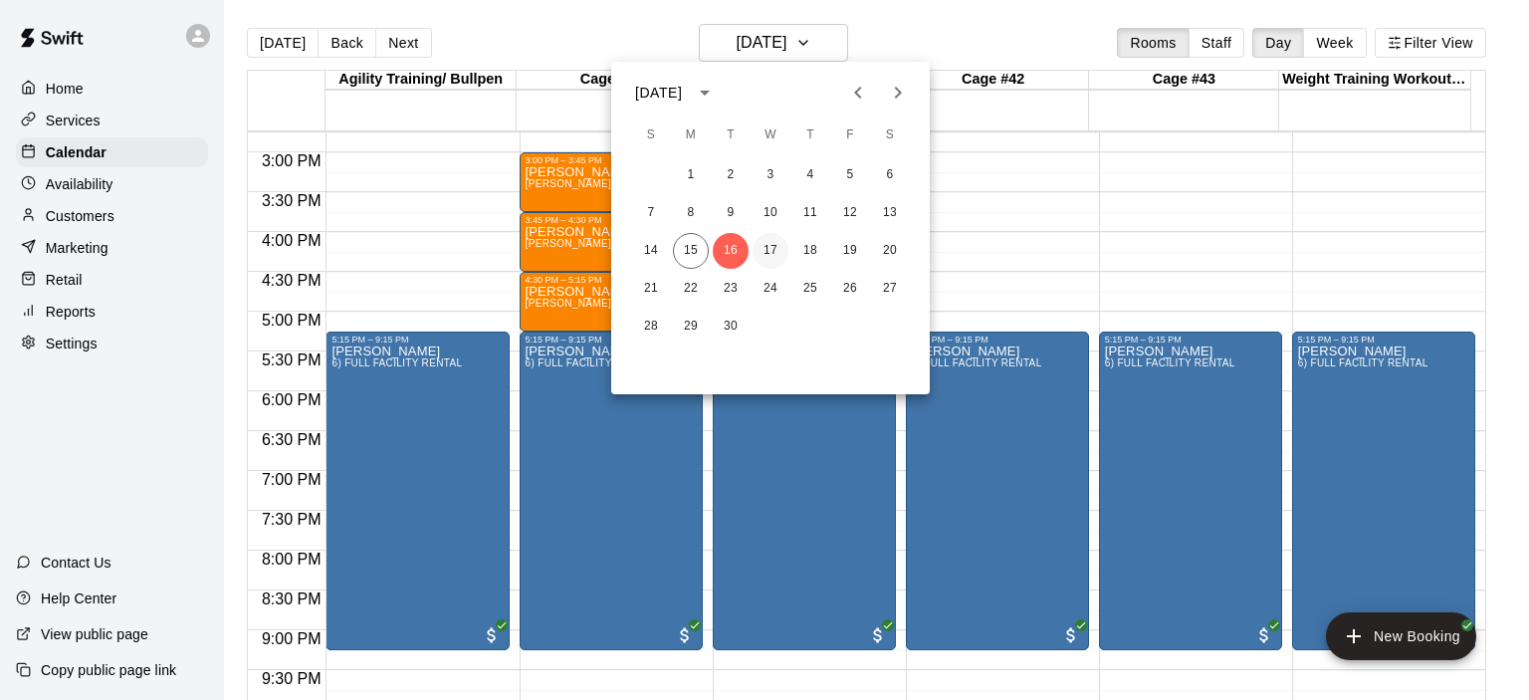
click at [772, 248] on button "17" at bounding box center [770, 251] width 36 height 36
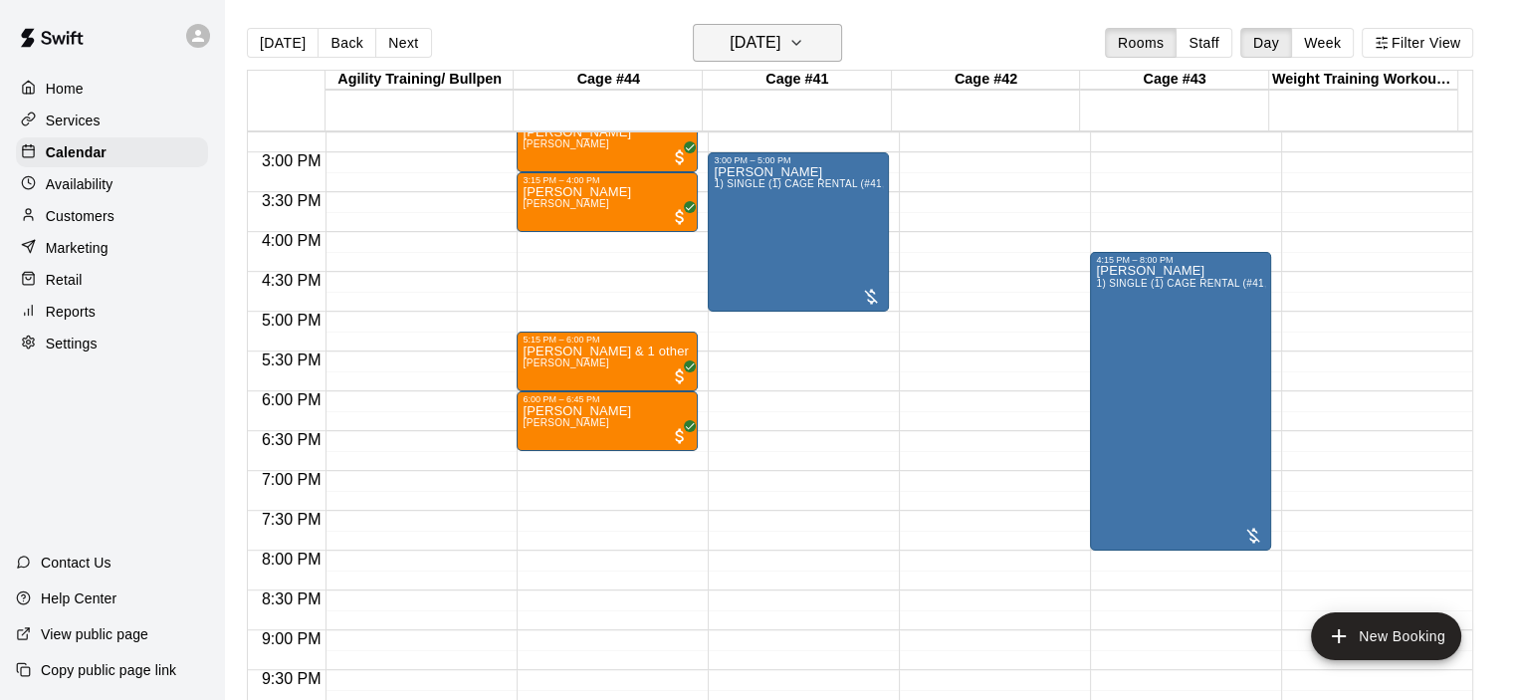
click at [804, 43] on icon "button" at bounding box center [796, 43] width 16 height 24
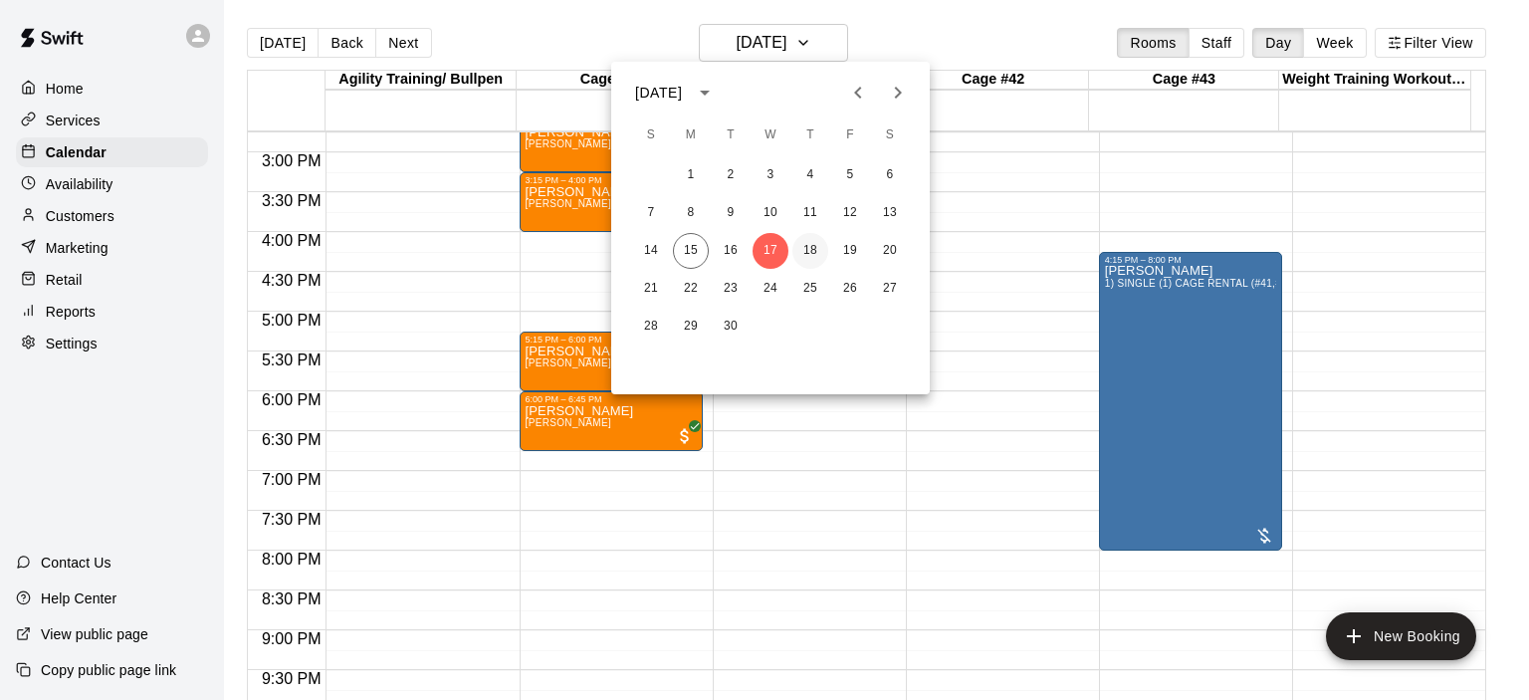
click at [811, 256] on button "18" at bounding box center [810, 251] width 36 height 36
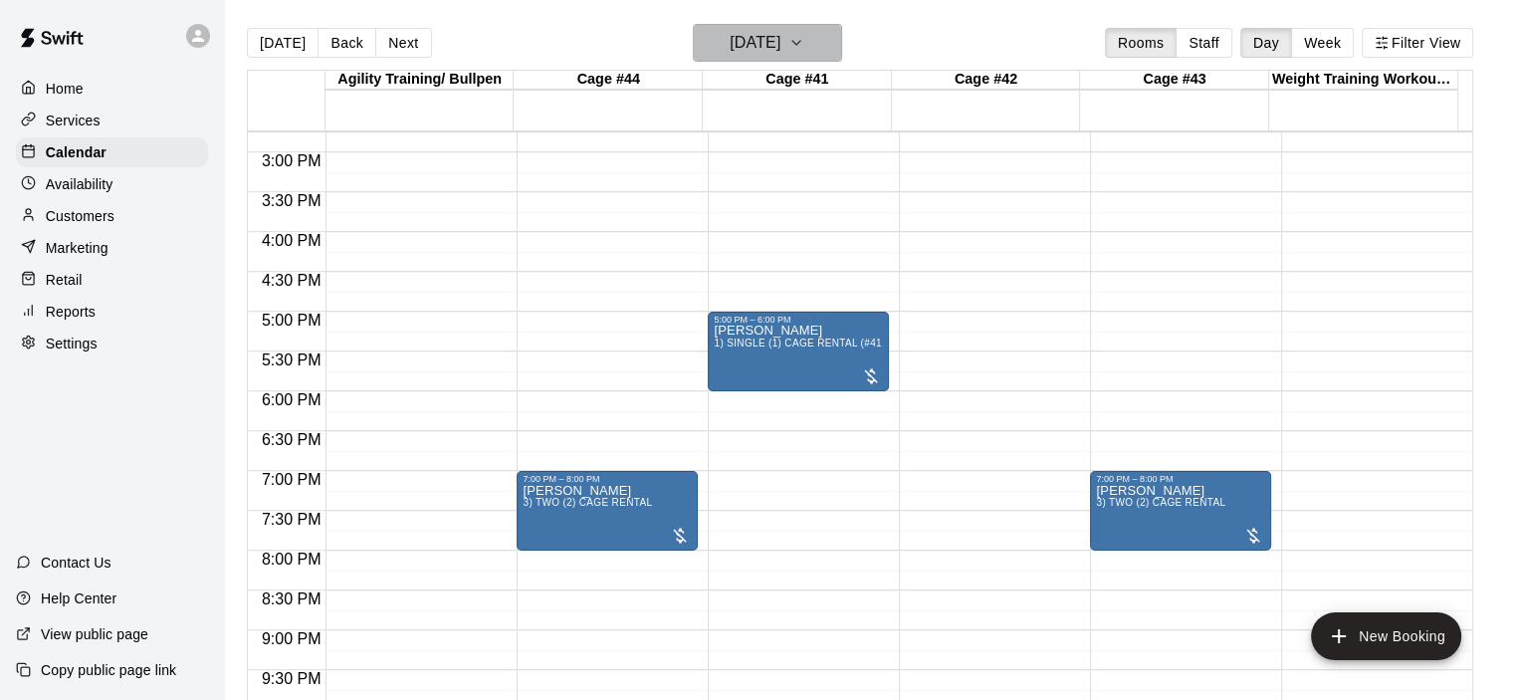
click at [804, 49] on icon "button" at bounding box center [796, 43] width 16 height 24
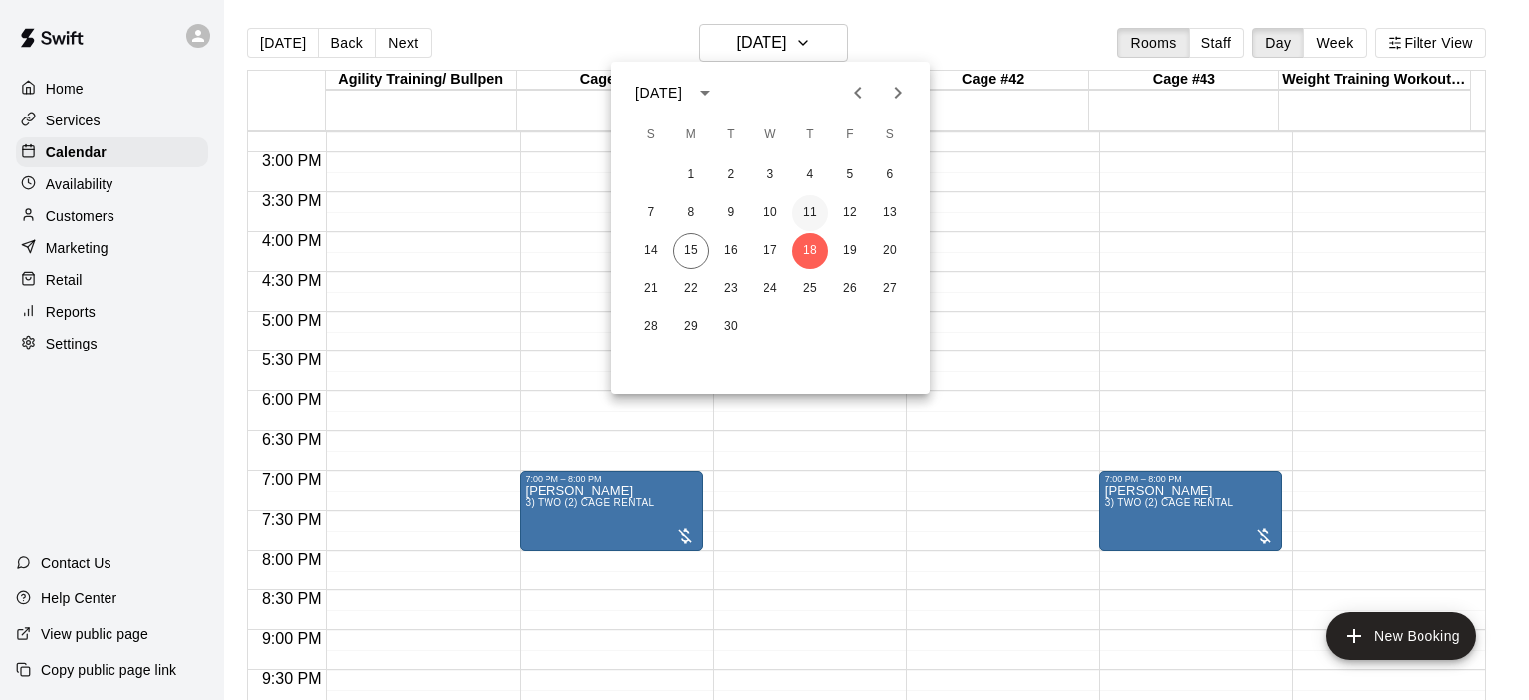
click at [810, 218] on button "11" at bounding box center [810, 213] width 36 height 36
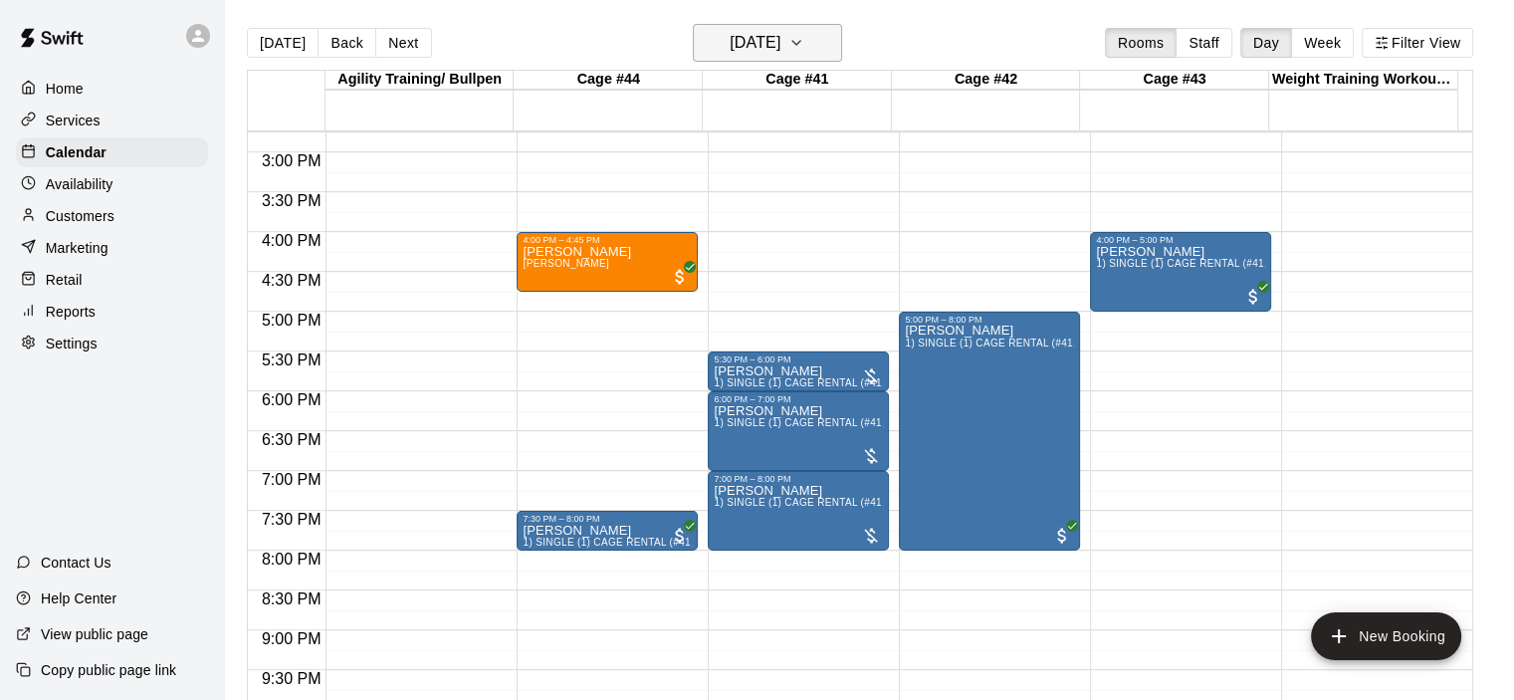
click at [804, 43] on icon "button" at bounding box center [796, 43] width 16 height 24
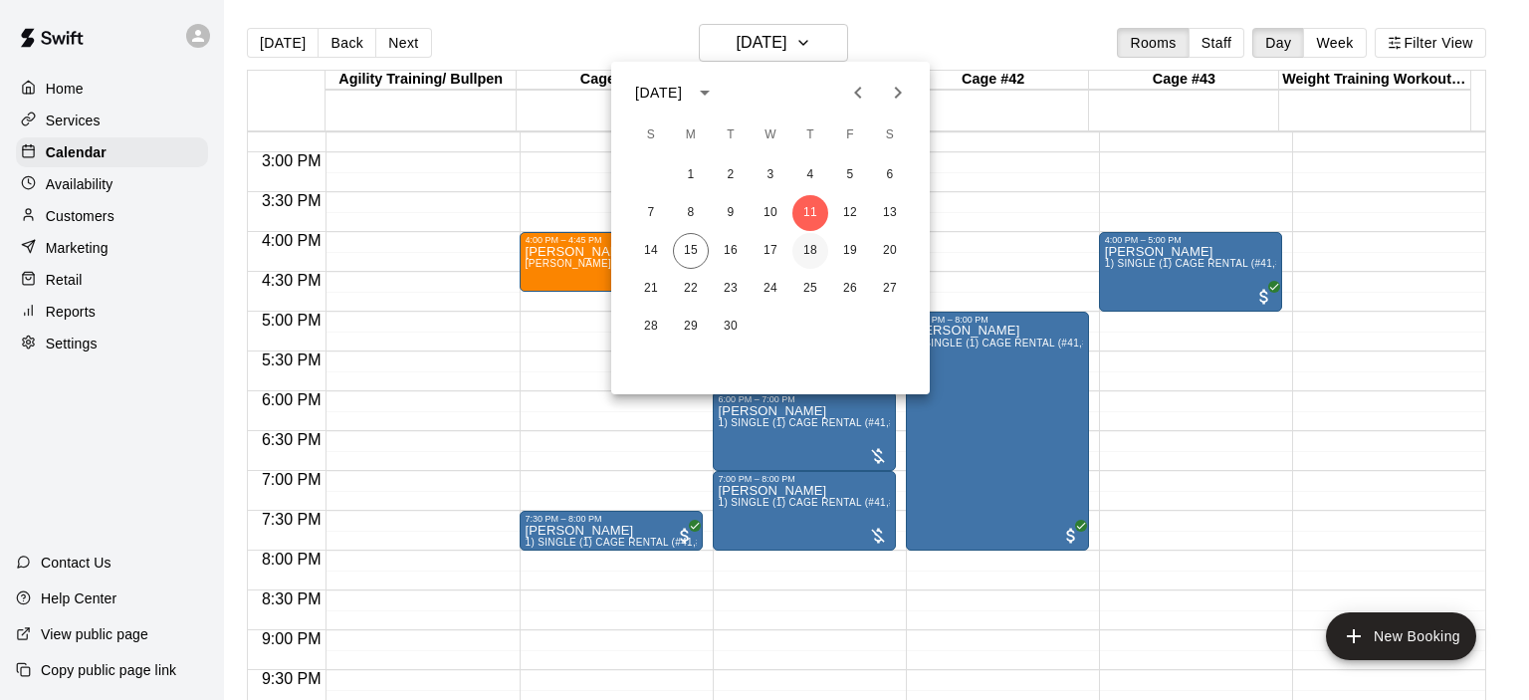
click at [817, 252] on button "18" at bounding box center [810, 251] width 36 height 36
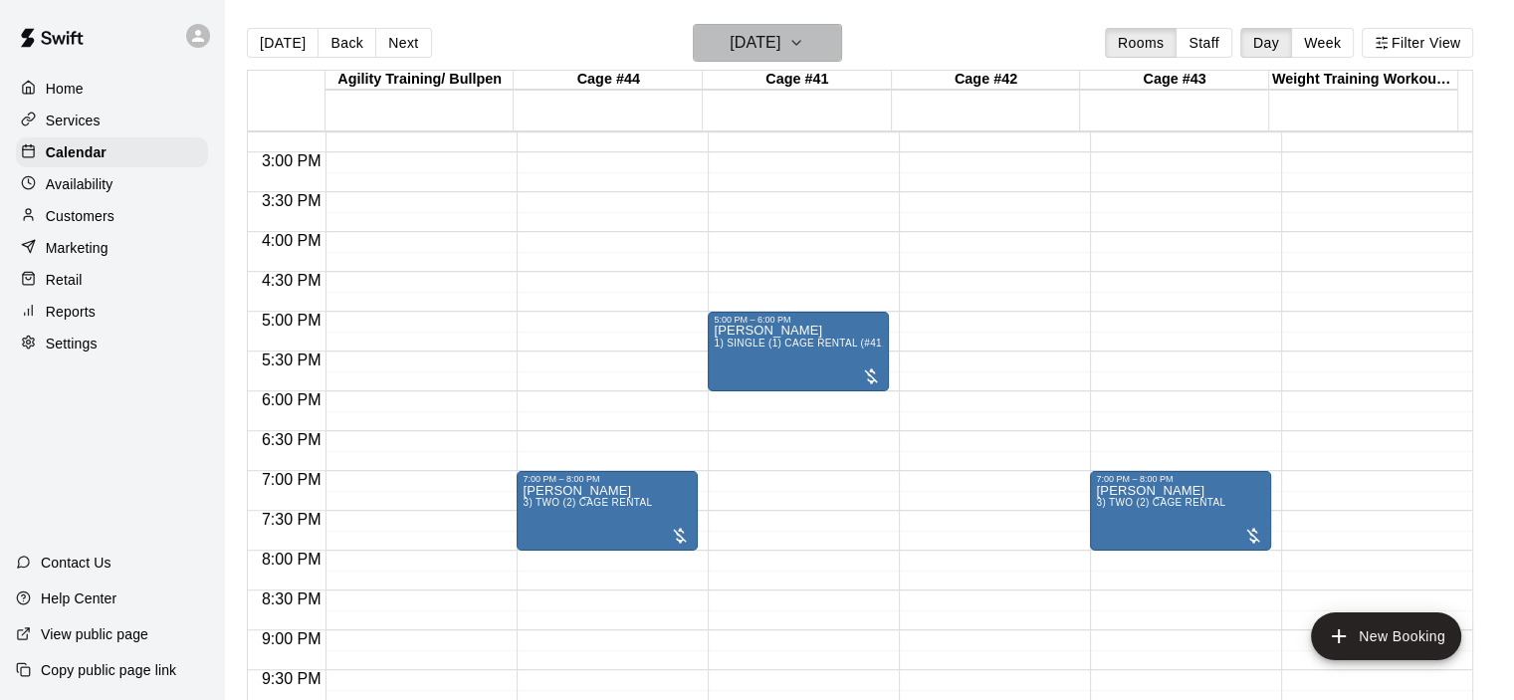
click at [804, 42] on icon "button" at bounding box center [796, 43] width 16 height 24
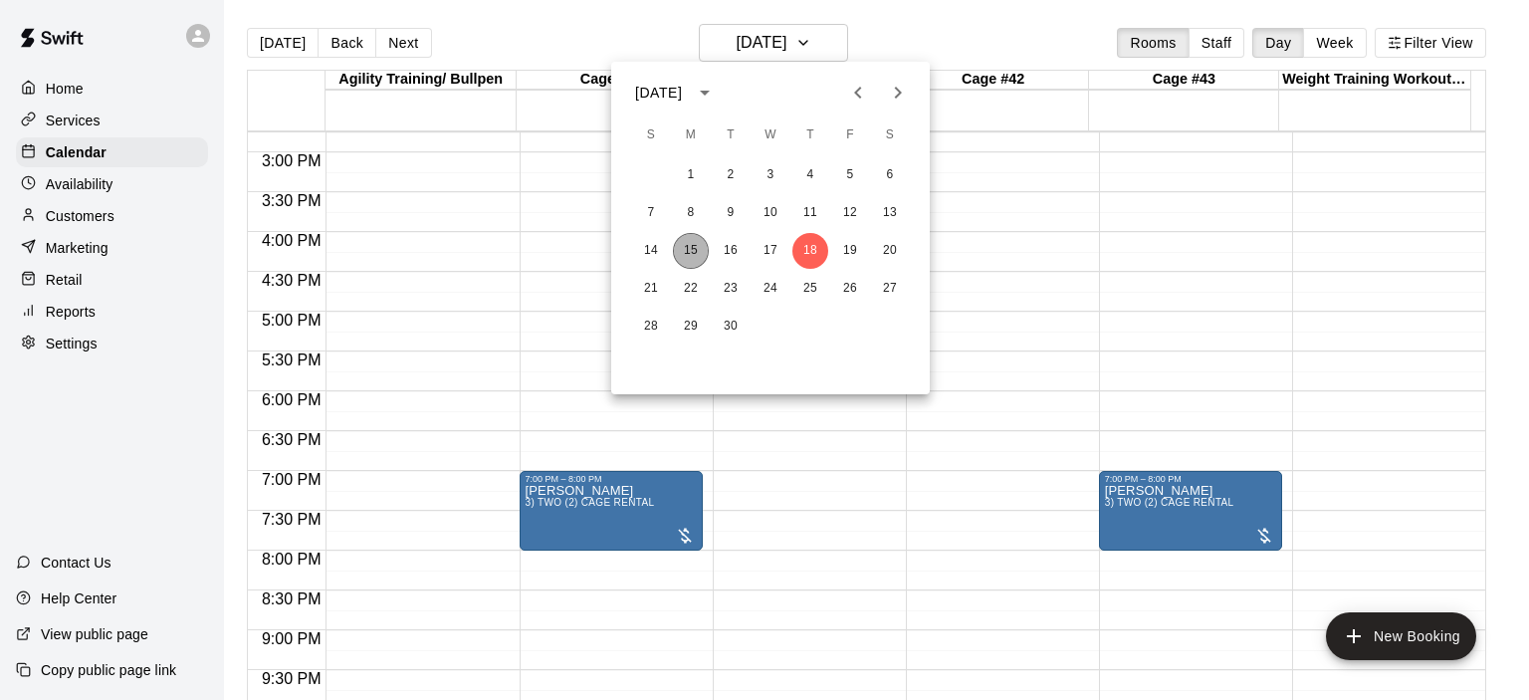
click at [695, 252] on button "15" at bounding box center [691, 251] width 36 height 36
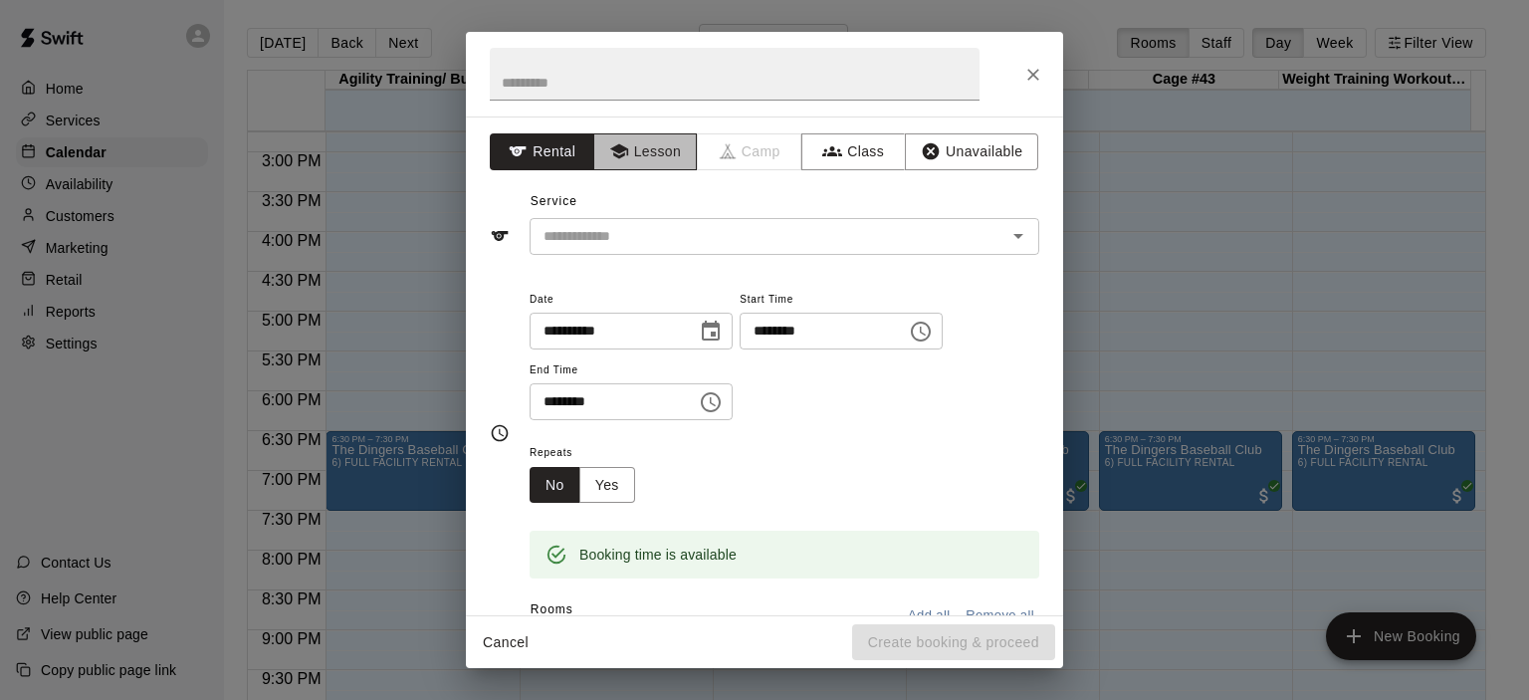
click at [679, 158] on button "Lesson" at bounding box center [645, 151] width 105 height 37
click at [1009, 228] on icon "Open" at bounding box center [1018, 236] width 24 height 24
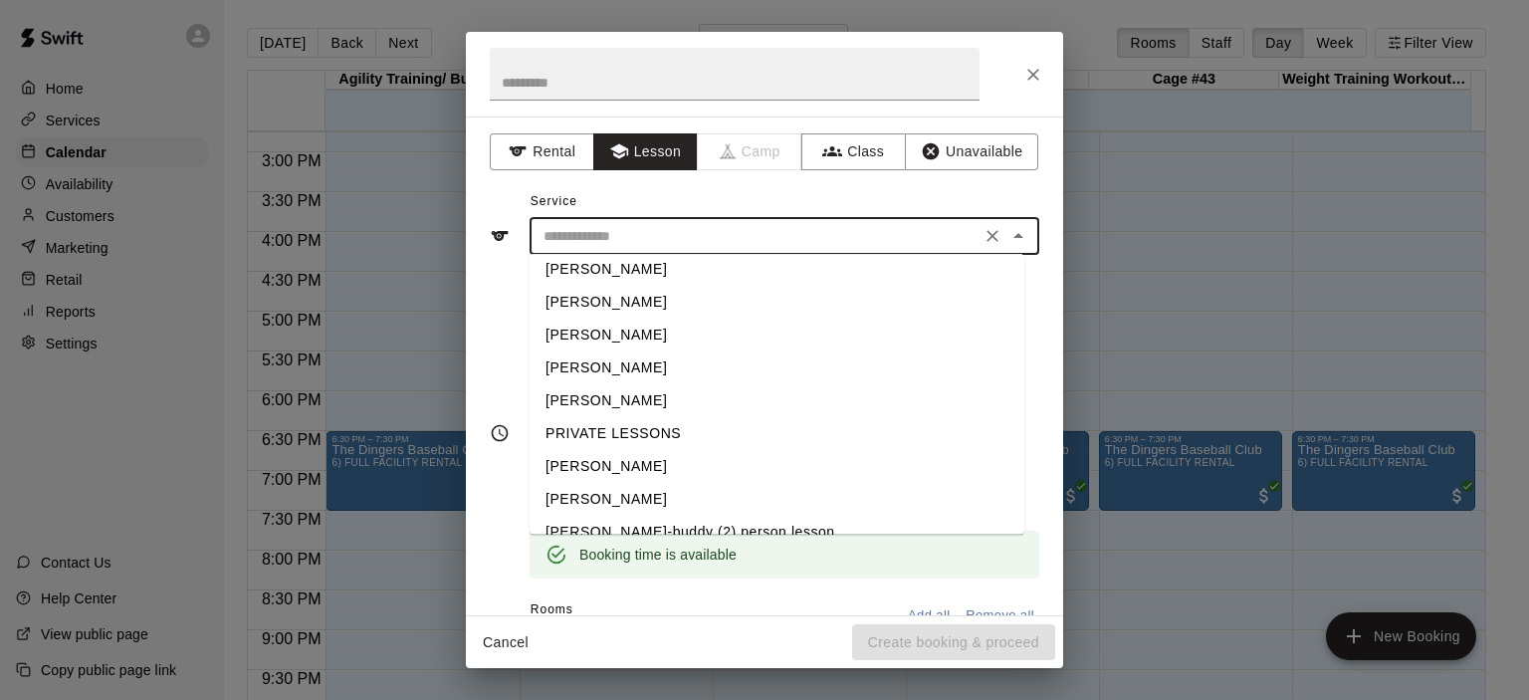
scroll to position [64, 0]
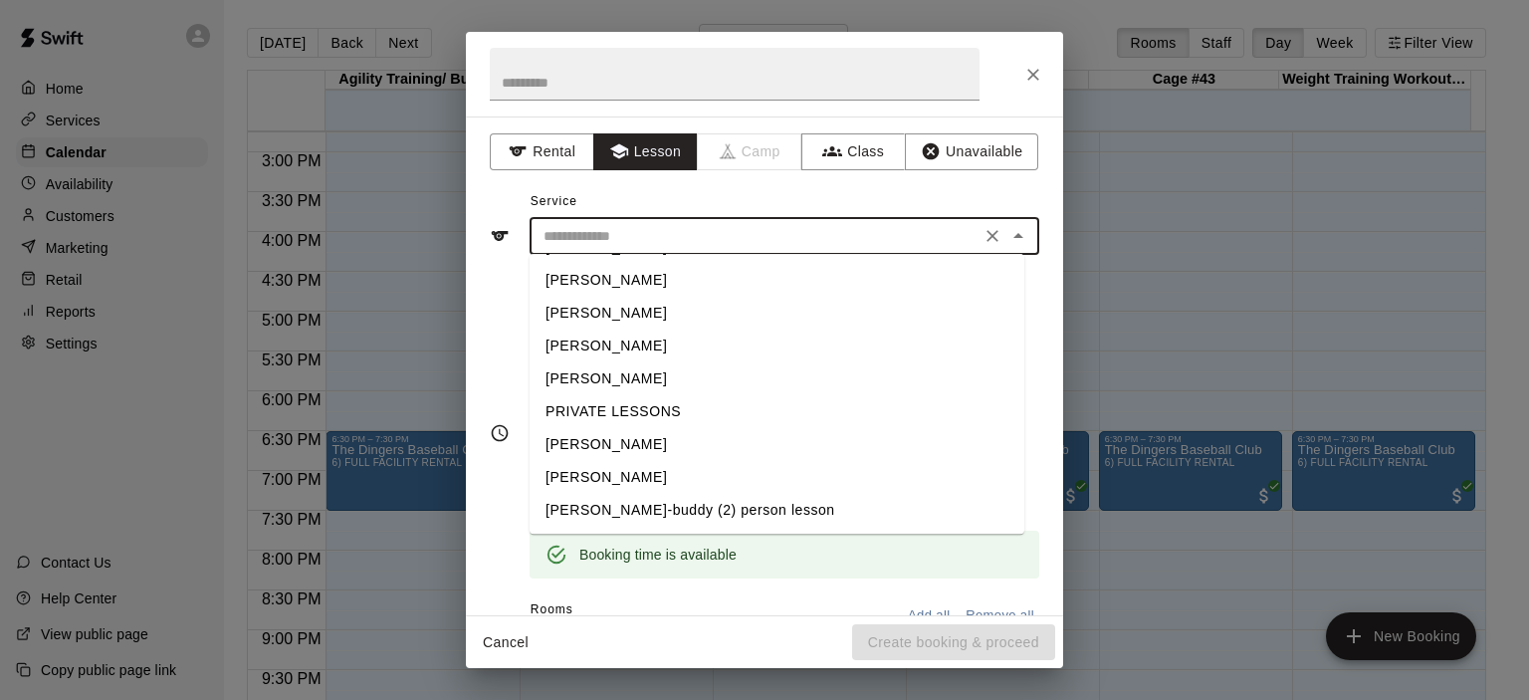
click at [651, 477] on li "[PERSON_NAME]" at bounding box center [777, 477] width 495 height 33
type input "**********"
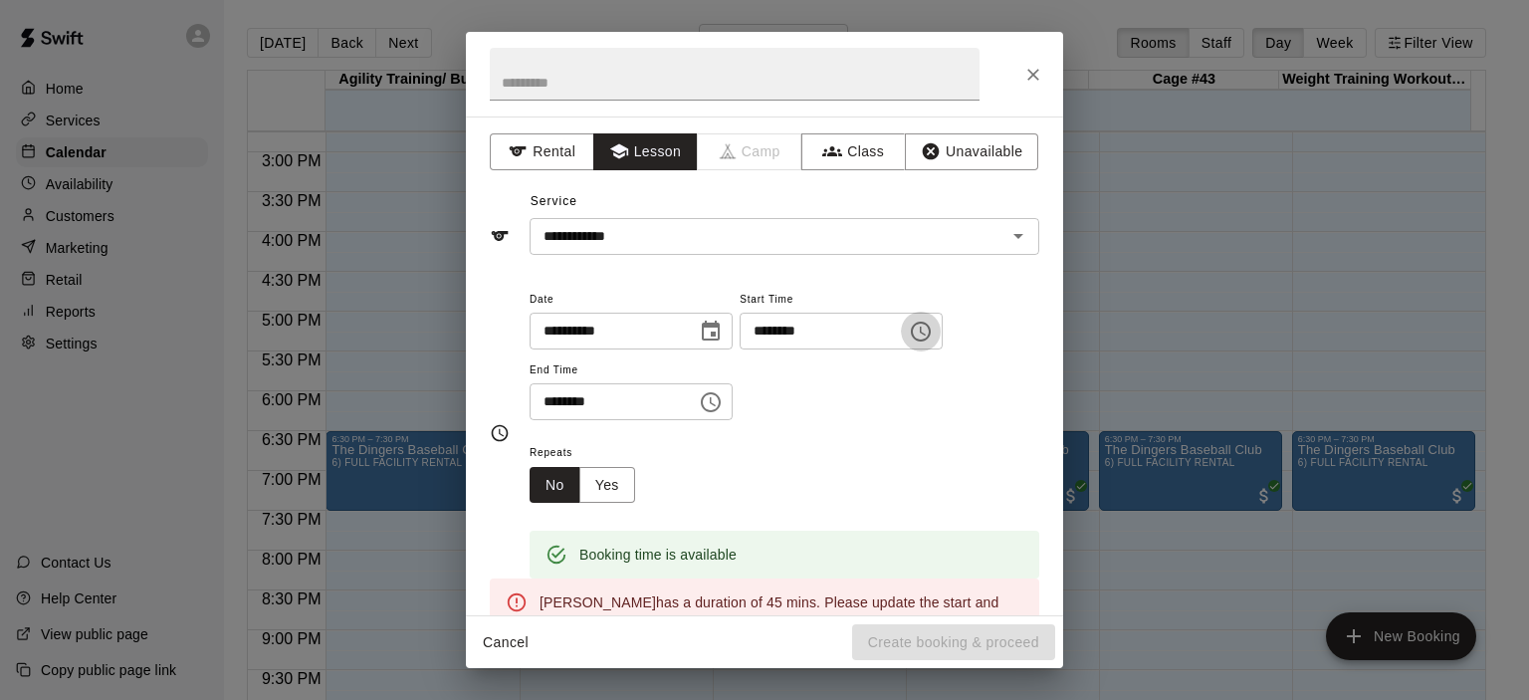
click at [933, 330] on icon "Choose time, selected time is 3:00 PM" at bounding box center [921, 331] width 24 height 24
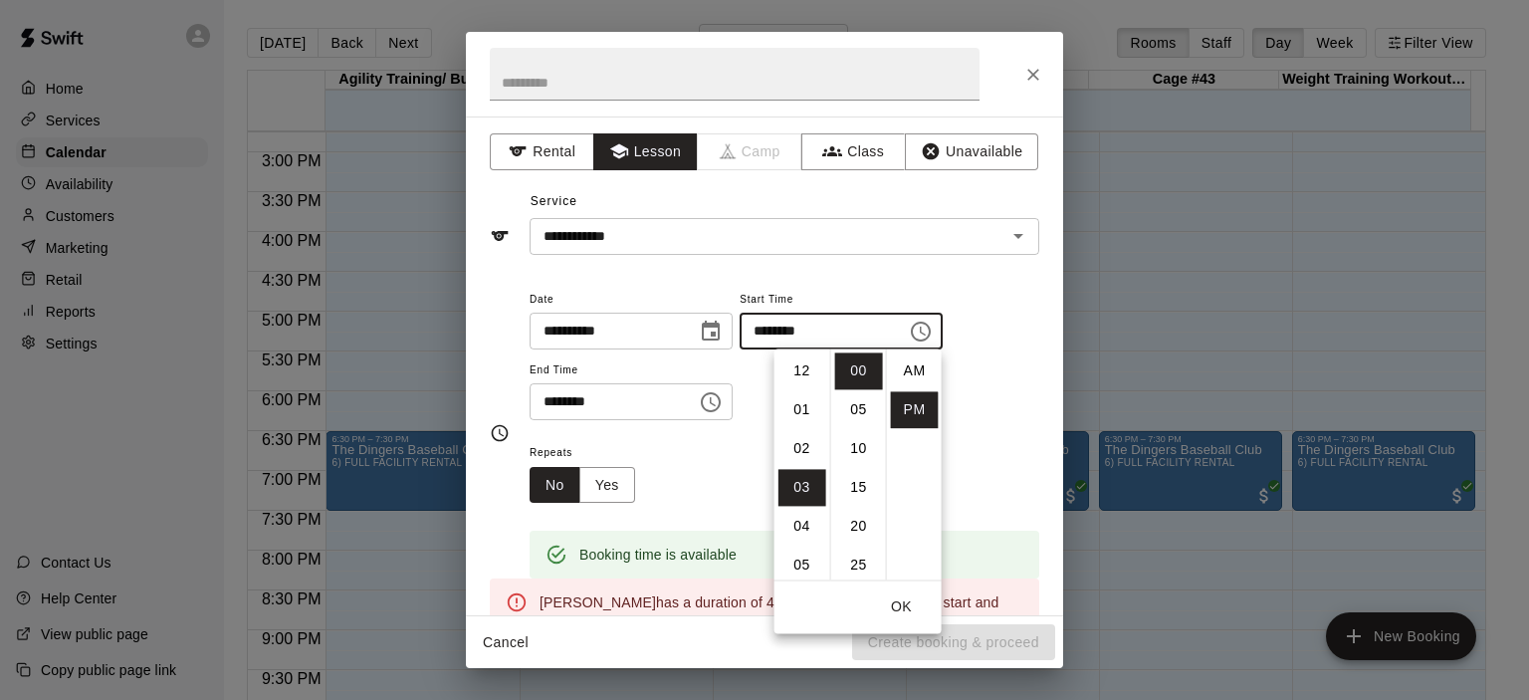
scroll to position [36, 0]
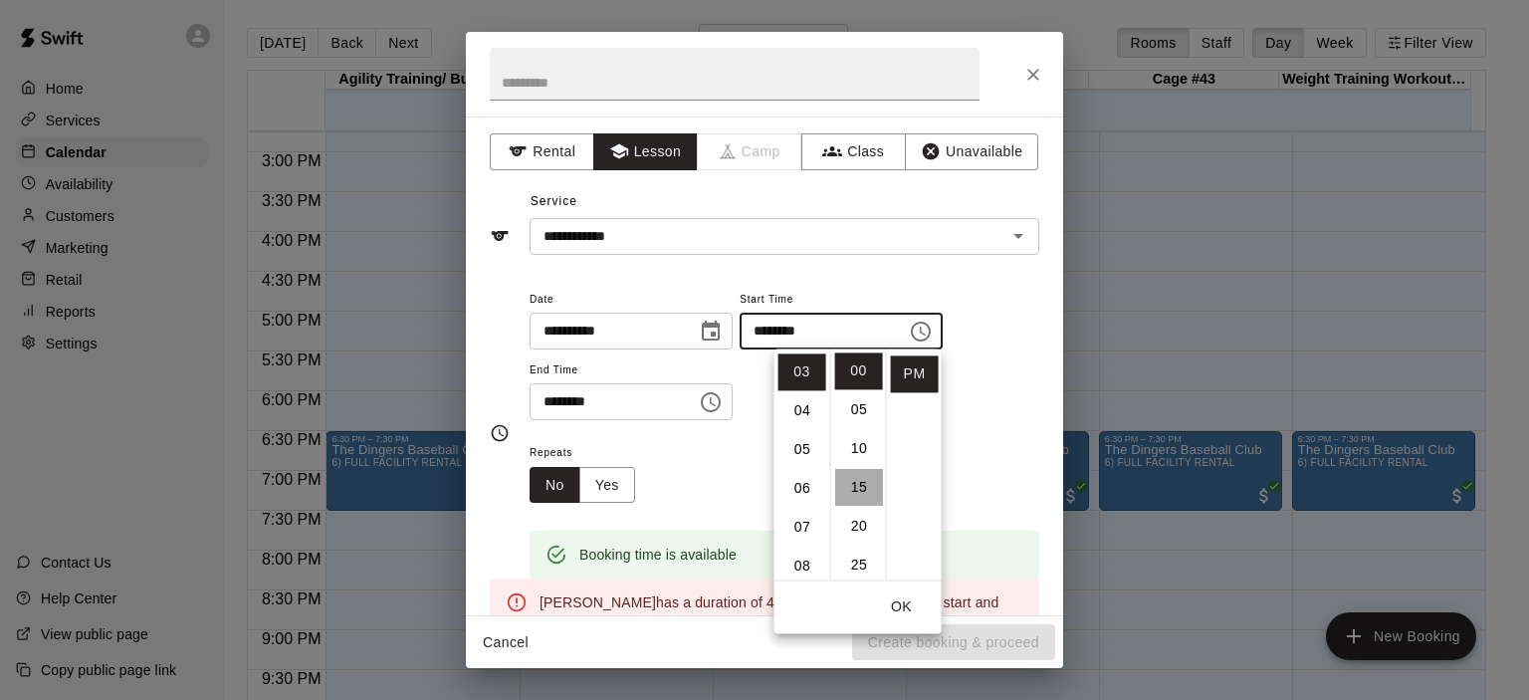
click at [866, 488] on li "15" at bounding box center [859, 487] width 48 height 37
type input "********"
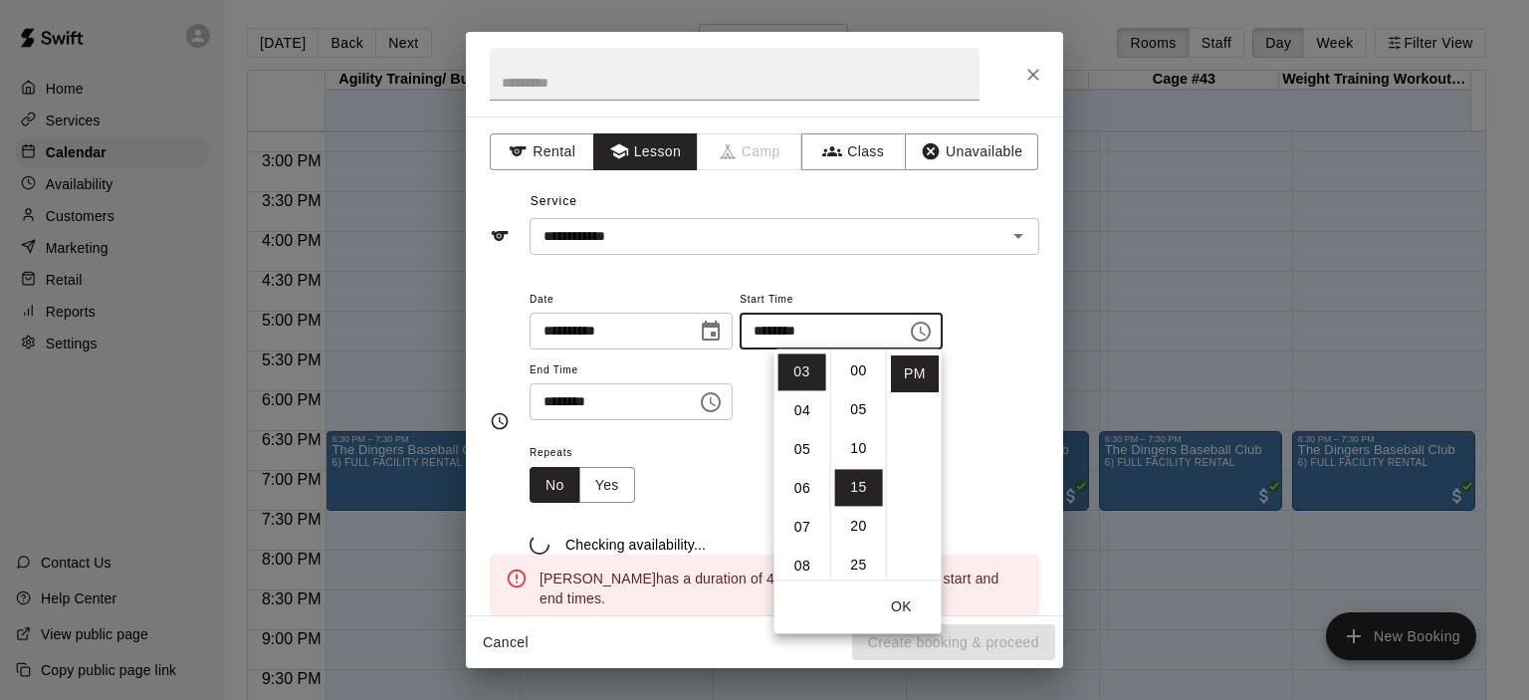
scroll to position [115, 0]
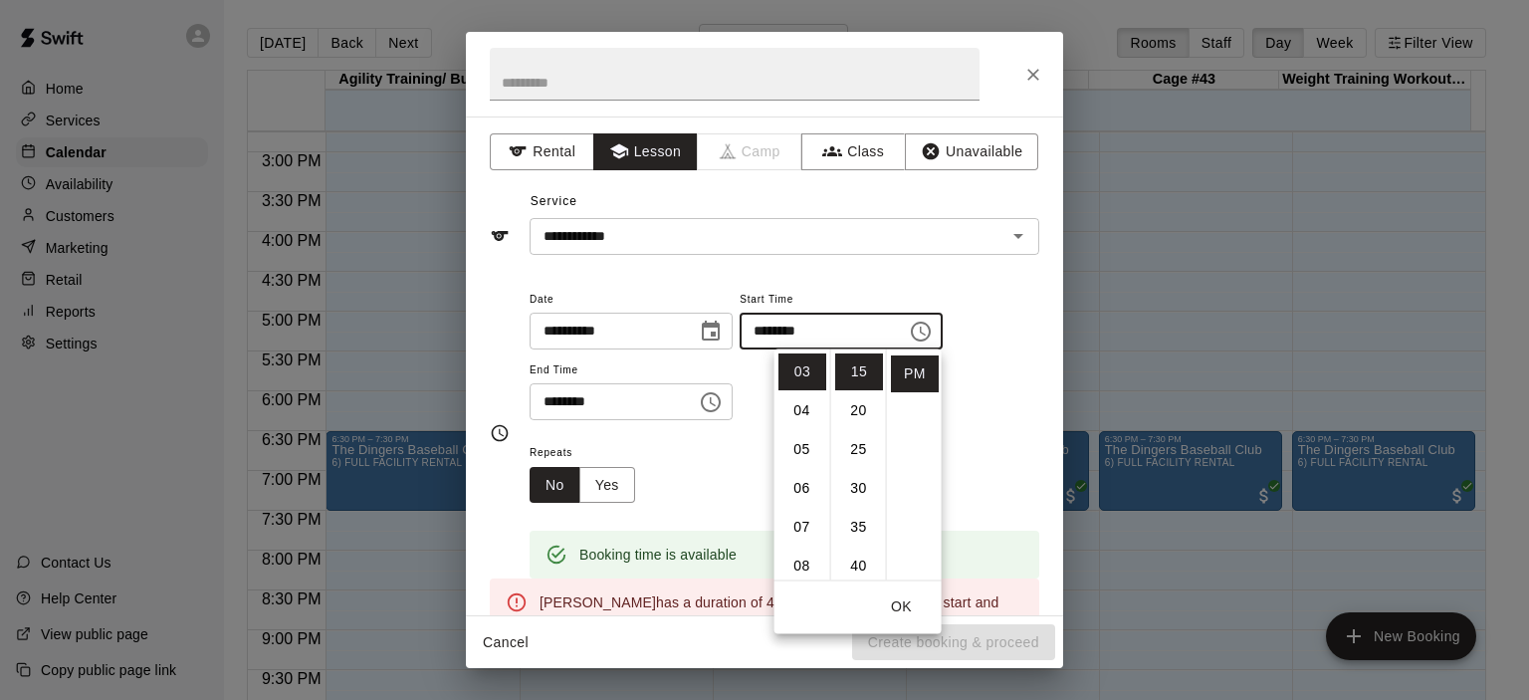
click at [723, 486] on div "Repeats No Yes" at bounding box center [785, 471] width 510 height 63
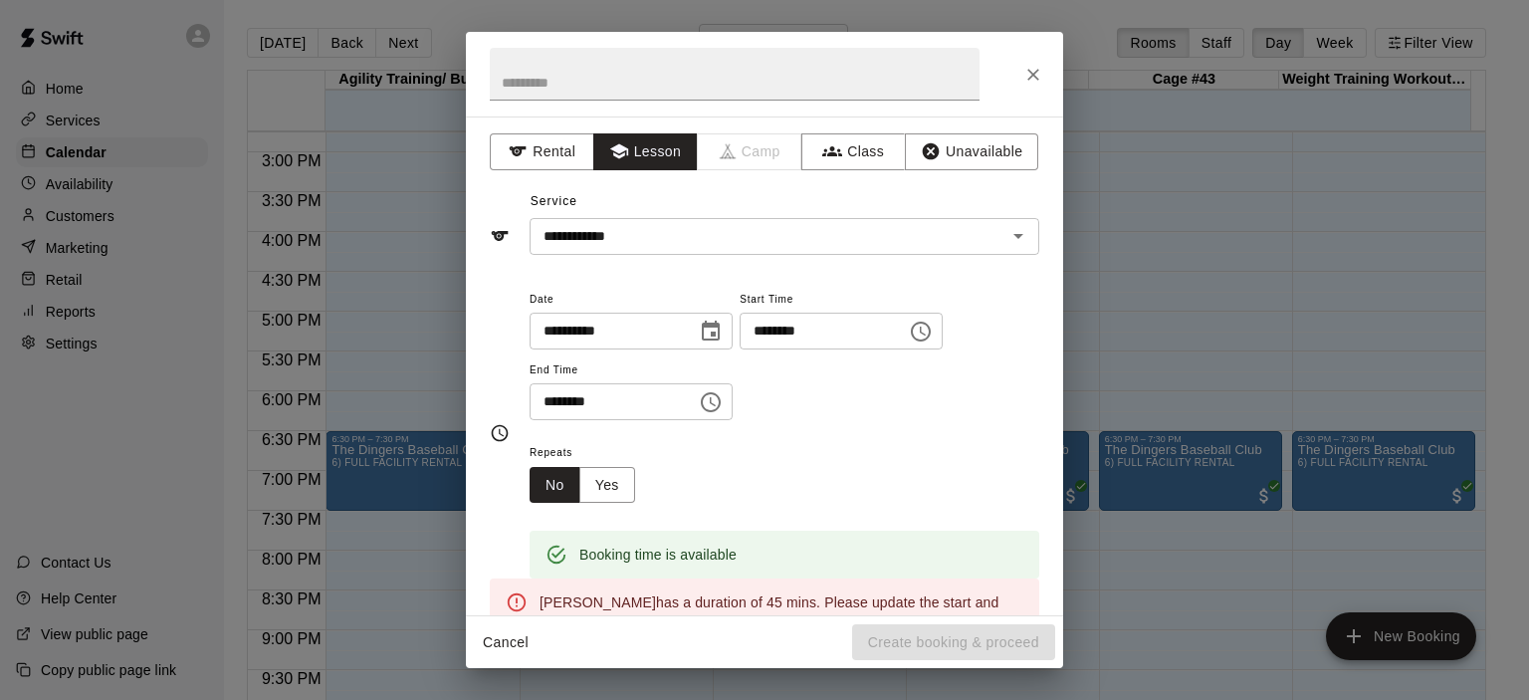
click at [716, 399] on icon "Choose time, selected time is 3:30 PM" at bounding box center [713, 401] width 6 height 9
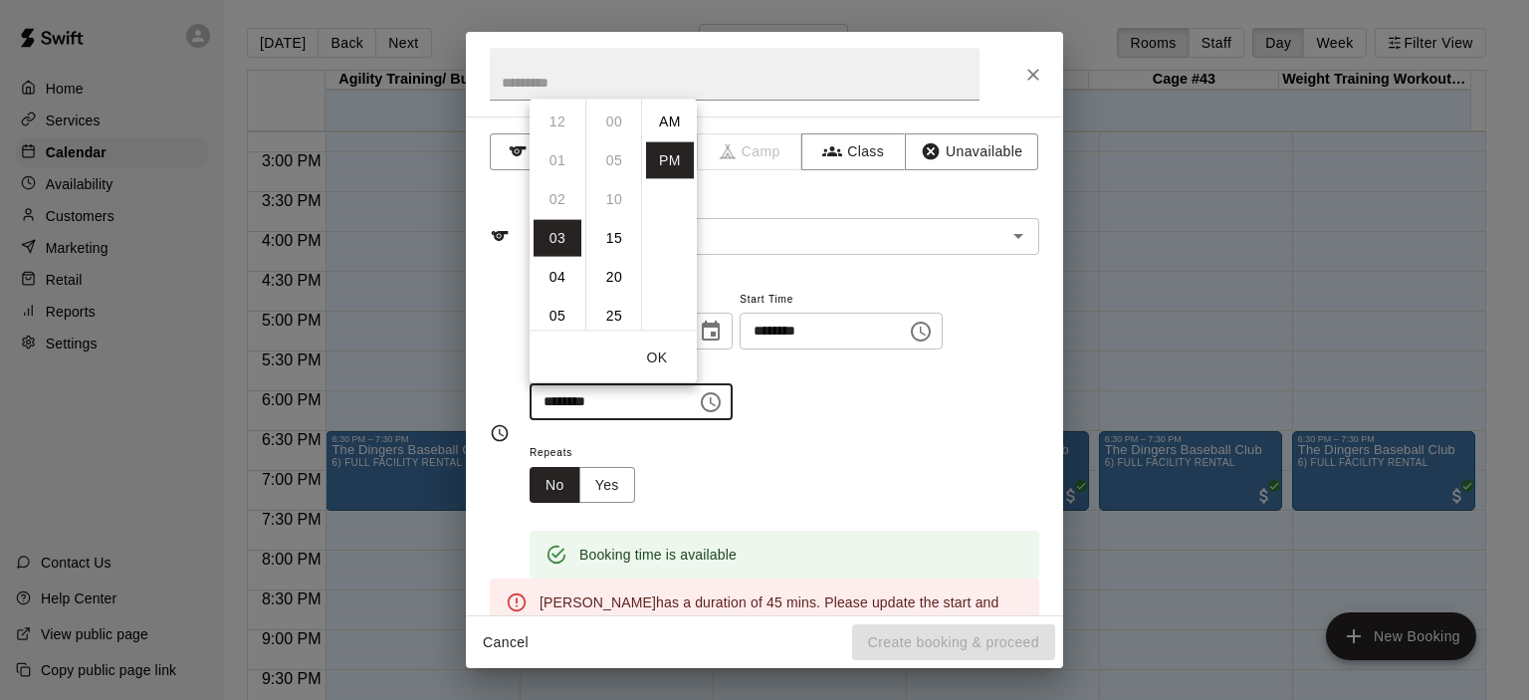
scroll to position [36, 0]
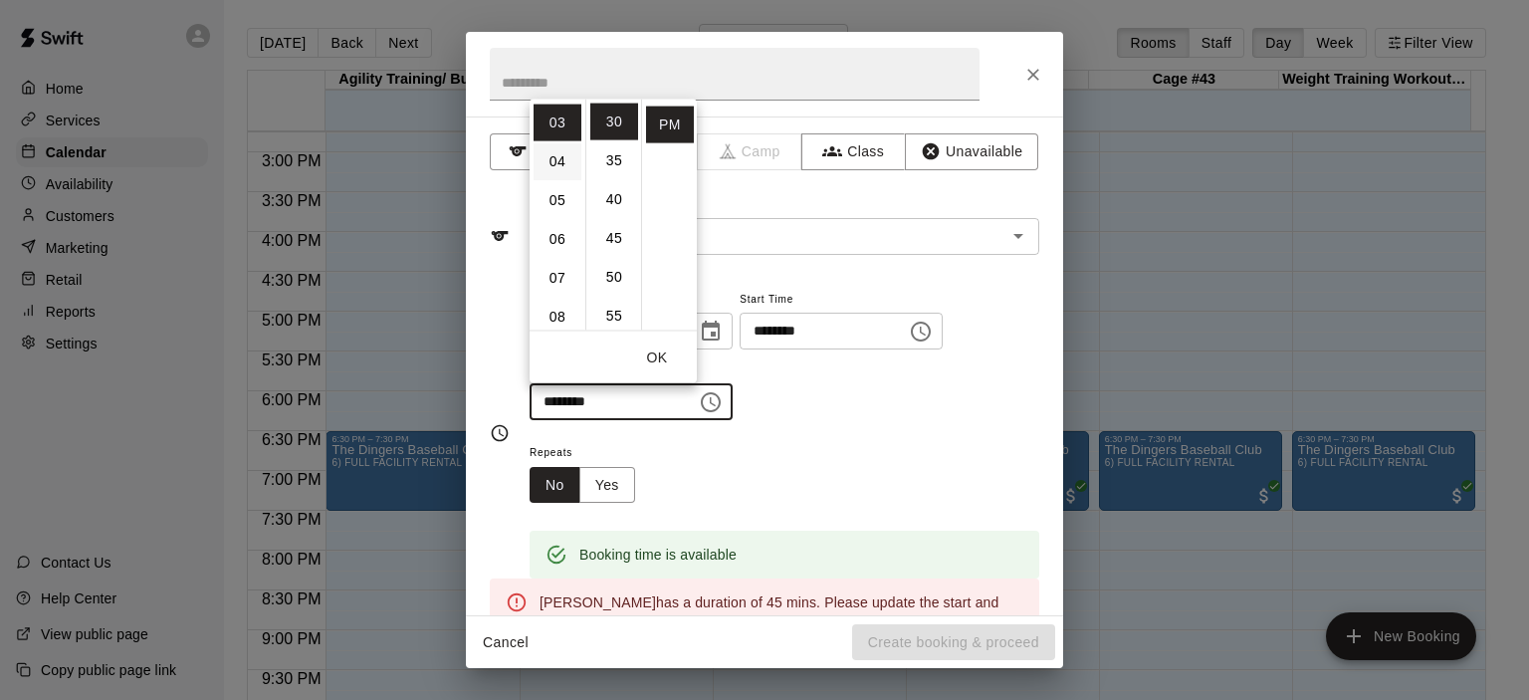
click at [557, 156] on li "04" at bounding box center [557, 160] width 48 height 37
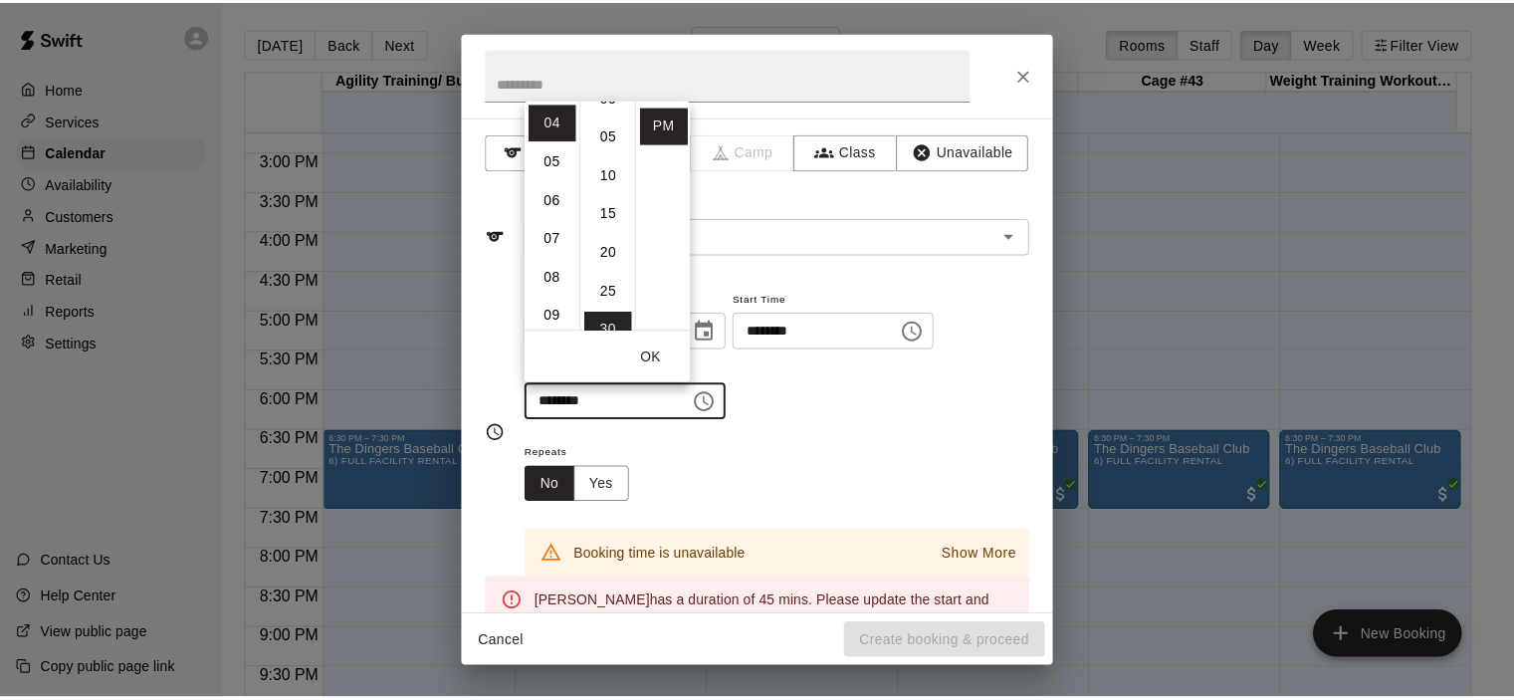
scroll to position [0, 0]
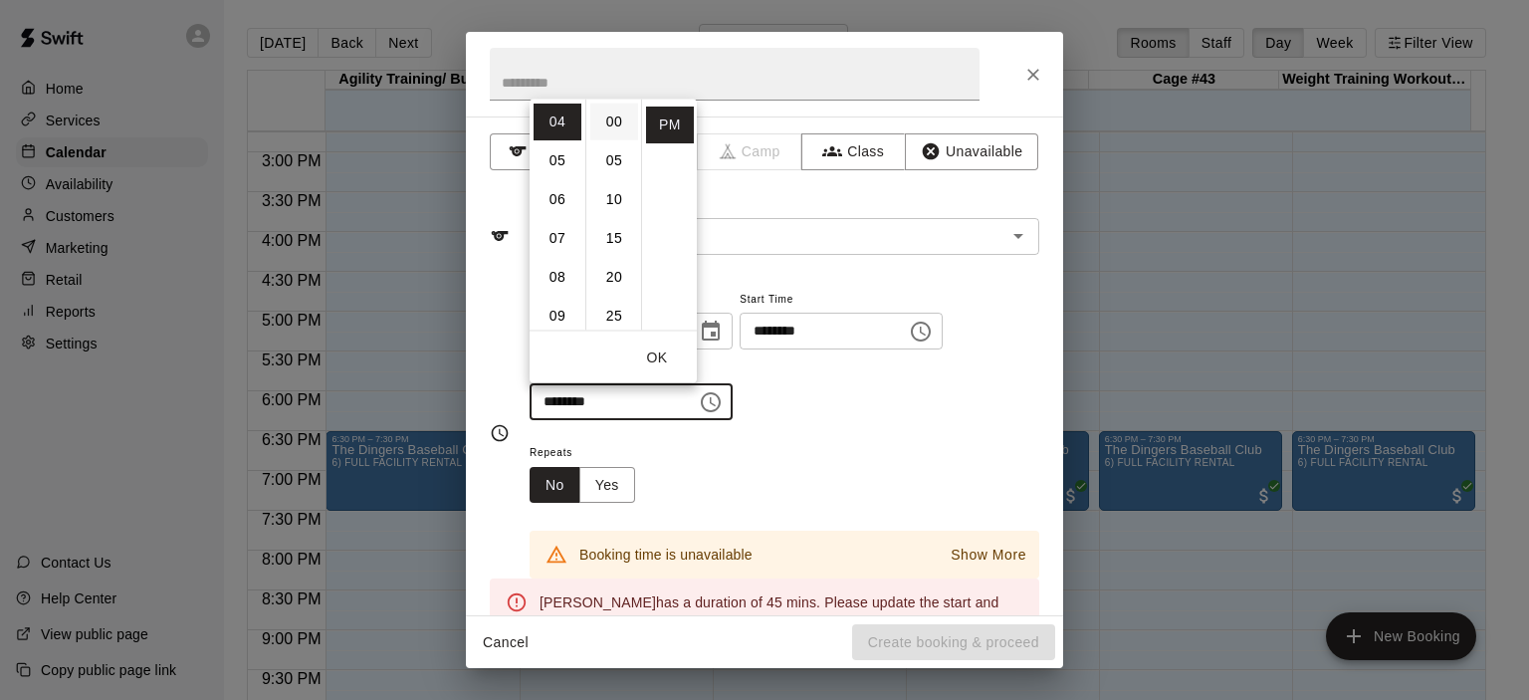
click at [612, 127] on li "00" at bounding box center [614, 121] width 48 height 37
type input "********"
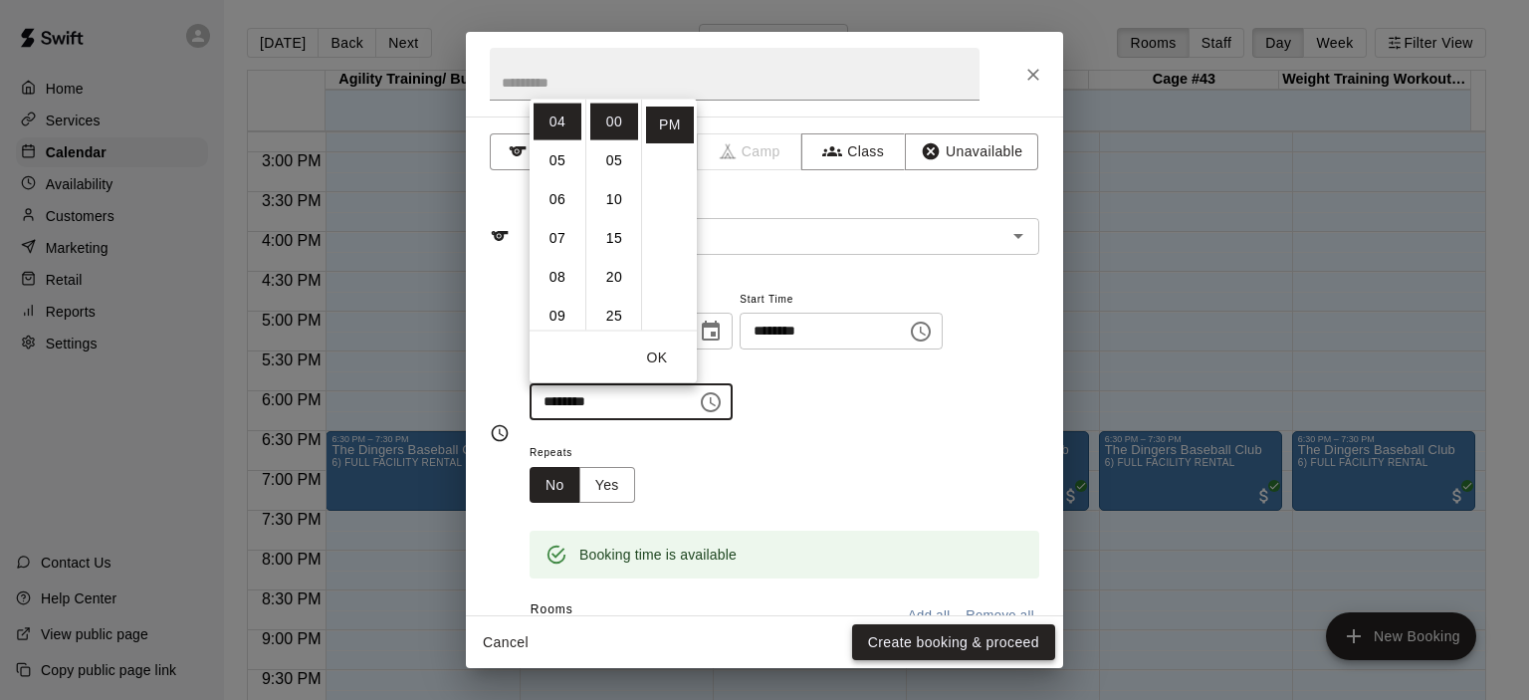
click at [958, 633] on button "Create booking & proceed" at bounding box center [953, 642] width 203 height 37
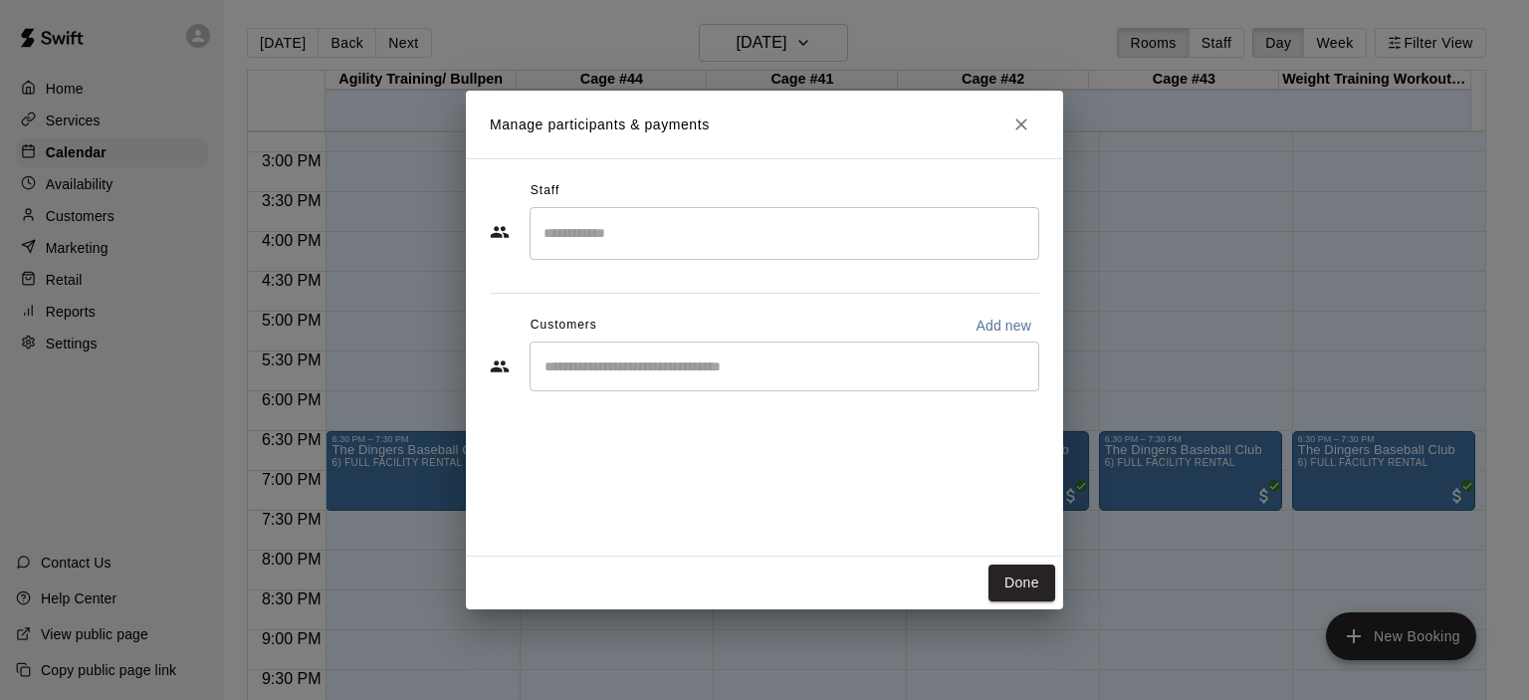
click at [659, 374] on input "Start typing to search customers..." at bounding box center [784, 366] width 492 height 20
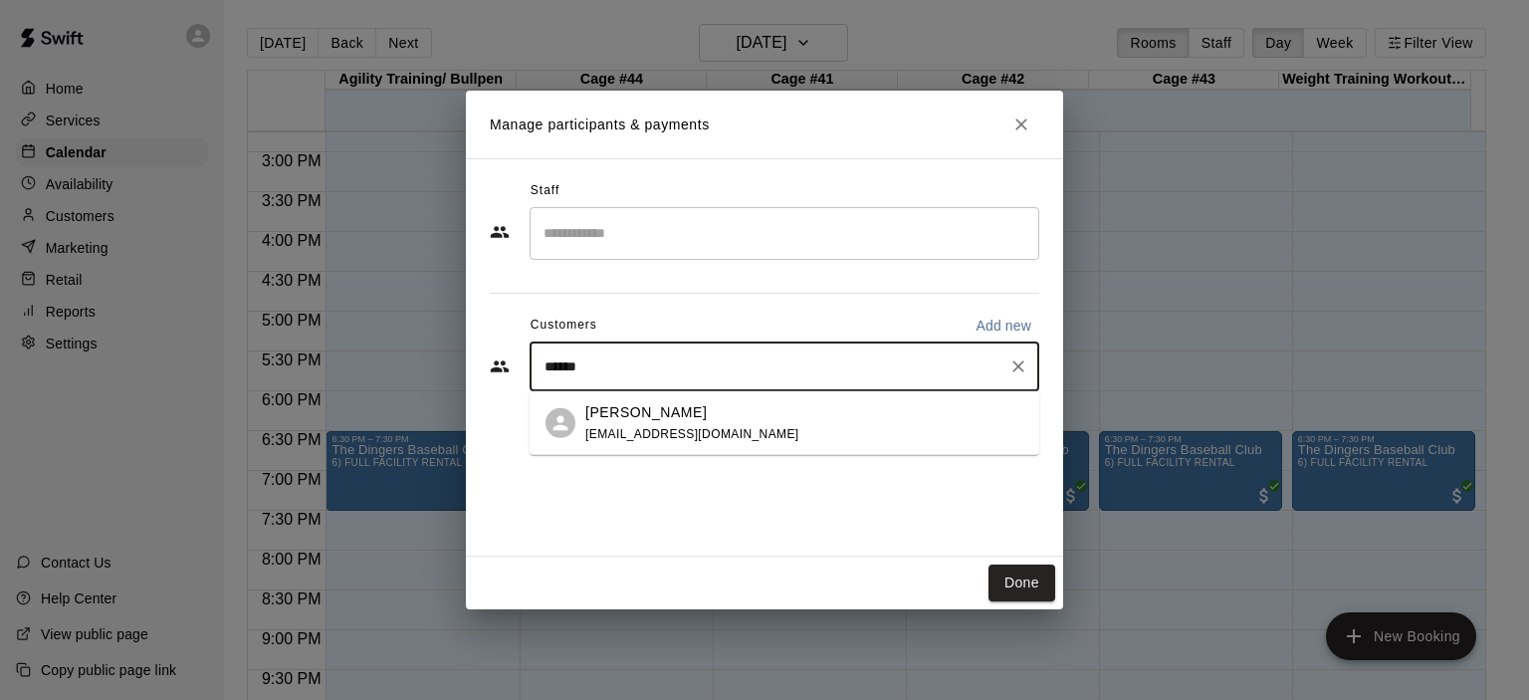
type input "*******"
click at [663, 431] on span "bradmarshall06@gmail.com" at bounding box center [692, 433] width 214 height 14
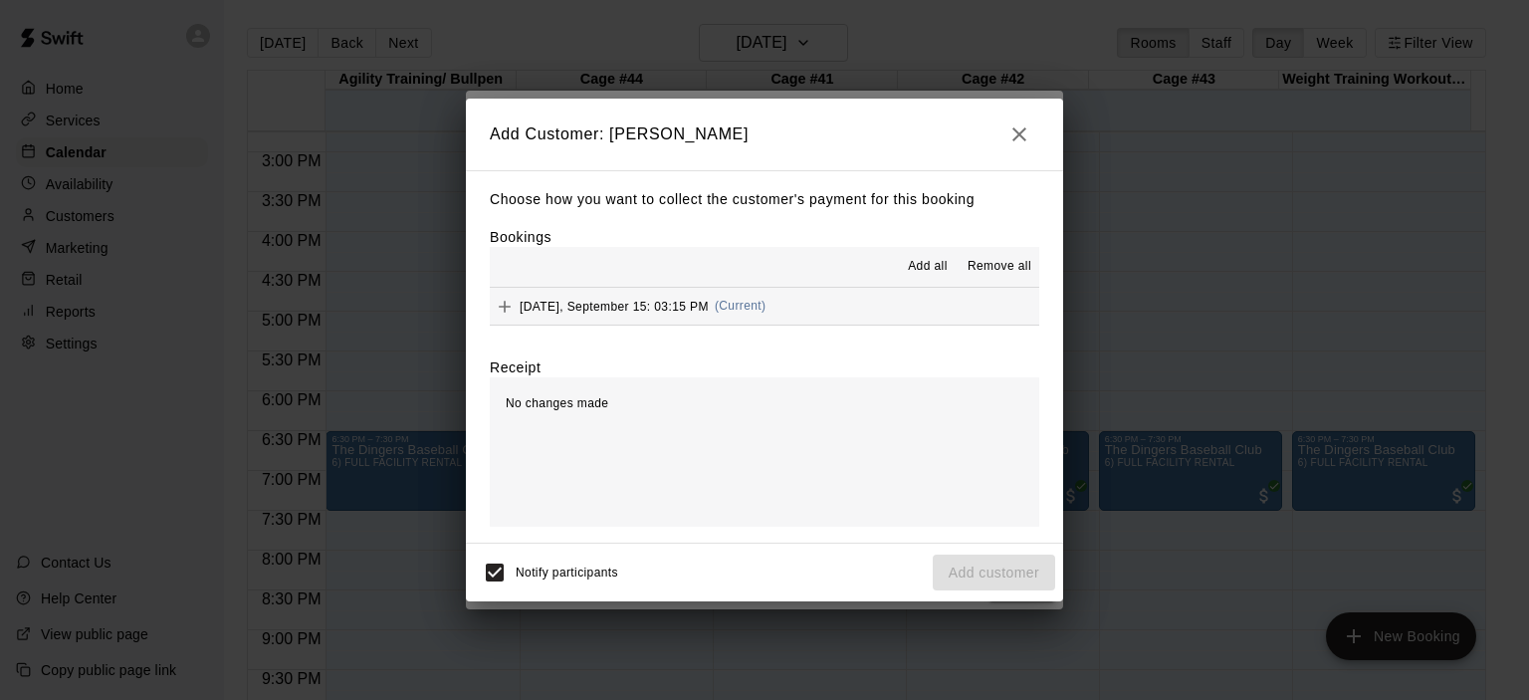
click at [748, 310] on span "(Current)" at bounding box center [741, 306] width 52 height 14
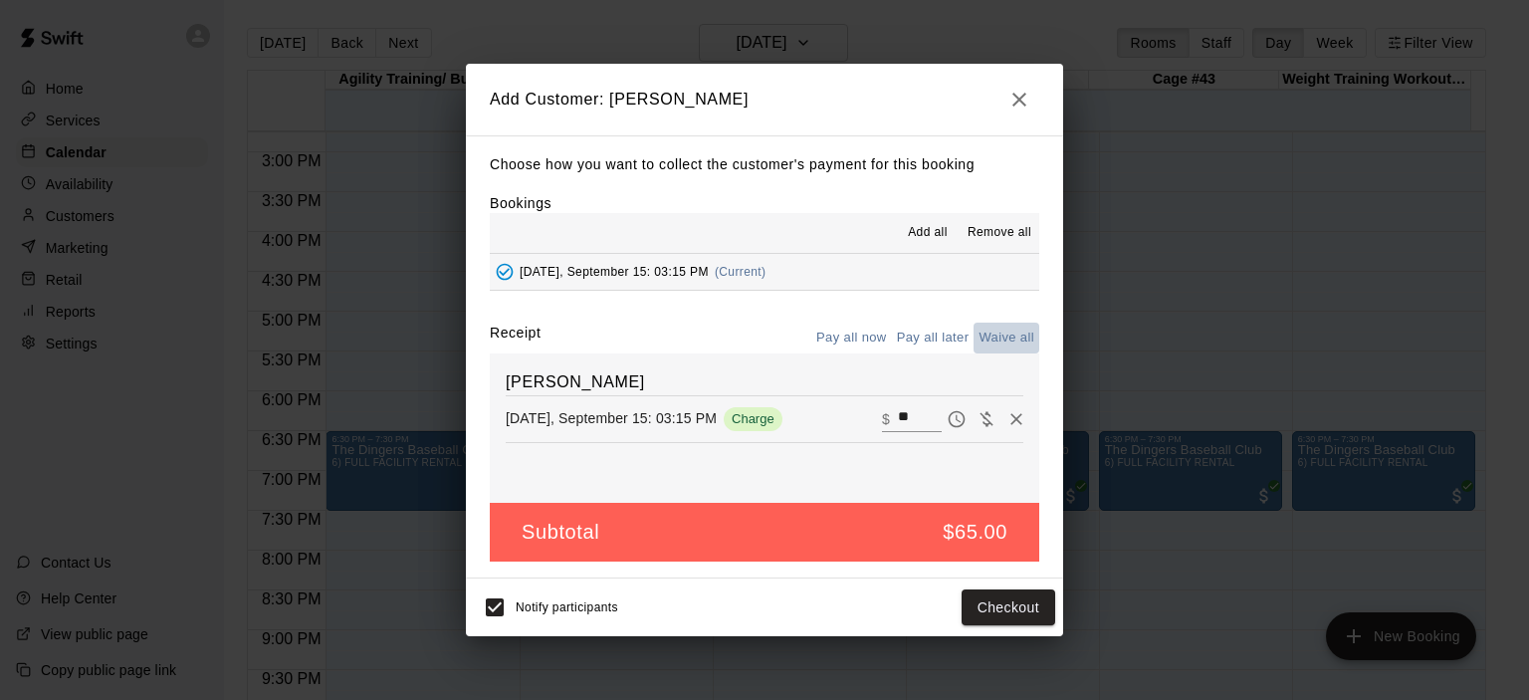
click at [993, 336] on button "Waive all" at bounding box center [1006, 337] width 66 height 31
type input "*"
click at [991, 604] on button "Add customer" at bounding box center [994, 607] width 122 height 37
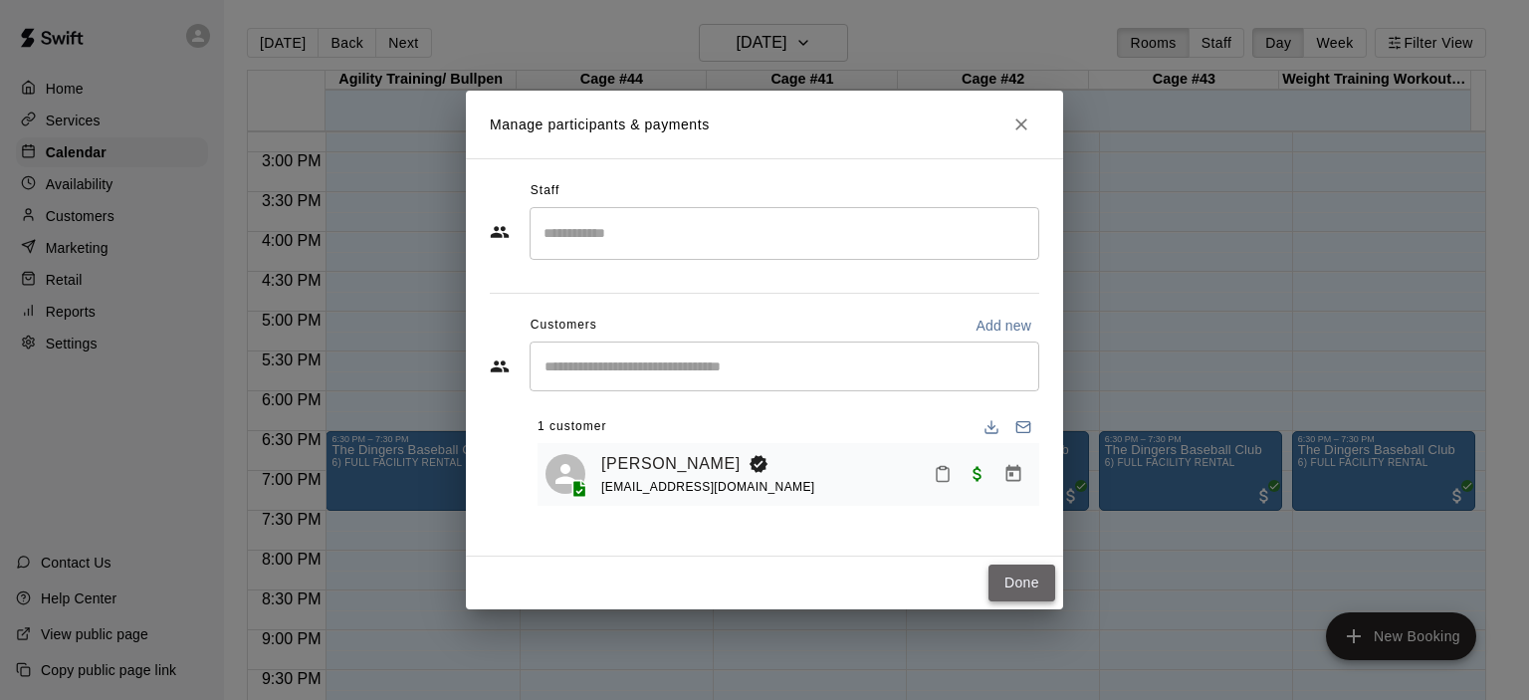
click at [1017, 587] on button "Done" at bounding box center [1021, 582] width 67 height 37
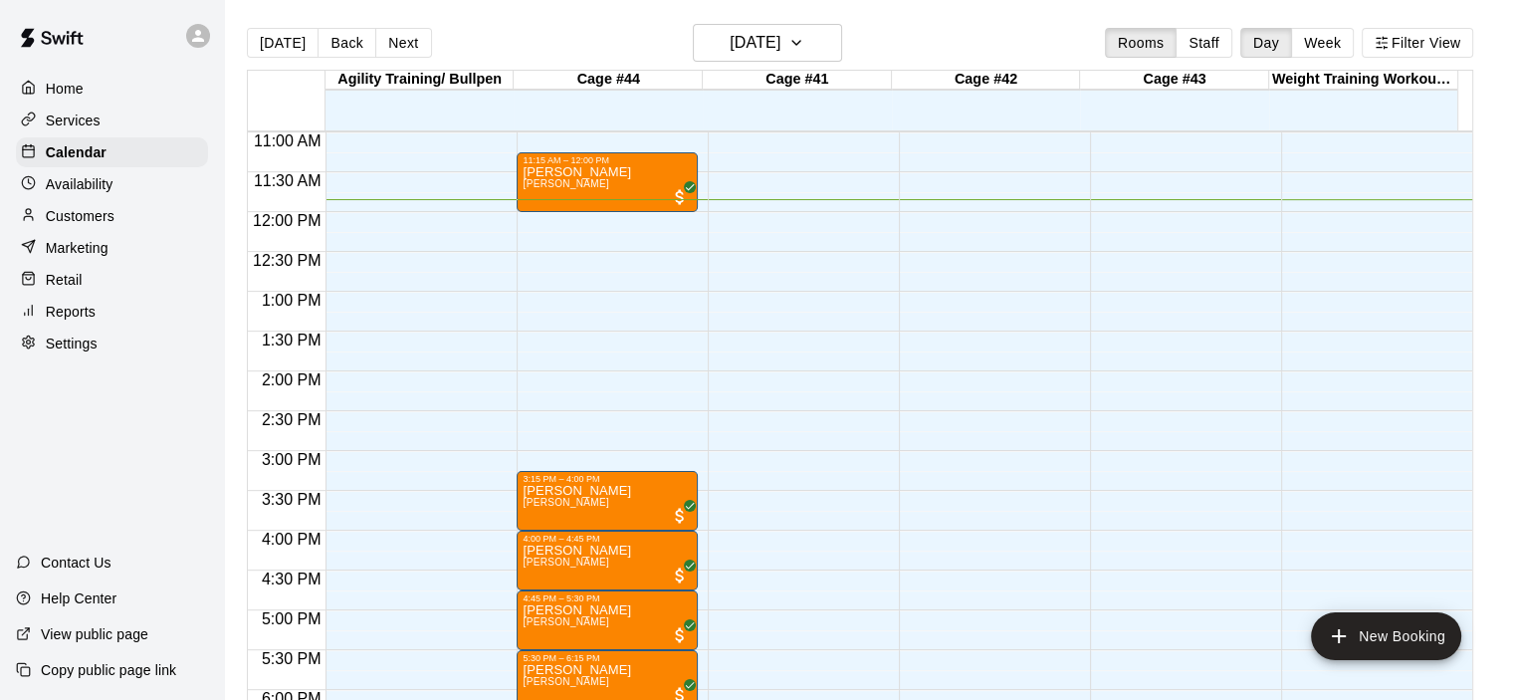
scroll to position [677, 0]
